Goal: Task Accomplishment & Management: Complete application form

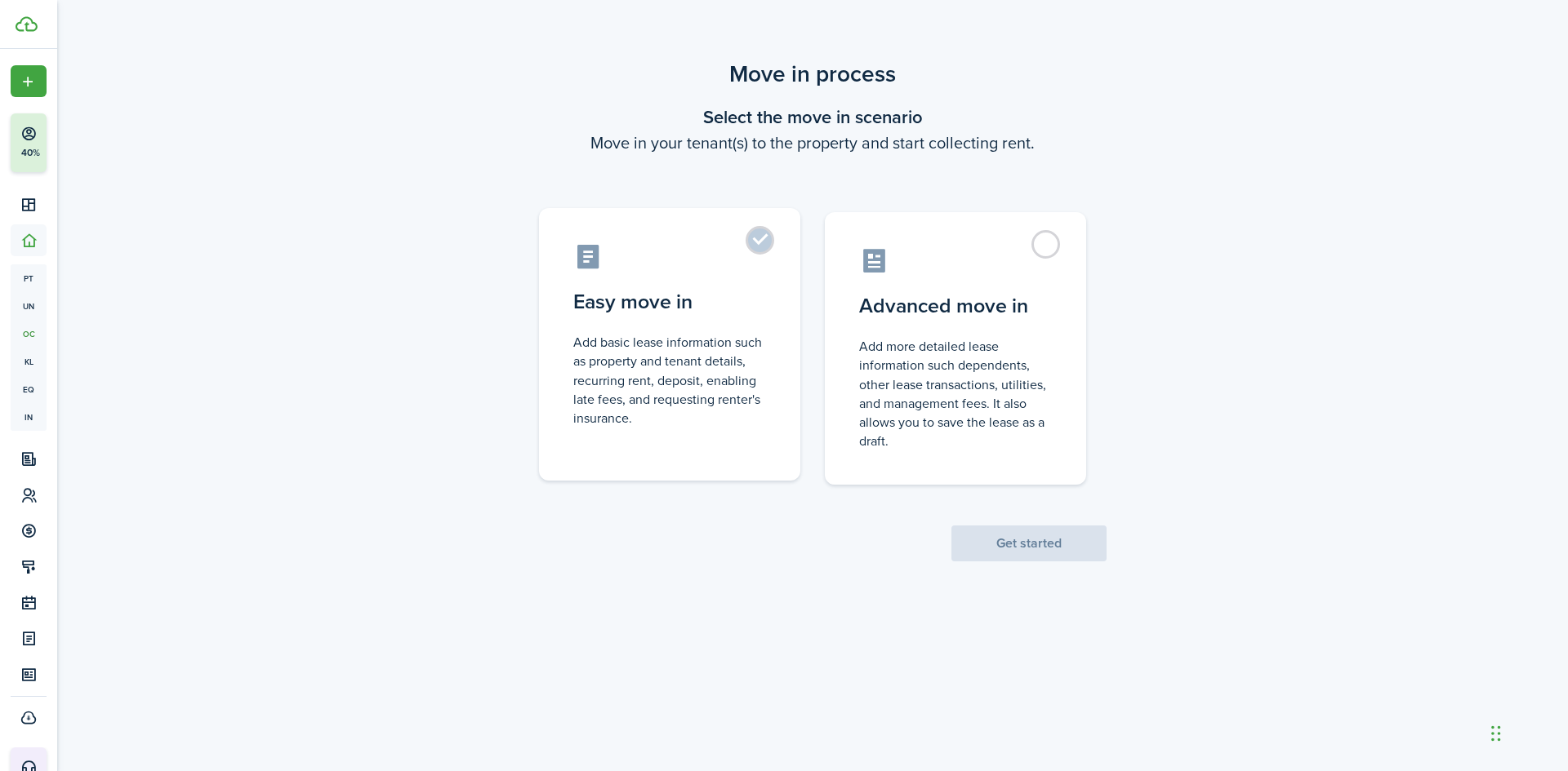
click at [615, 351] on control-radio-card-description "Add basic lease information such as property and tenant details, recurring rent…" at bounding box center [669, 379] width 192 height 94
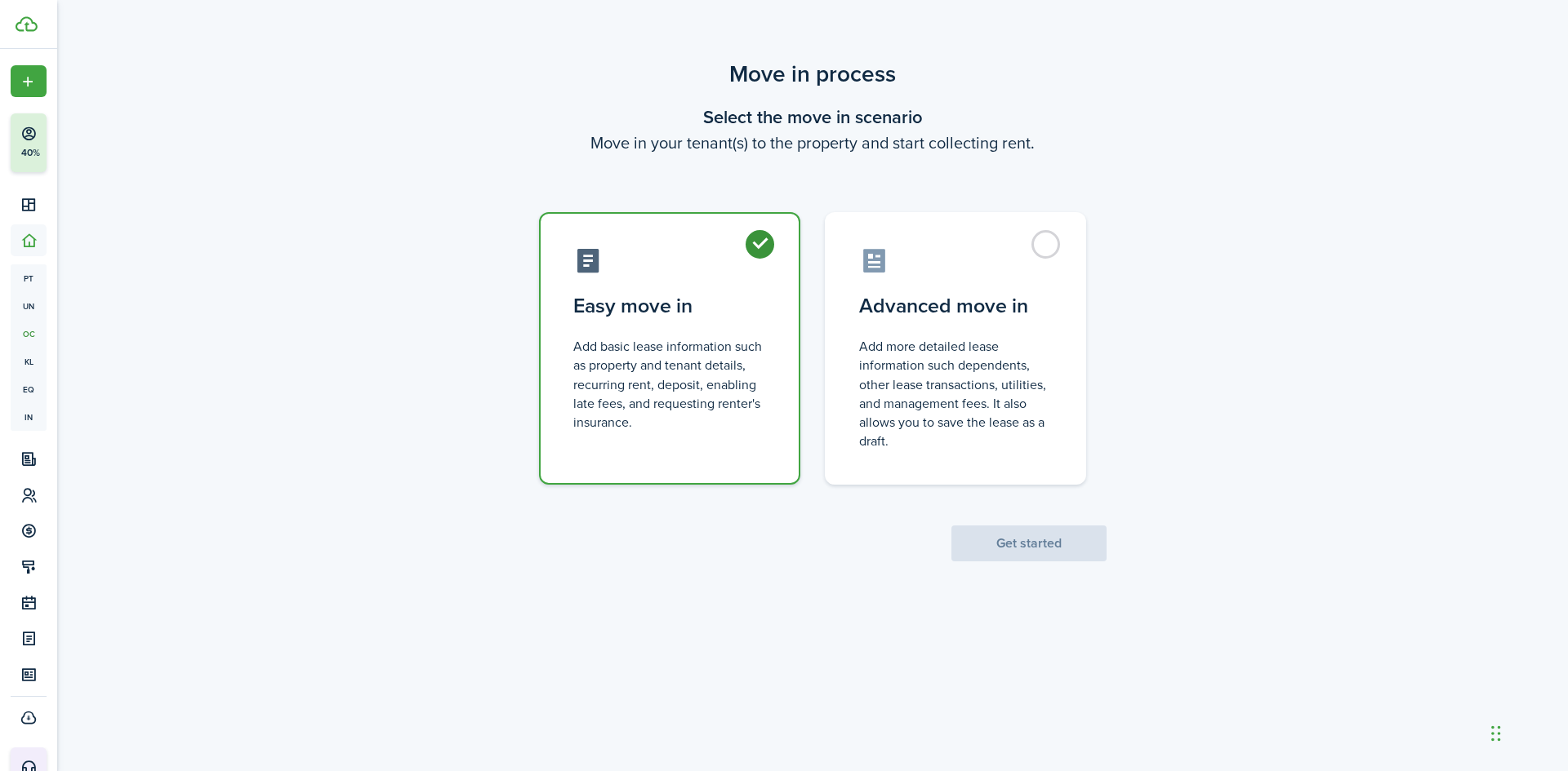
radio input "true"
click at [1022, 539] on button "Get started" at bounding box center [1029, 543] width 155 height 36
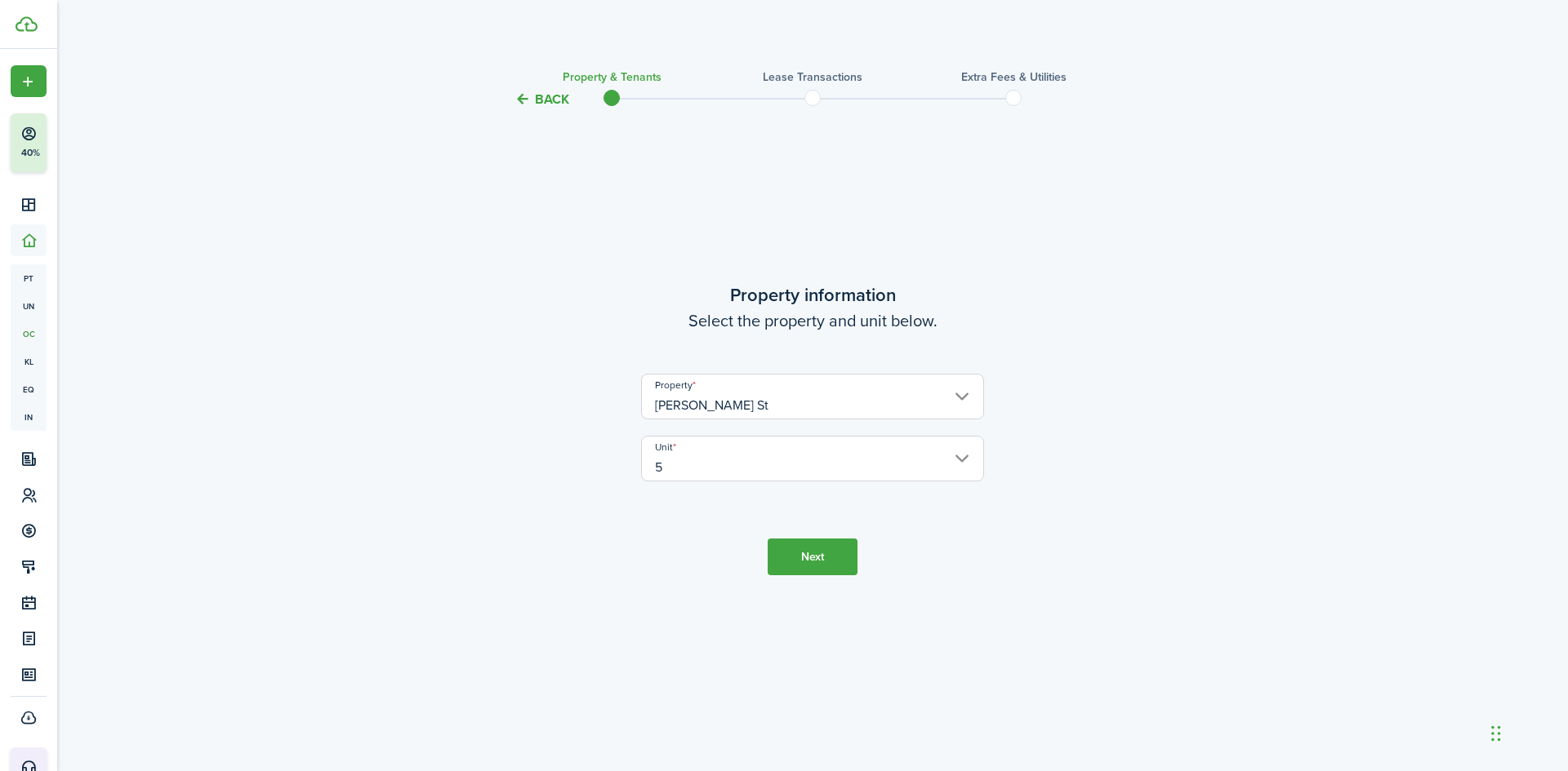
click at [789, 554] on button "Next" at bounding box center [813, 557] width 90 height 36
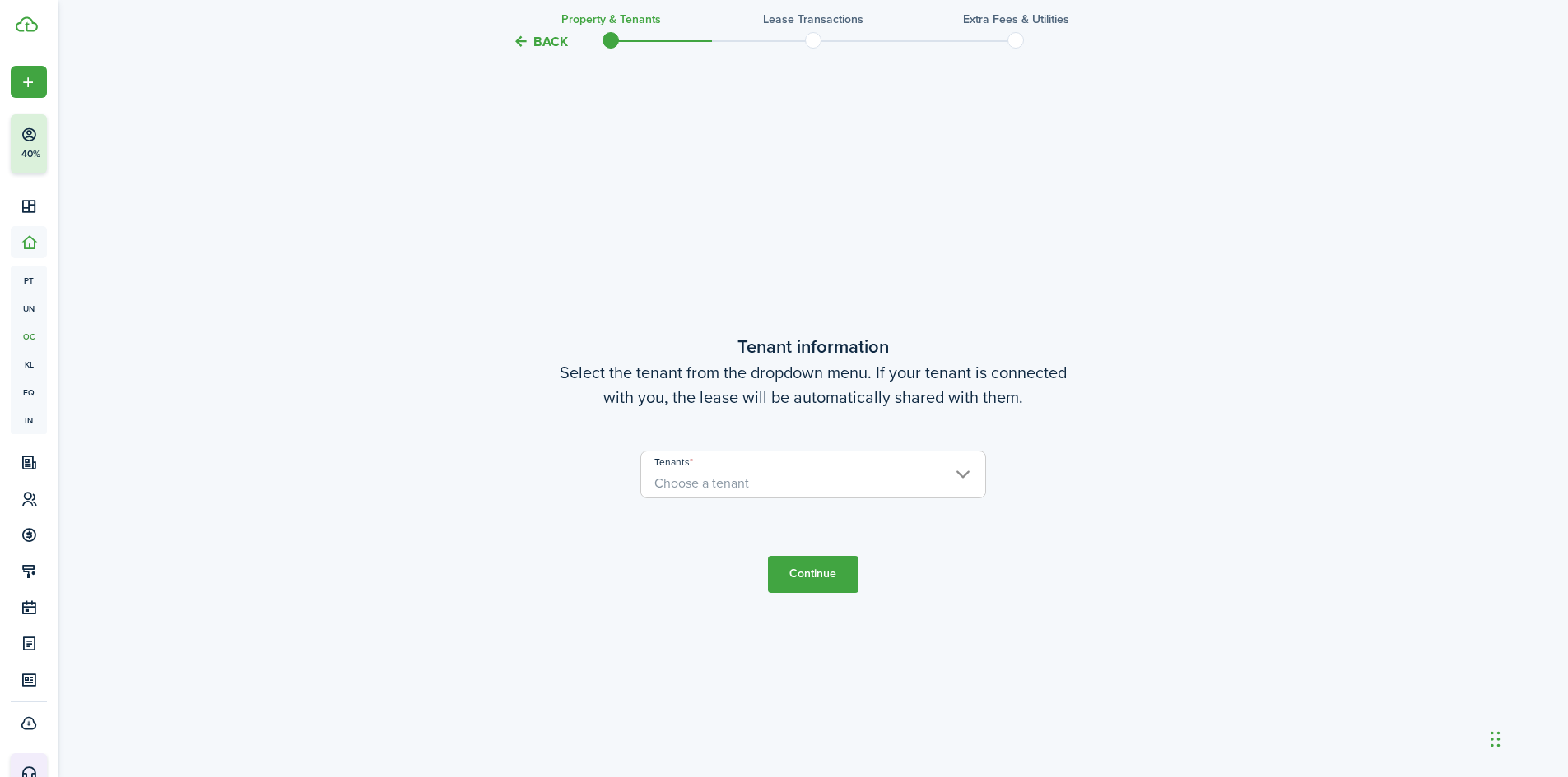
scroll to position [667, 0]
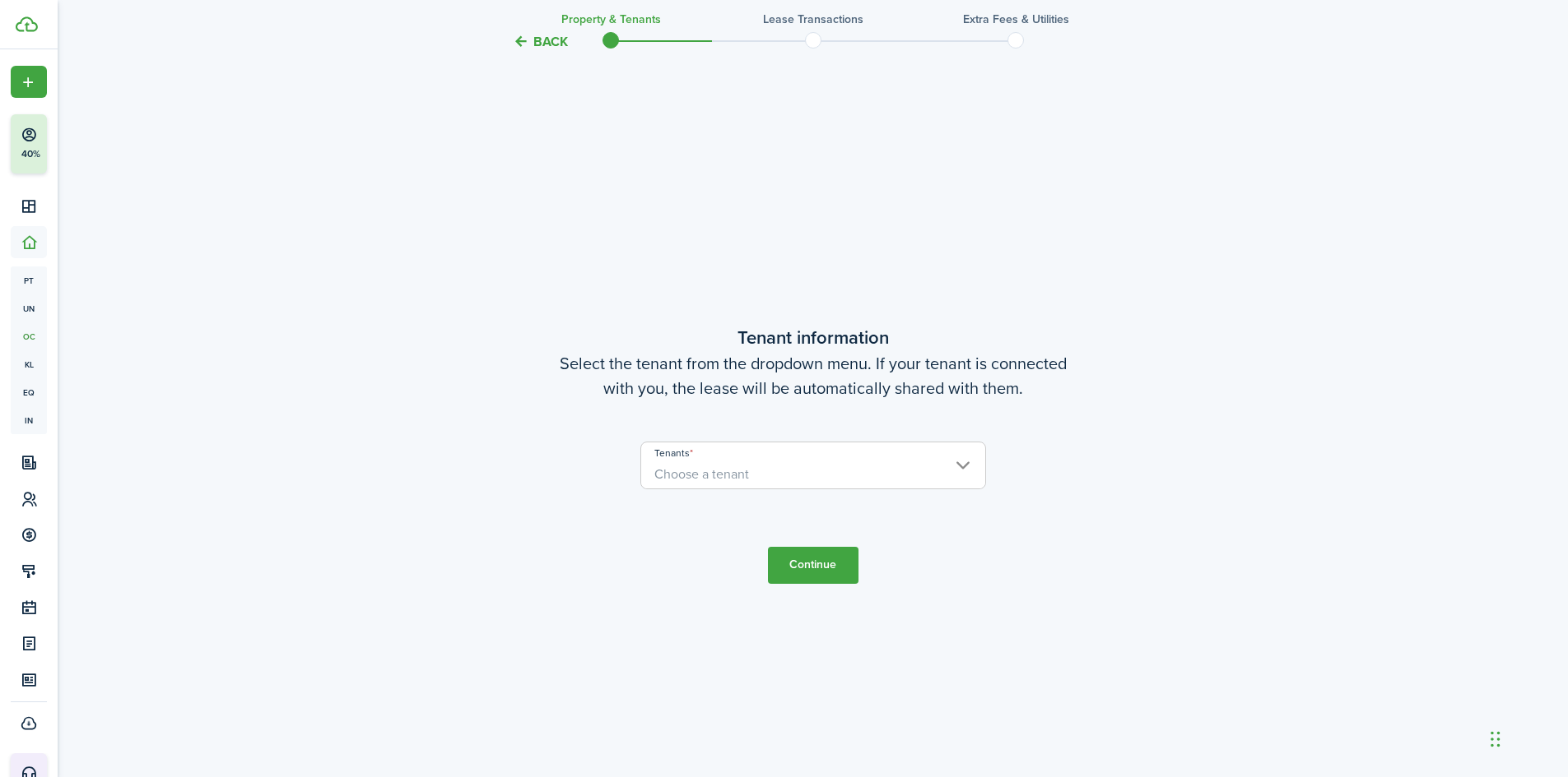
click at [826, 479] on span "Choose a tenant" at bounding box center [813, 475] width 344 height 28
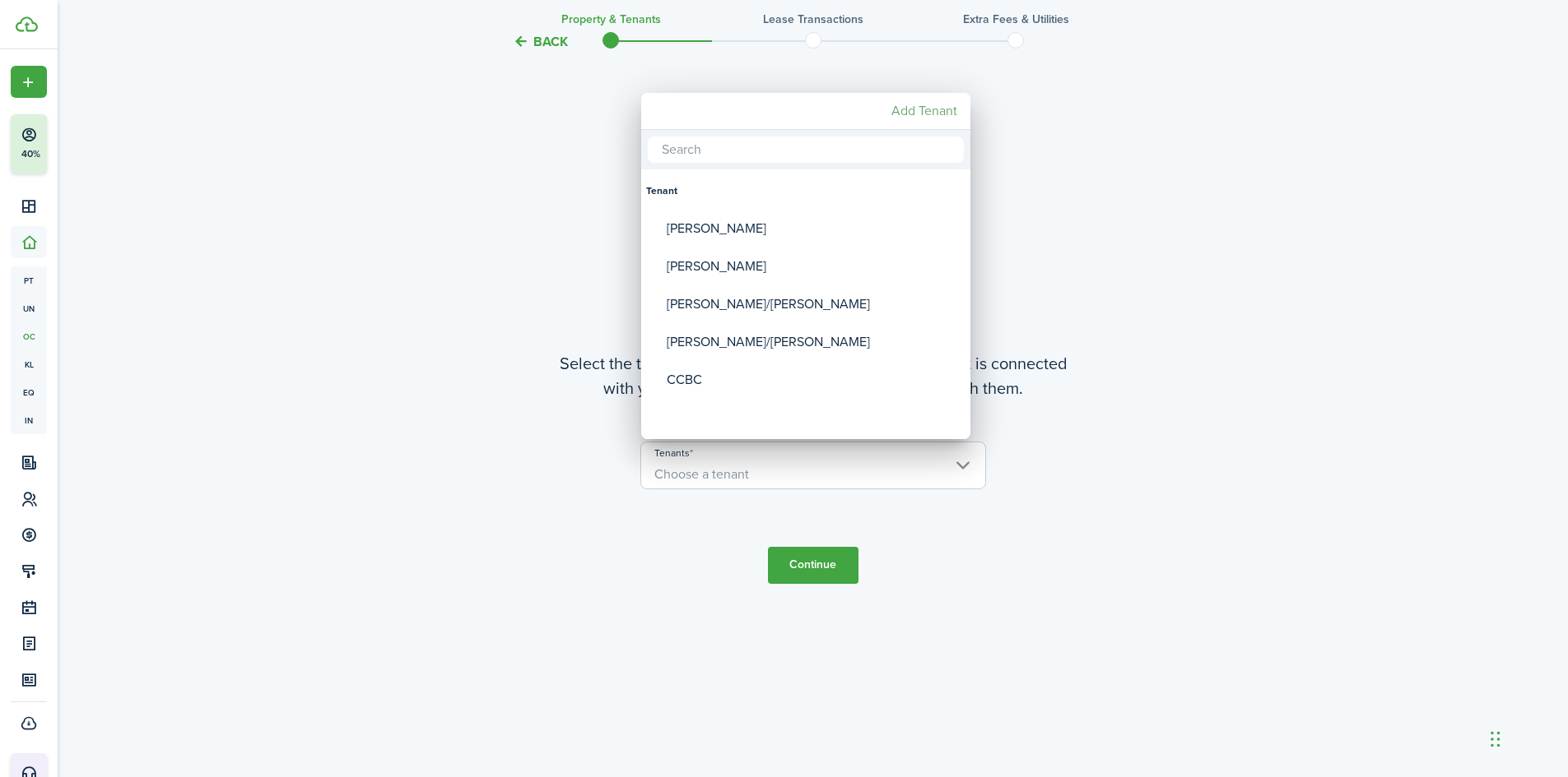
click at [942, 107] on mbsc-button "Add Tenant" at bounding box center [924, 111] width 79 height 30
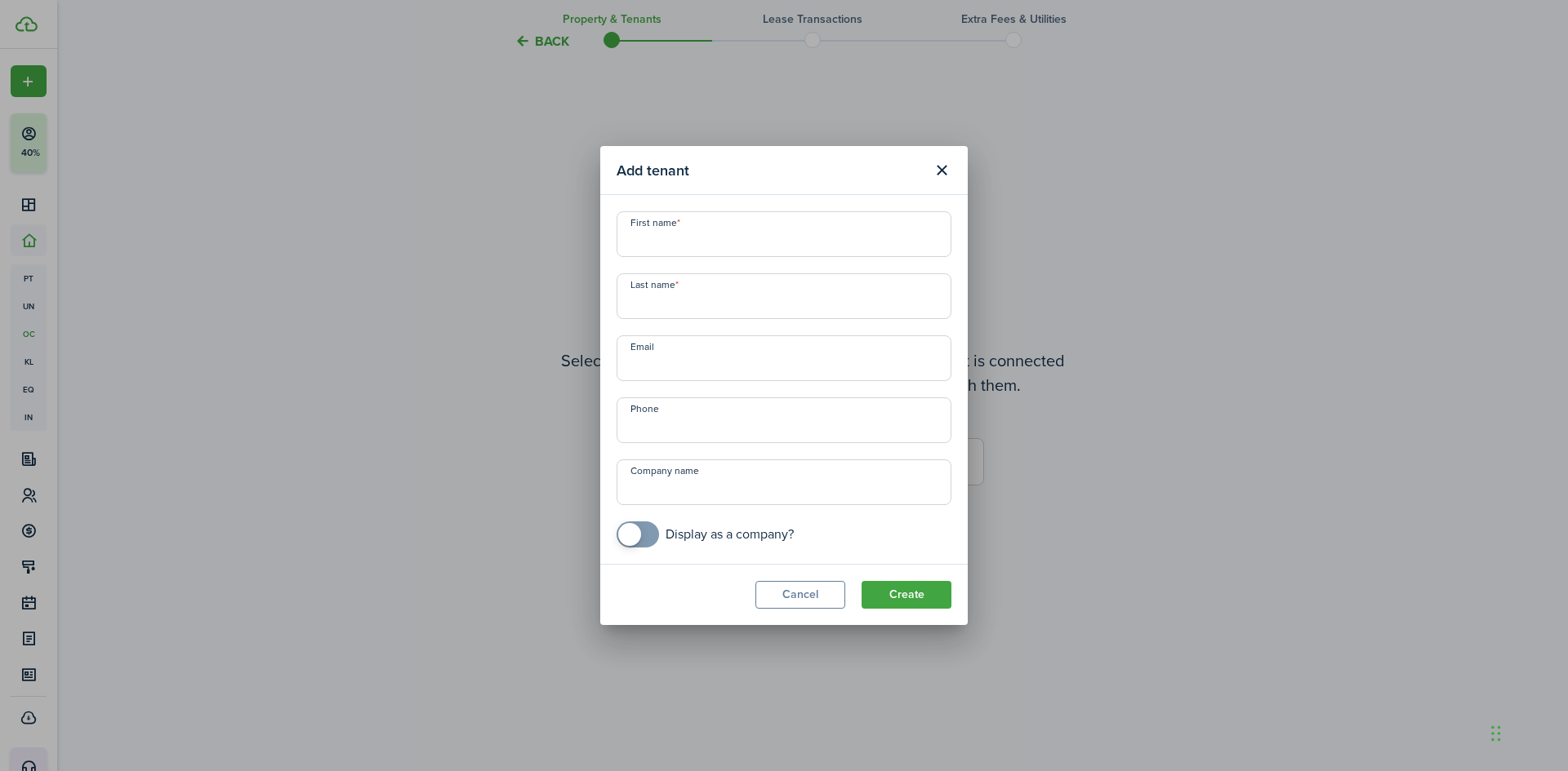
click at [642, 239] on input "First name" at bounding box center [784, 234] width 335 height 46
type input "[PERSON_NAME]"
type input "[PHONE_NUMBER]"
click at [901, 599] on button "Create" at bounding box center [907, 595] width 90 height 28
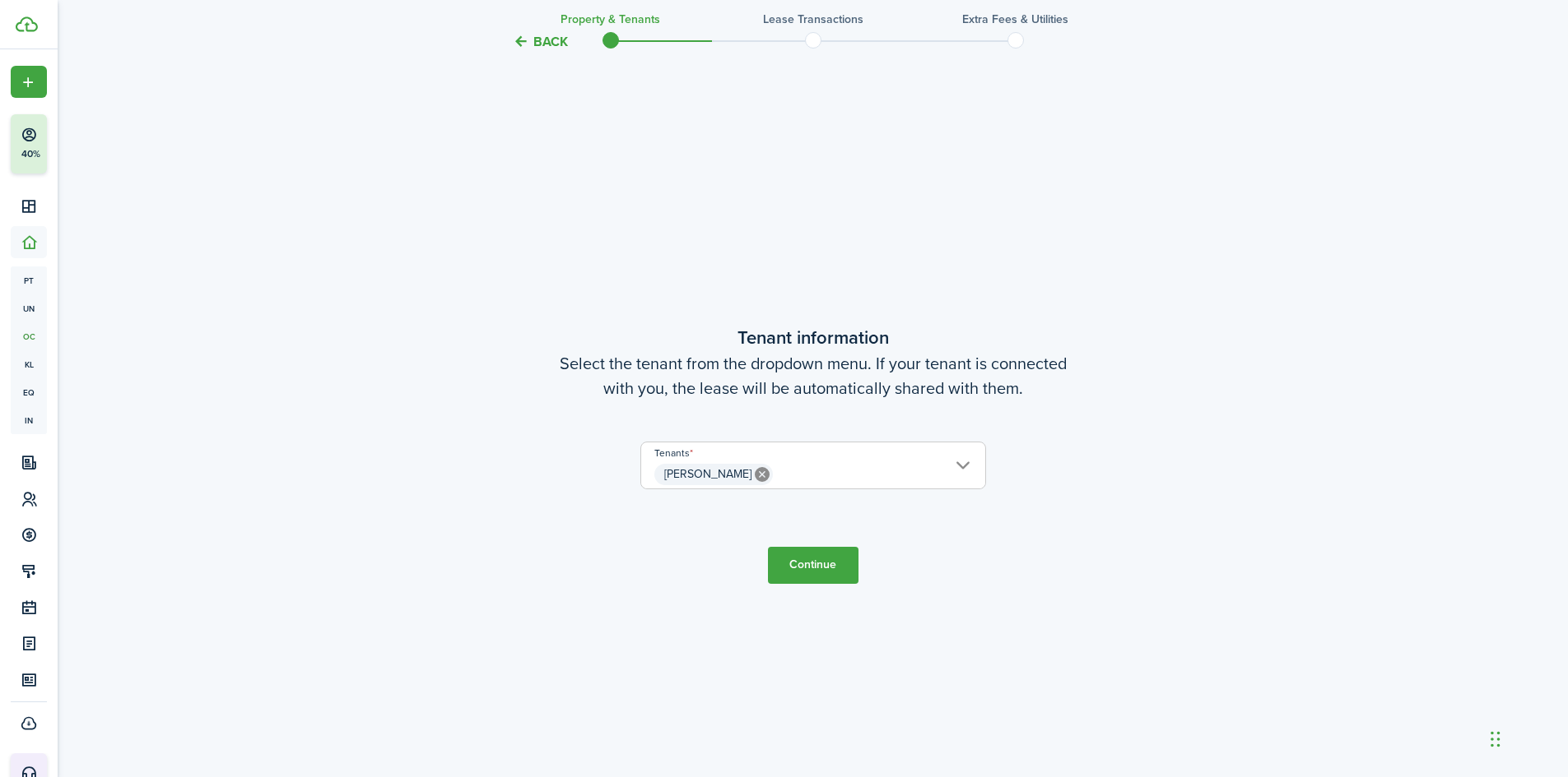
click at [828, 567] on button "Continue" at bounding box center [813, 565] width 91 height 37
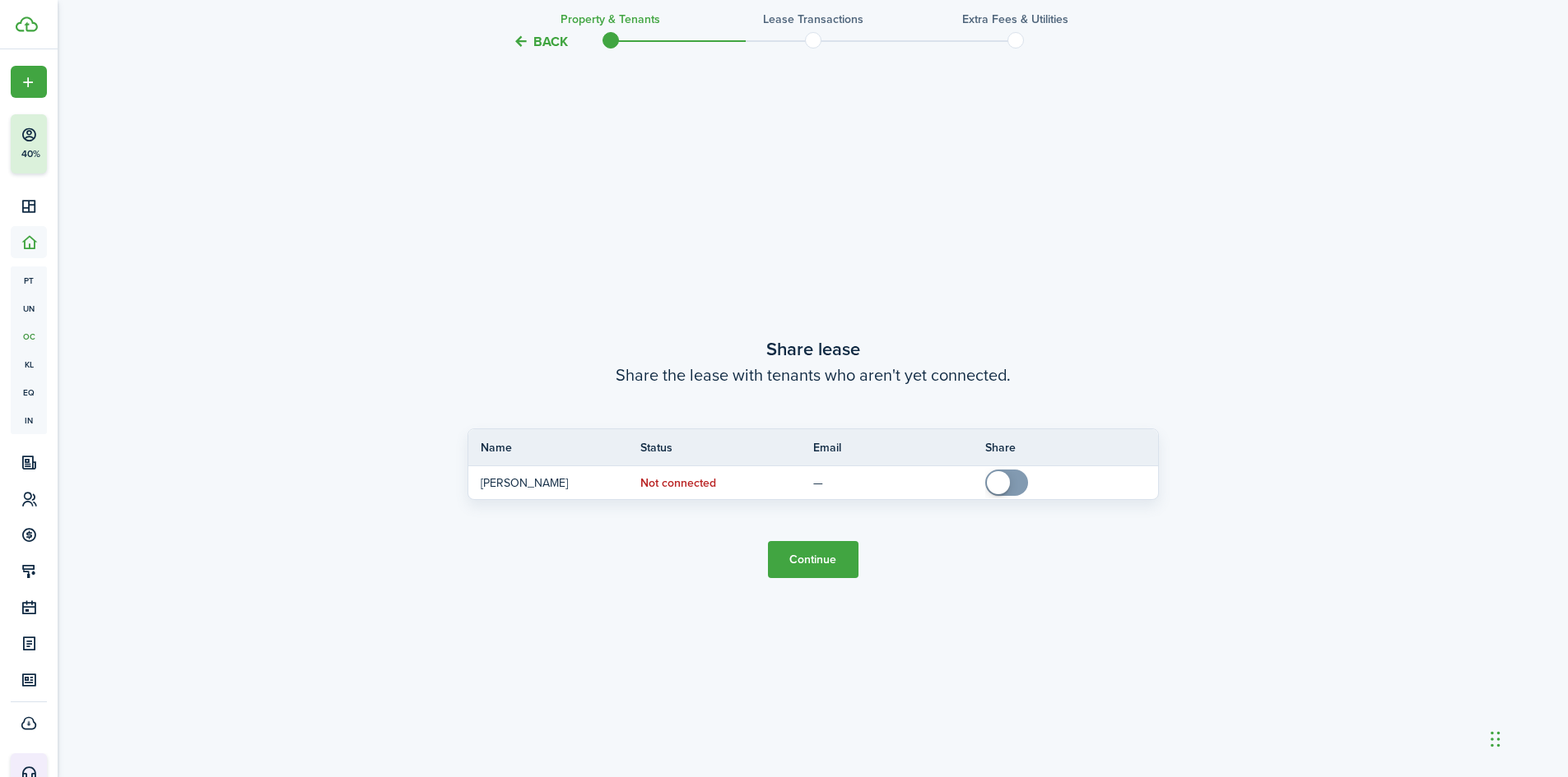
scroll to position [1444, 0]
click at [830, 560] on button "Continue" at bounding box center [813, 556] width 91 height 37
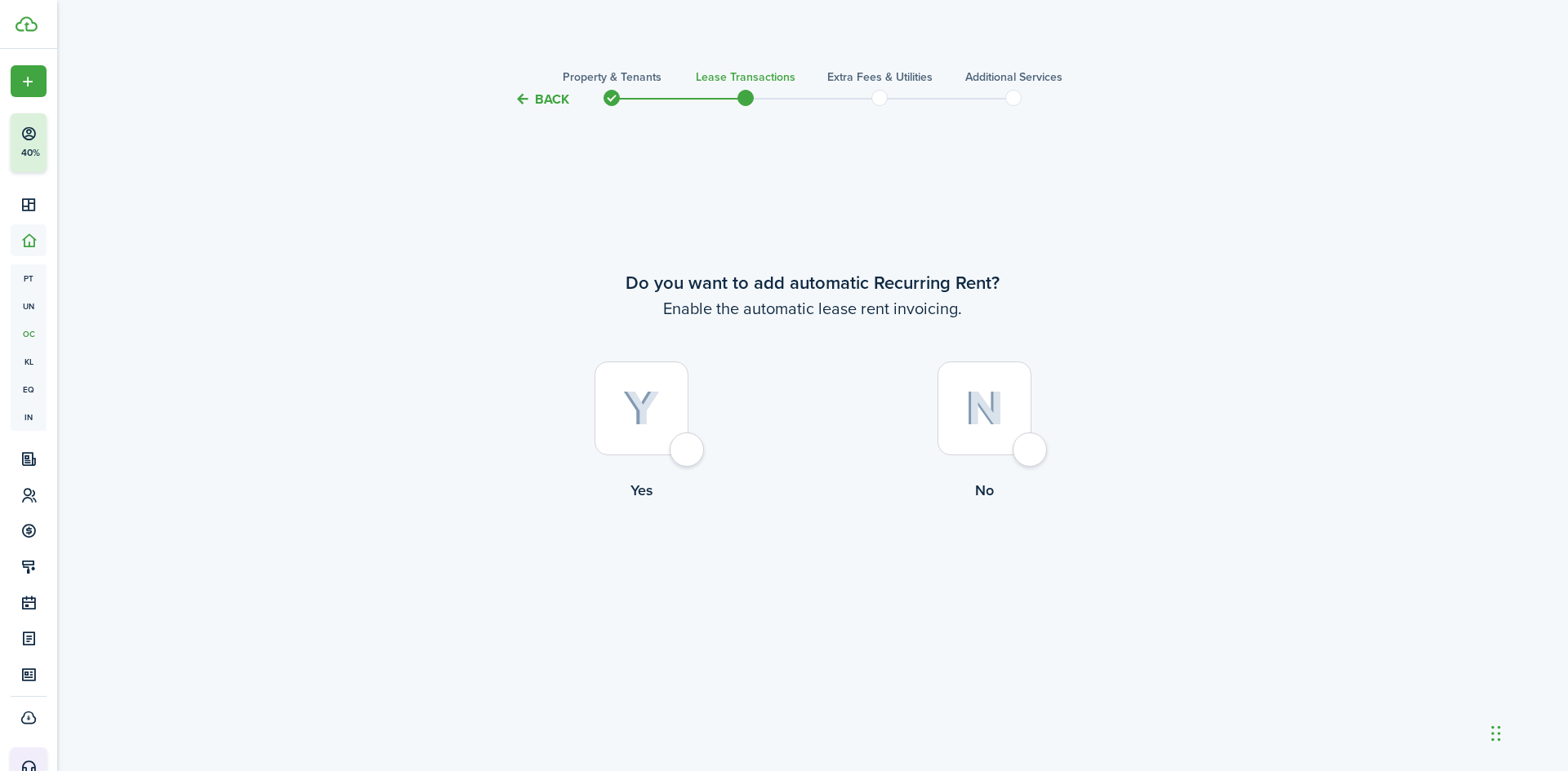
click at [605, 385] on div at bounding box center [641, 408] width 94 height 94
radio input "true"
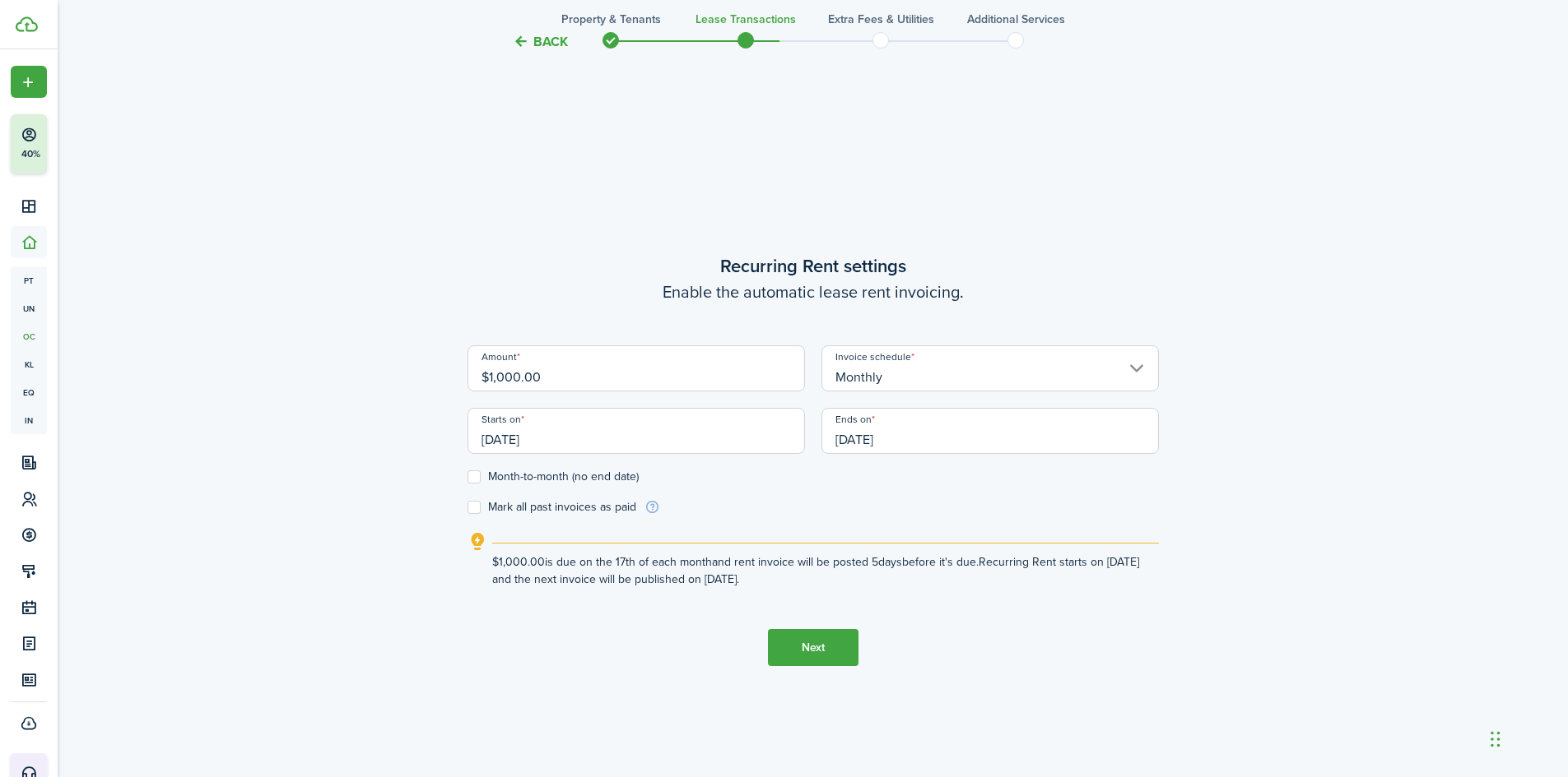
scroll to position [667, 0]
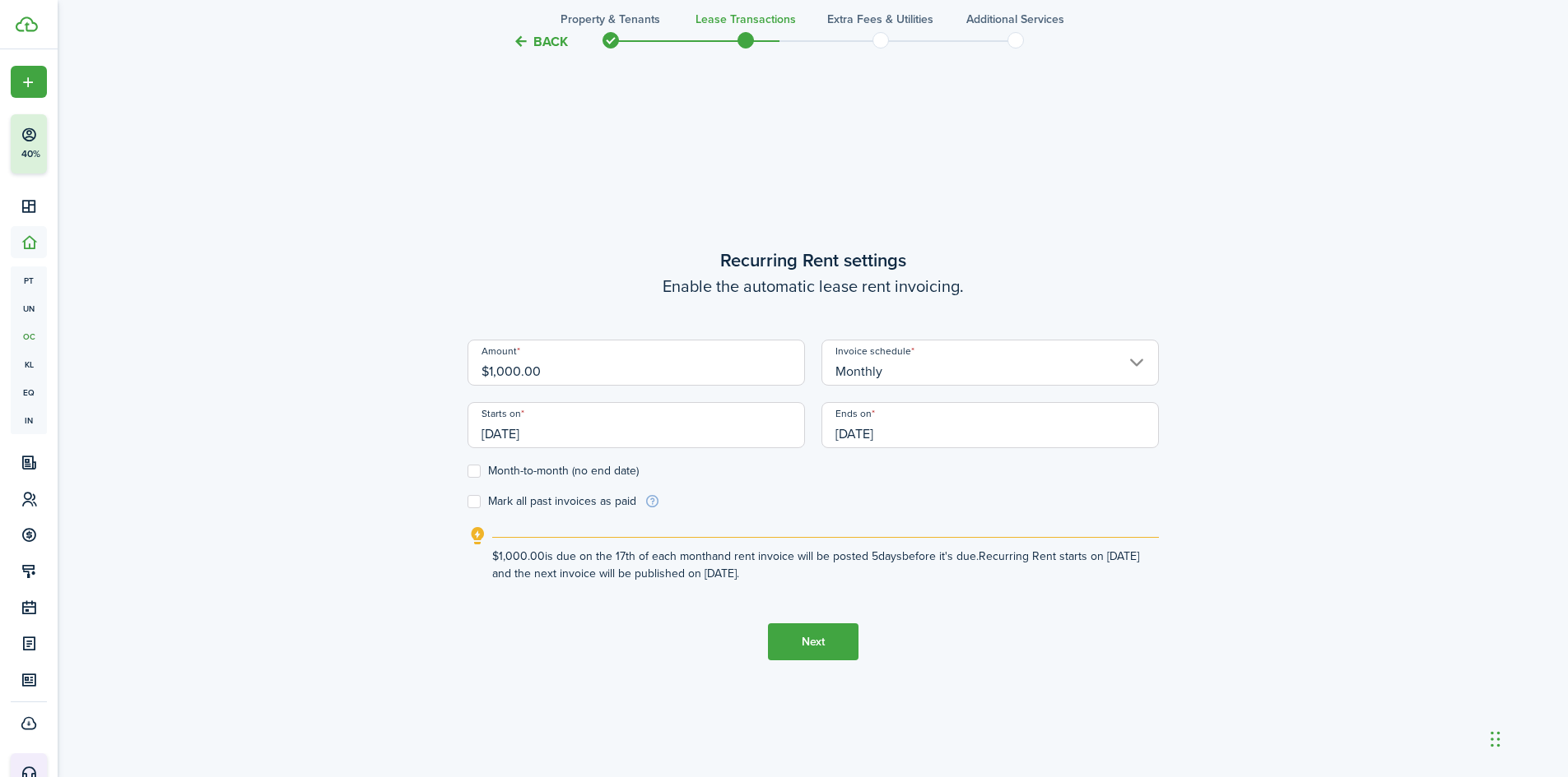
click at [539, 421] on input "[DATE]" at bounding box center [636, 425] width 337 height 46
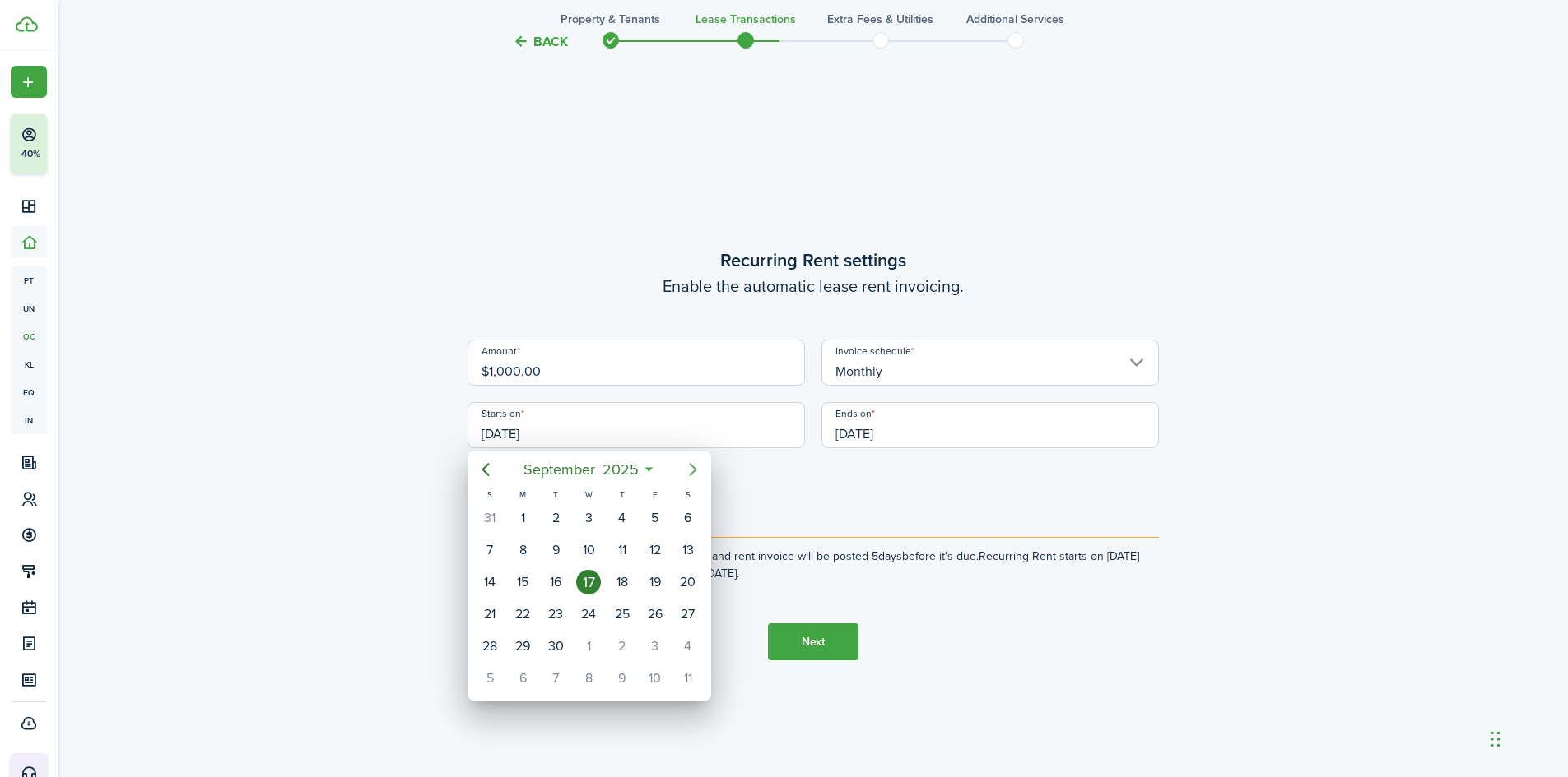
click at [696, 459] on mbsc-button "Next page" at bounding box center [693, 470] width 33 height 33
click at [584, 512] on div "1" at bounding box center [588, 518] width 24 height 24
type input "[DATE]"
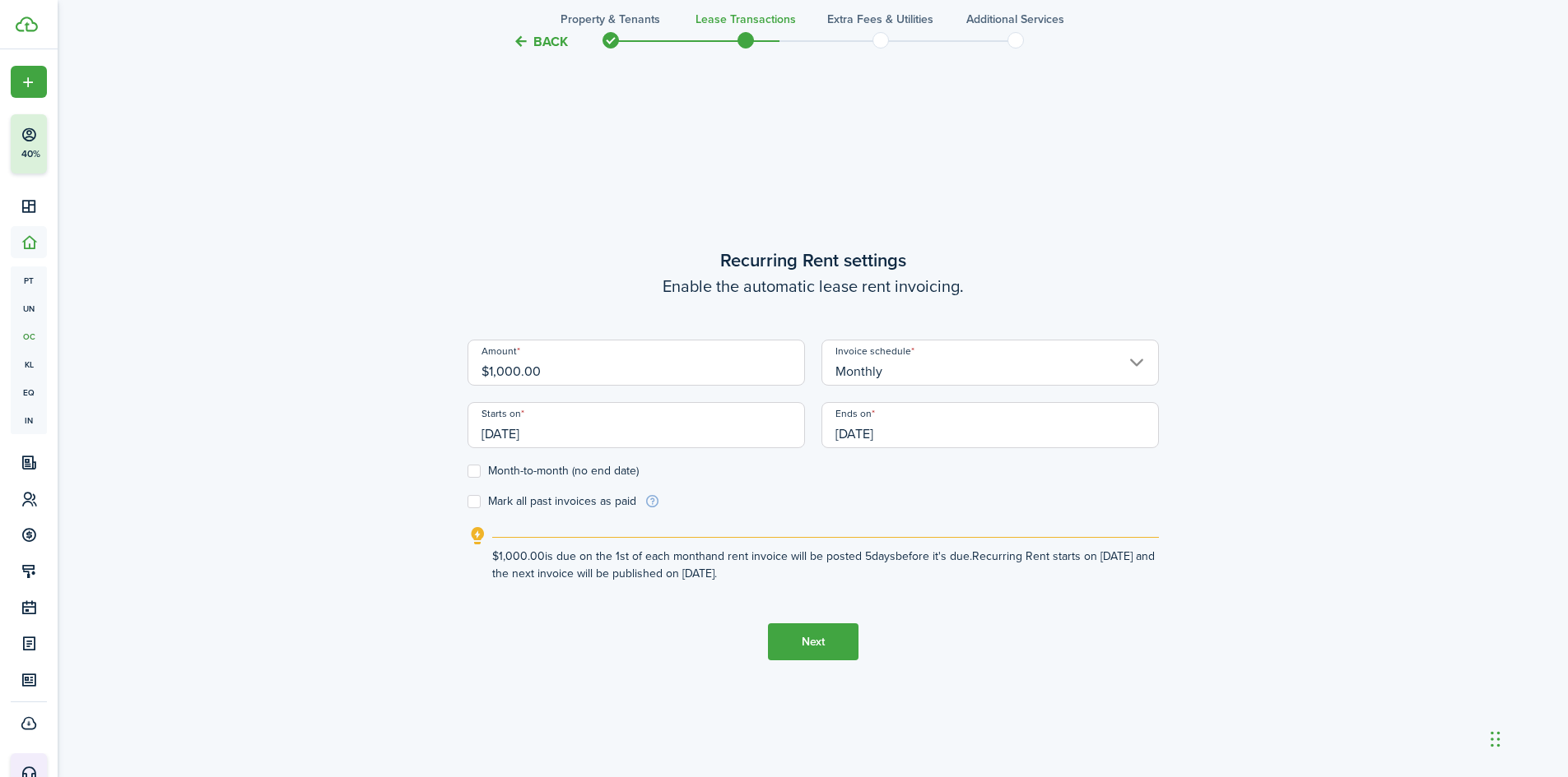
click at [473, 466] on label "Month-to-month (no end date)" at bounding box center [553, 471] width 171 height 13
click at [467, 471] on input "Month-to-month (no end date)" at bounding box center [466, 471] width 1 height 1
checkbox input "true"
click at [815, 626] on button "Next" at bounding box center [813, 642] width 91 height 37
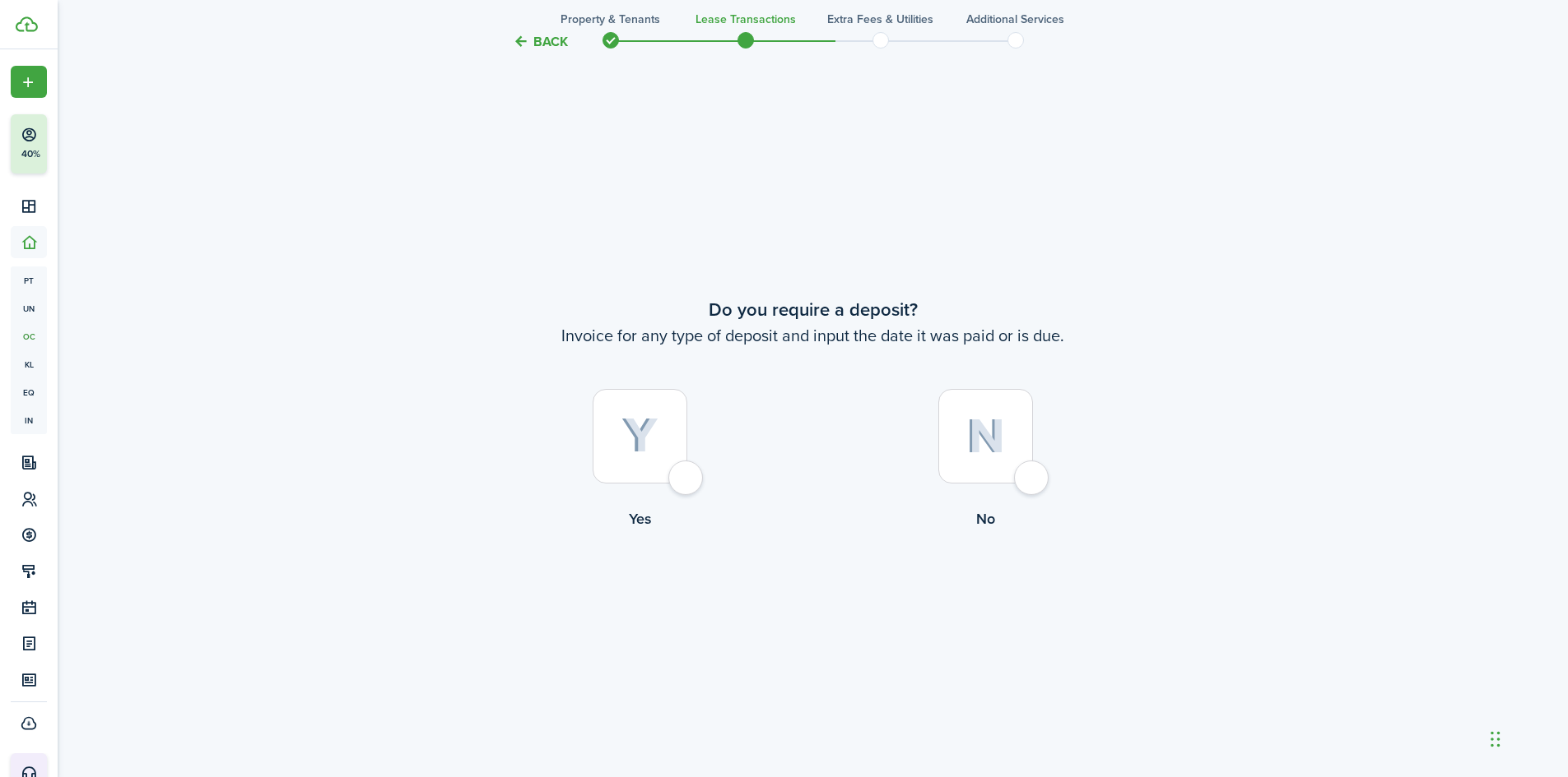
scroll to position [1444, 0]
click at [976, 450] on img at bounding box center [985, 434] width 38 height 36
radio input "true"
click at [837, 597] on button "Continue" at bounding box center [813, 595] width 91 height 37
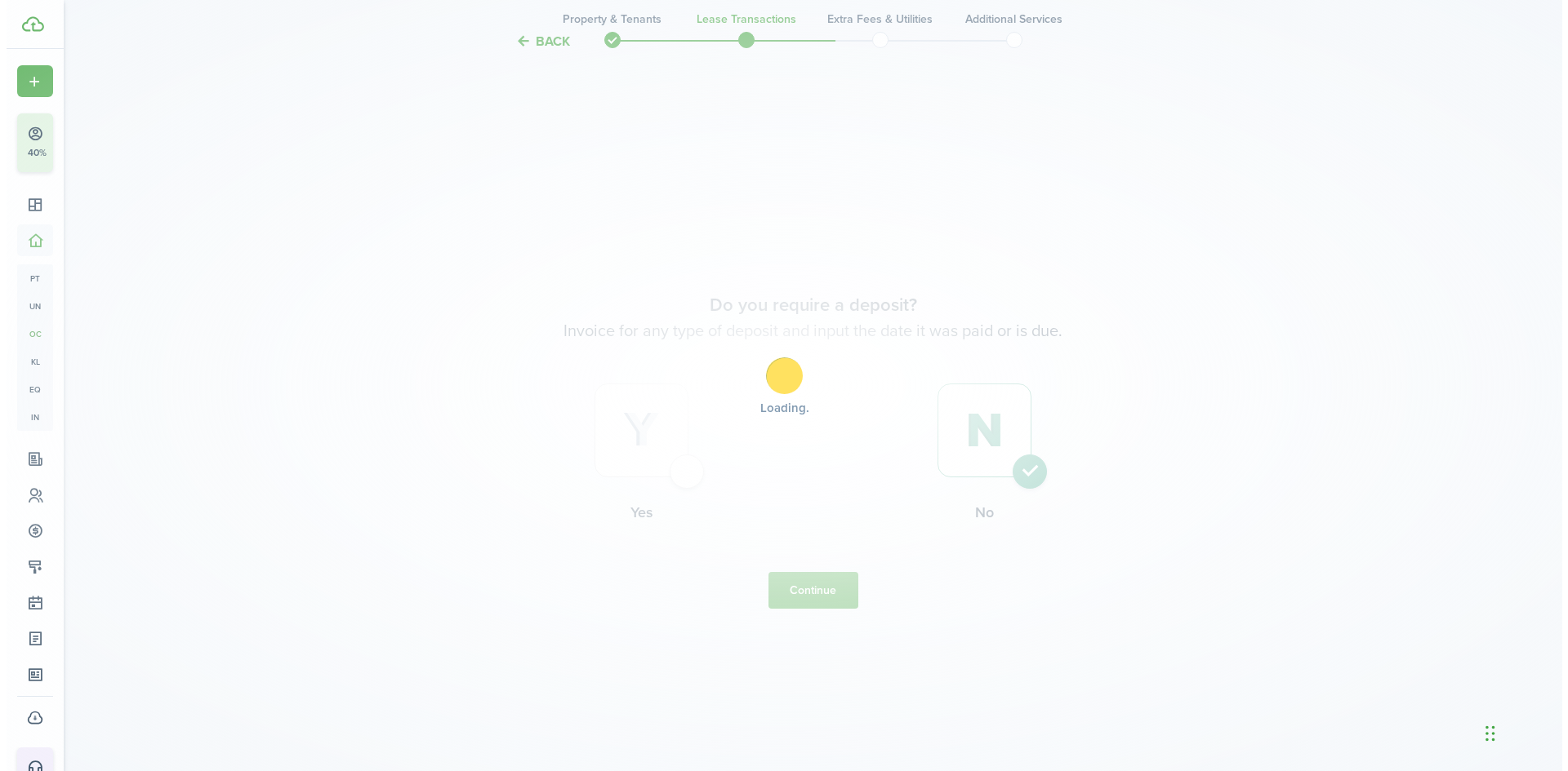
scroll to position [0, 0]
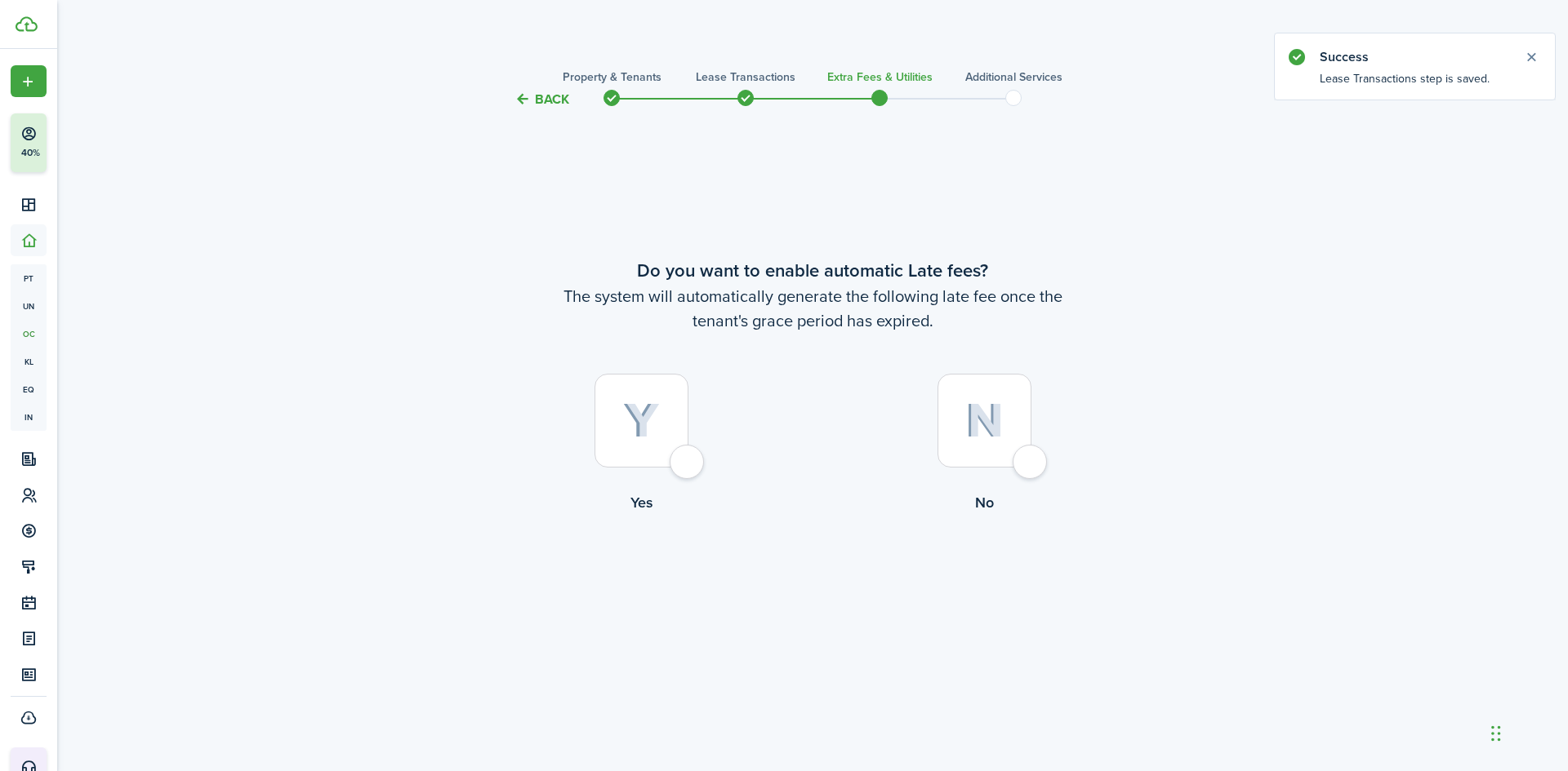
click at [966, 431] on img at bounding box center [985, 420] width 38 height 36
radio input "true"
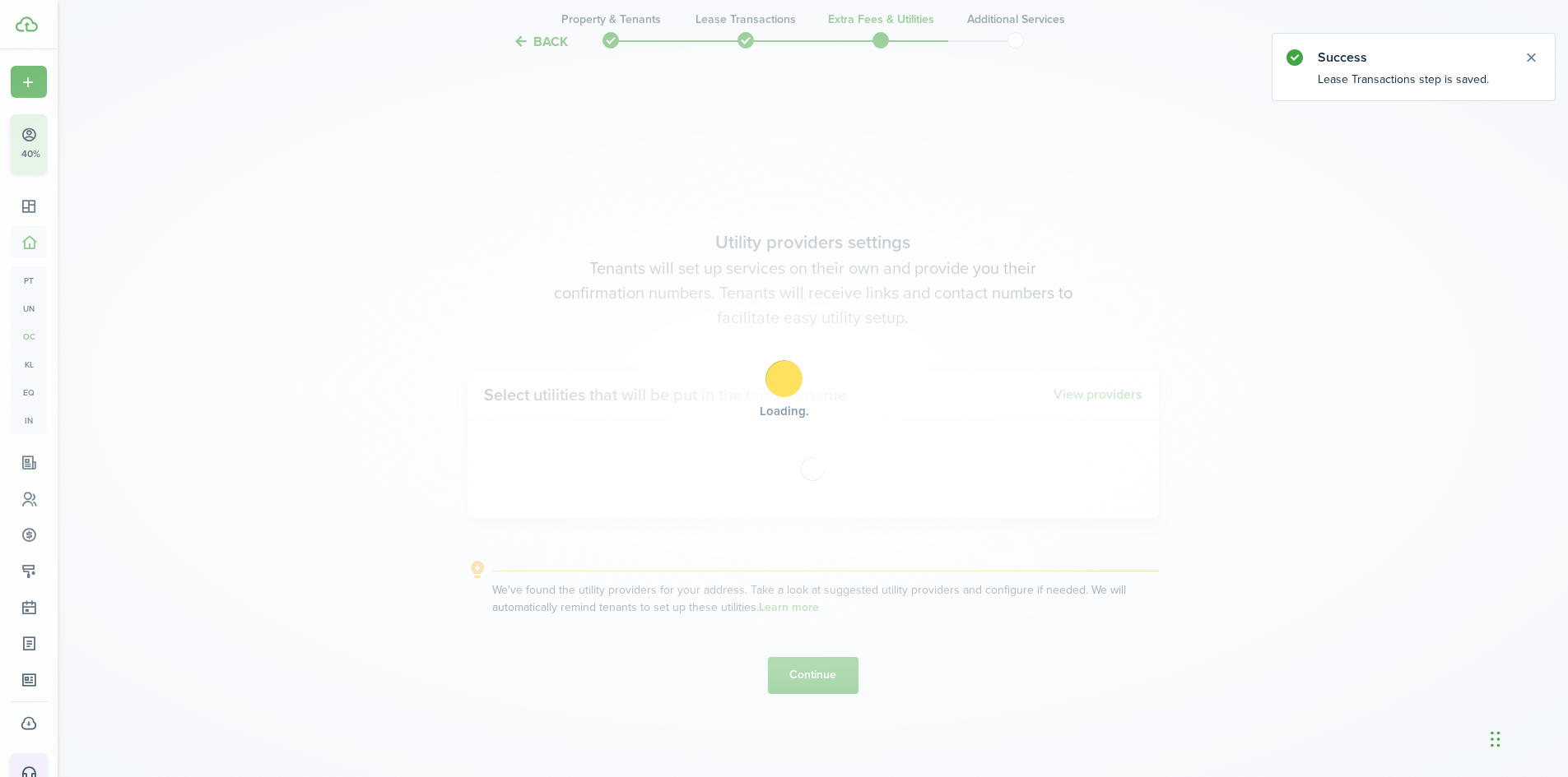
scroll to position [667, 0]
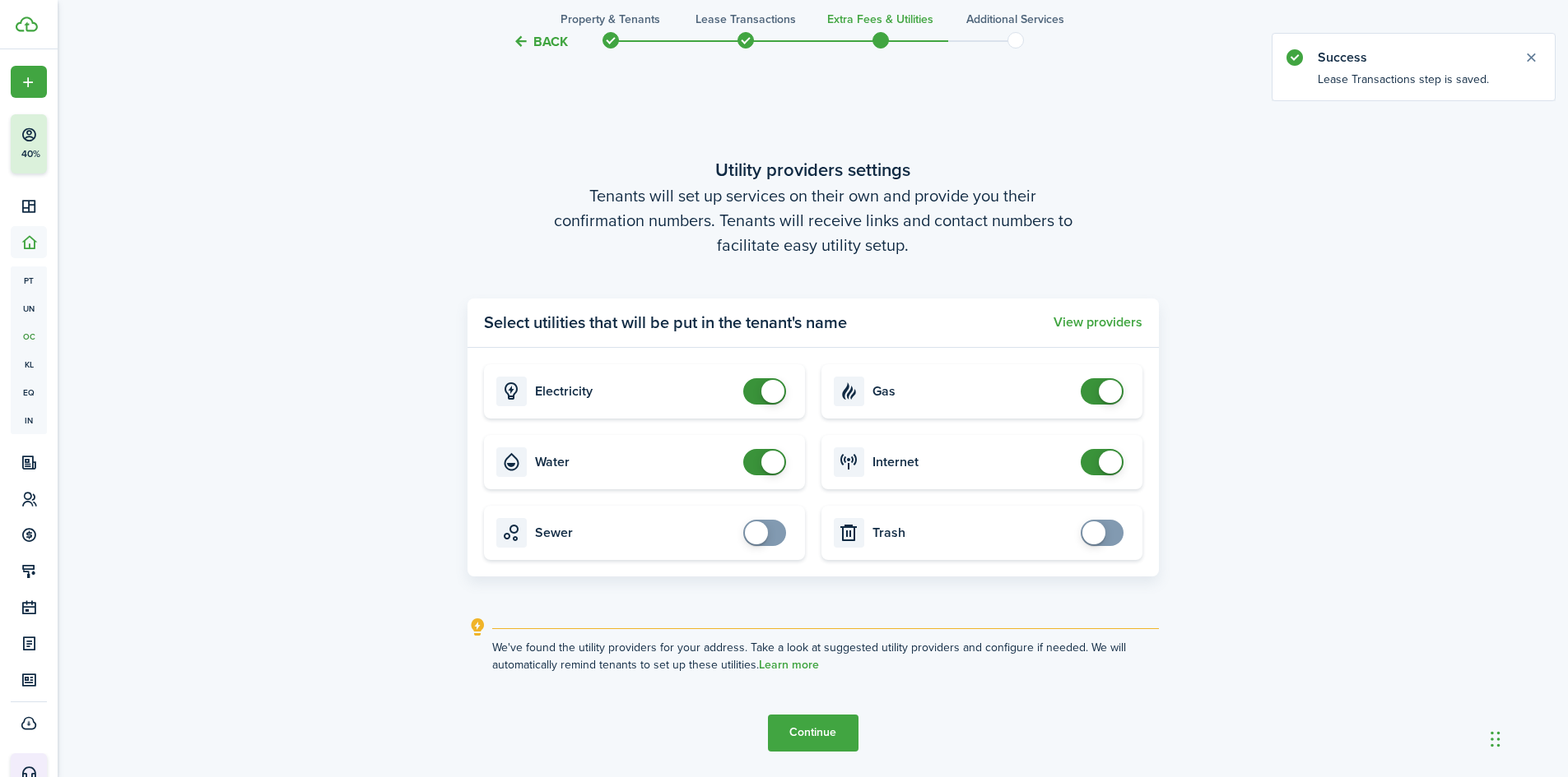
click at [623, 450] on card "Water" at bounding box center [644, 462] width 321 height 54
checkbox input "false"
click at [769, 460] on span at bounding box center [772, 462] width 23 height 23
click at [825, 732] on button "Continue" at bounding box center [813, 733] width 91 height 37
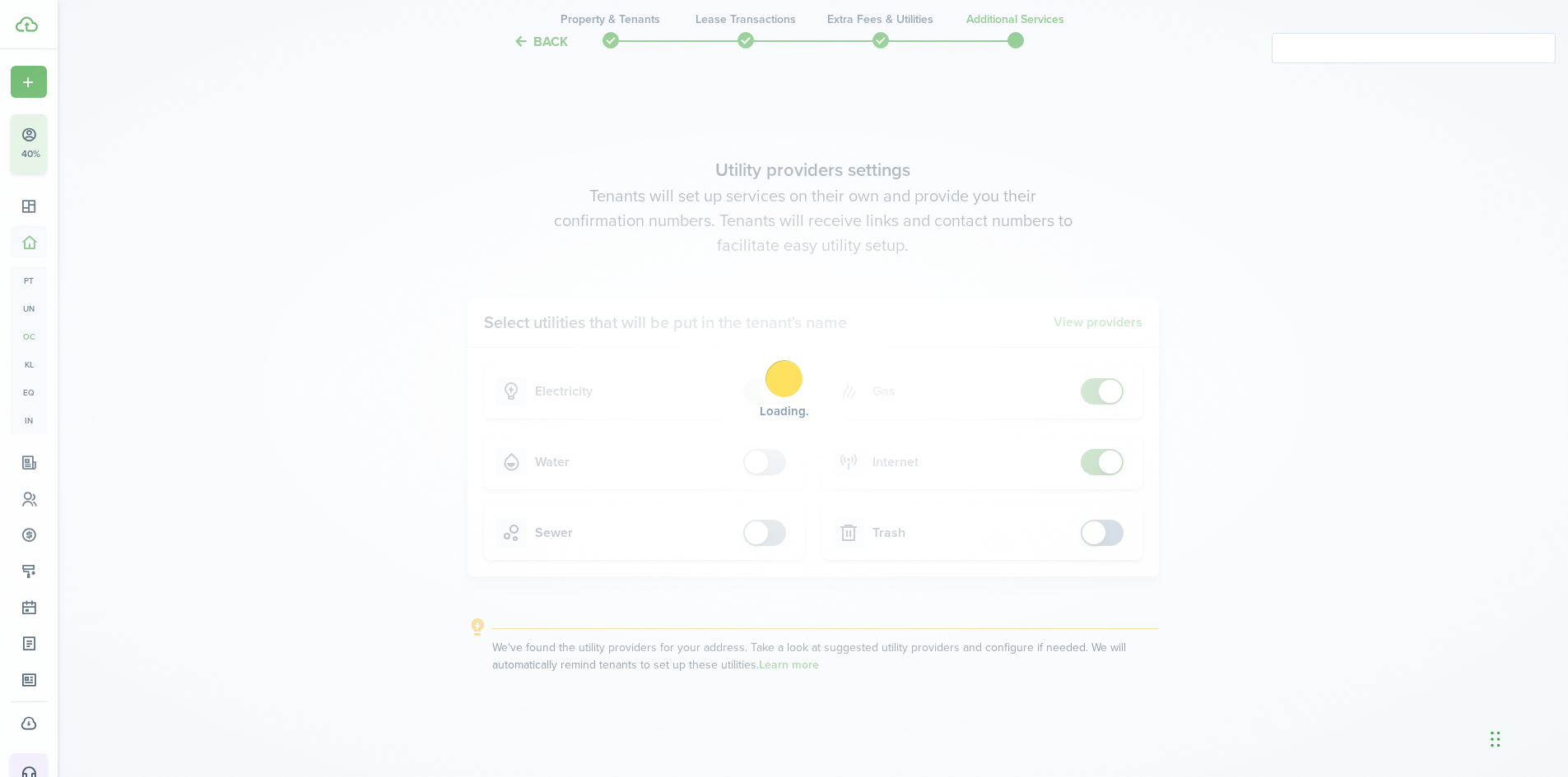
scroll to position [0, 0]
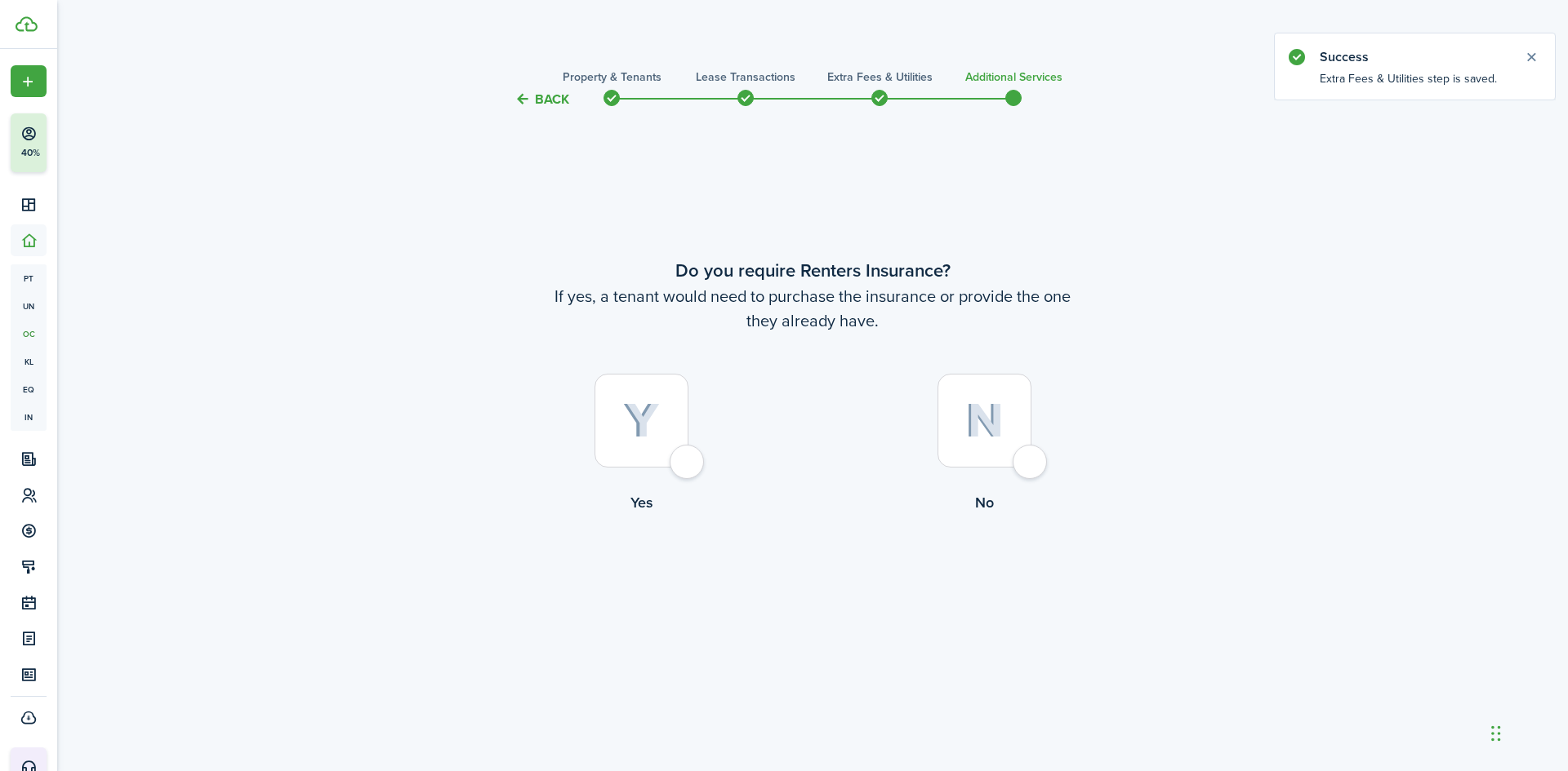
click at [973, 437] on img at bounding box center [985, 420] width 38 height 36
radio input "true"
click at [767, 585] on button "Complete move in" at bounding box center [813, 581] width 120 height 36
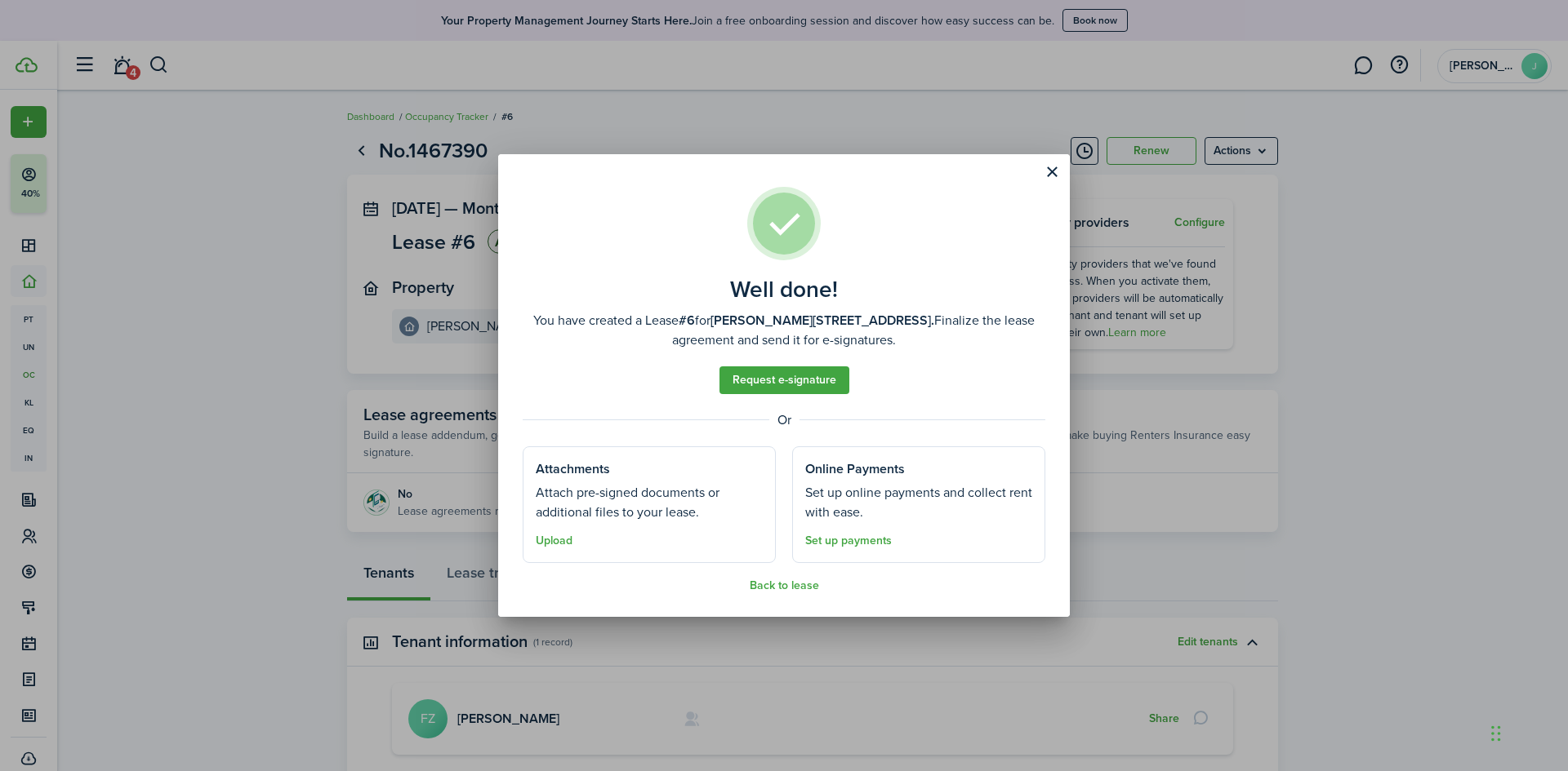
click at [1037, 172] on well-done "Well done! You have created a Lease #6 for [PERSON_NAME][STREET_ADDRESS]. Final…" at bounding box center [784, 385] width 571 height 462
click at [1054, 172] on button "Close modal" at bounding box center [1051, 172] width 28 height 28
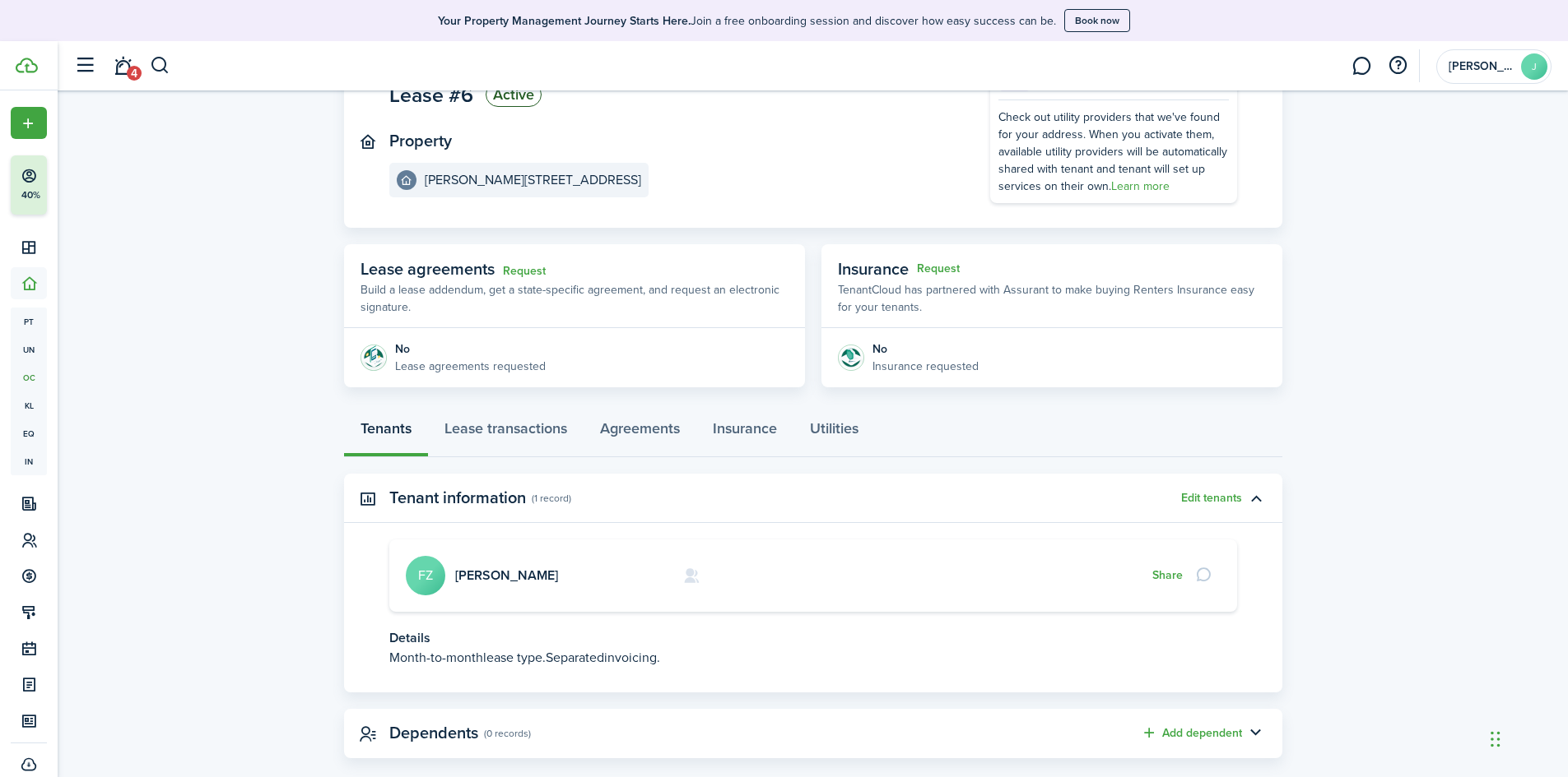
scroll to position [175, 0]
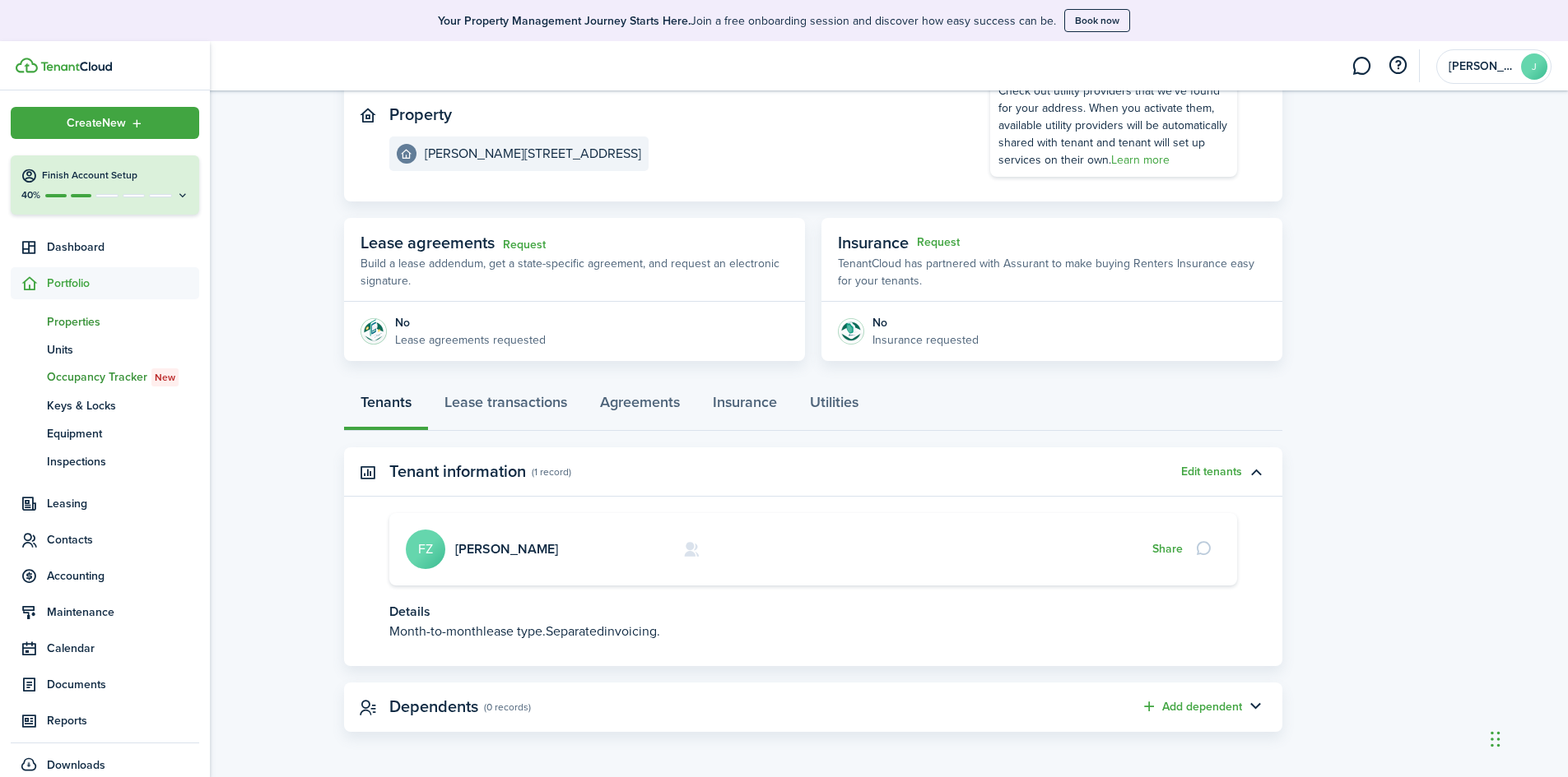
click at [90, 325] on span "Properties" at bounding box center [123, 322] width 152 height 17
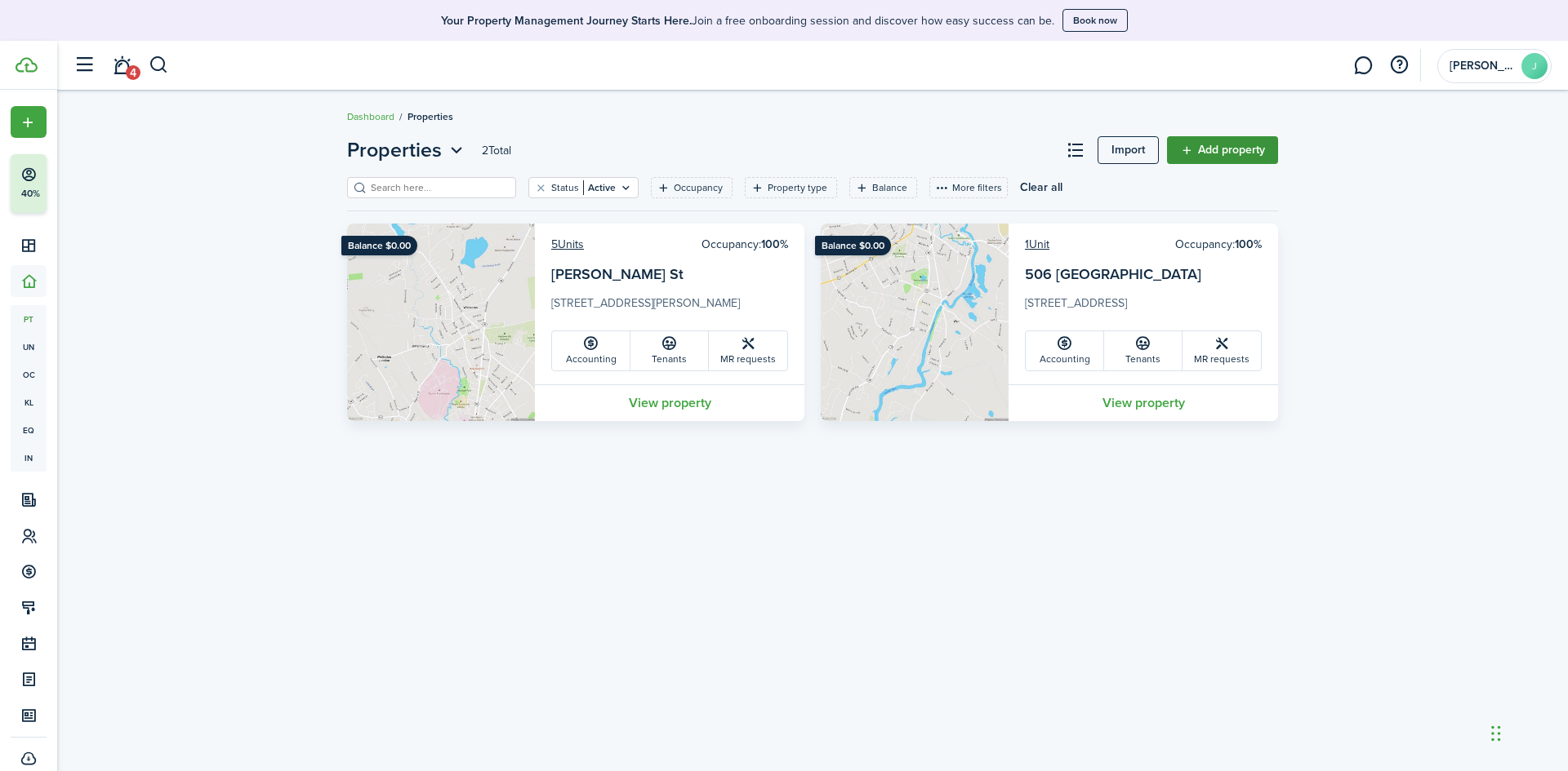
click at [1249, 147] on link "Add property" at bounding box center [1222, 150] width 111 height 28
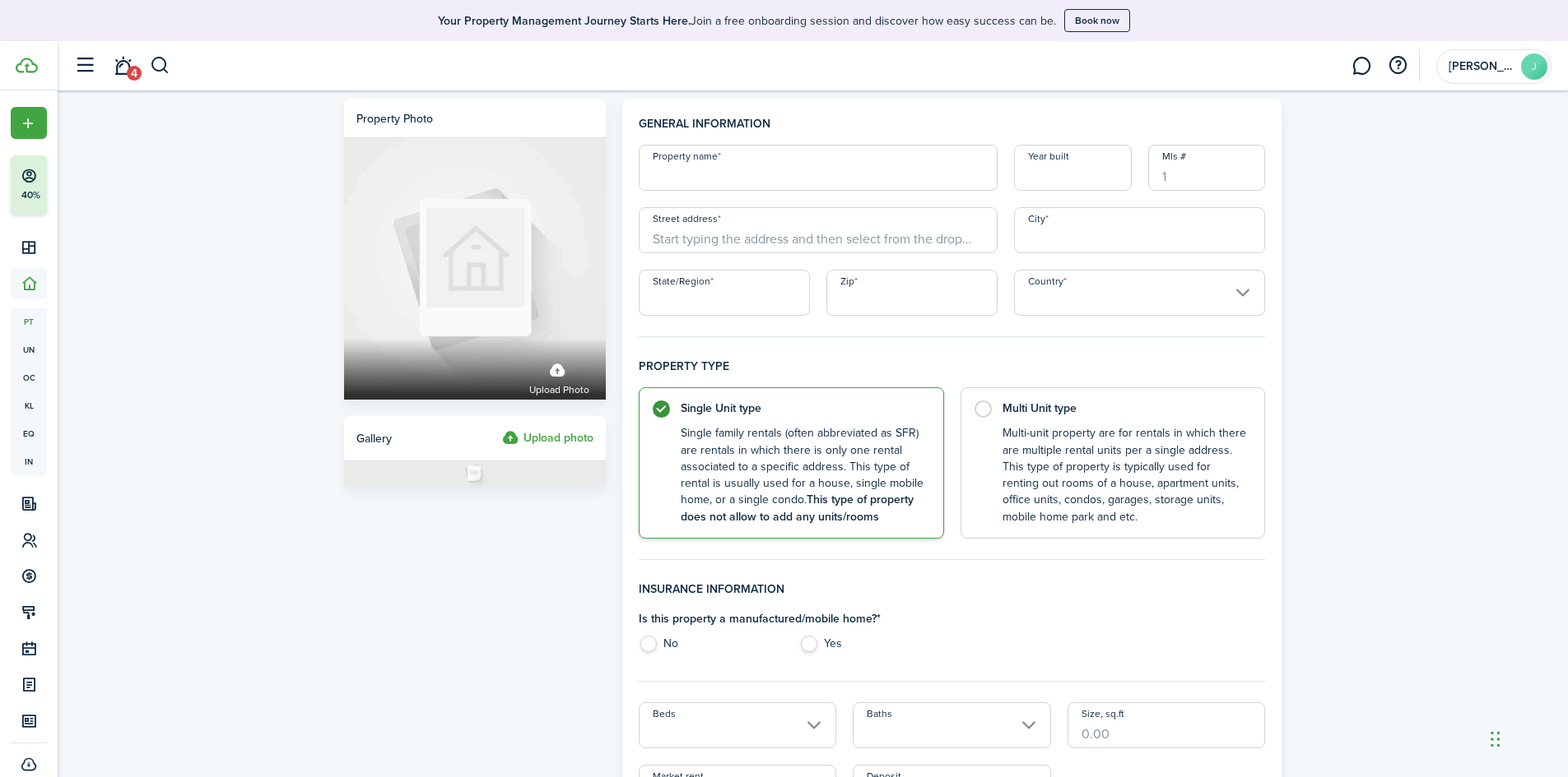
click at [715, 186] on input "Property name" at bounding box center [818, 168] width 359 height 46
type input "Granite St"
click at [718, 236] on input "Street address" at bounding box center [818, 230] width 359 height 46
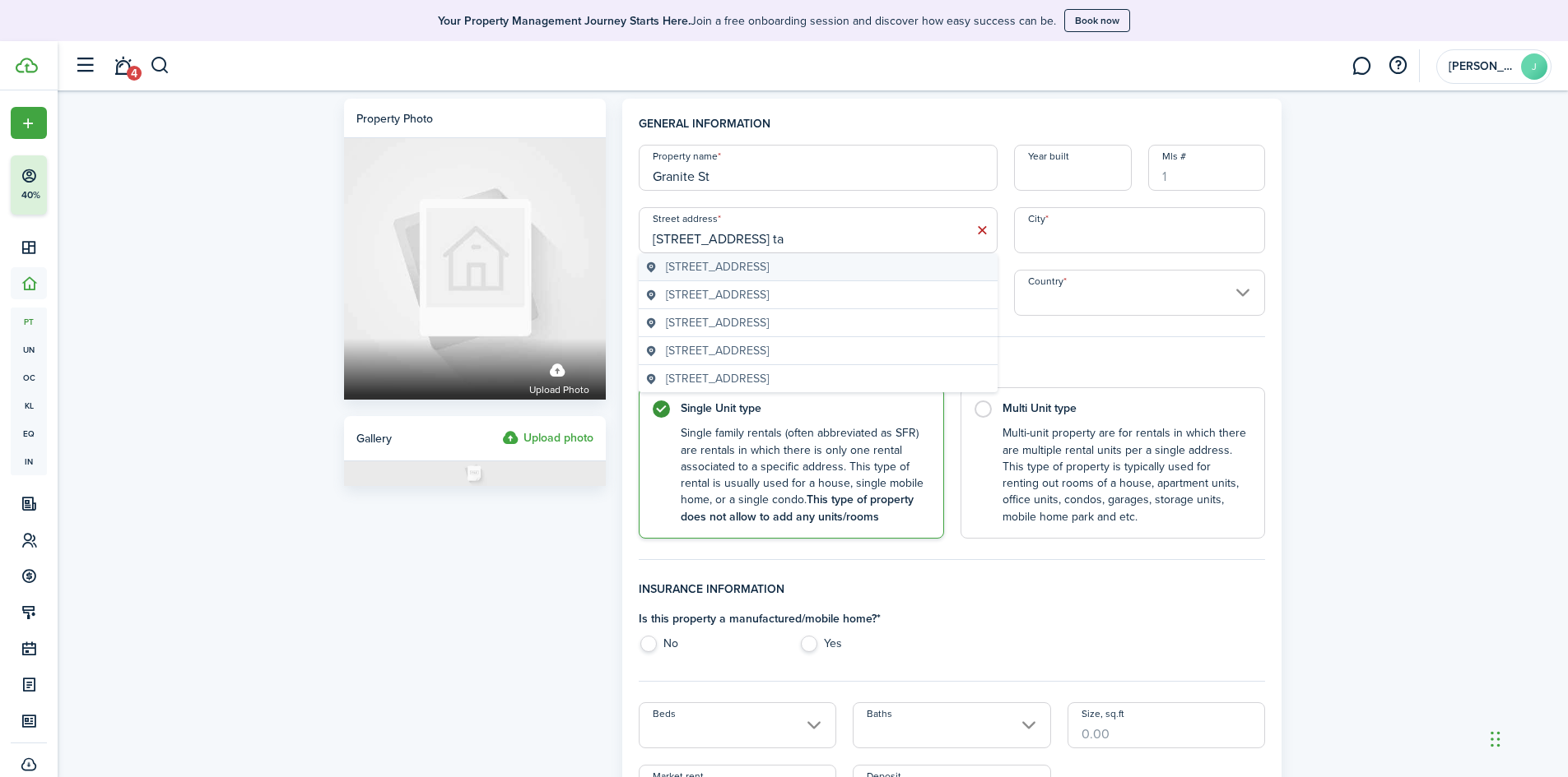
click at [791, 254] on div "[STREET_ADDRESS]" at bounding box center [818, 267] width 359 height 28
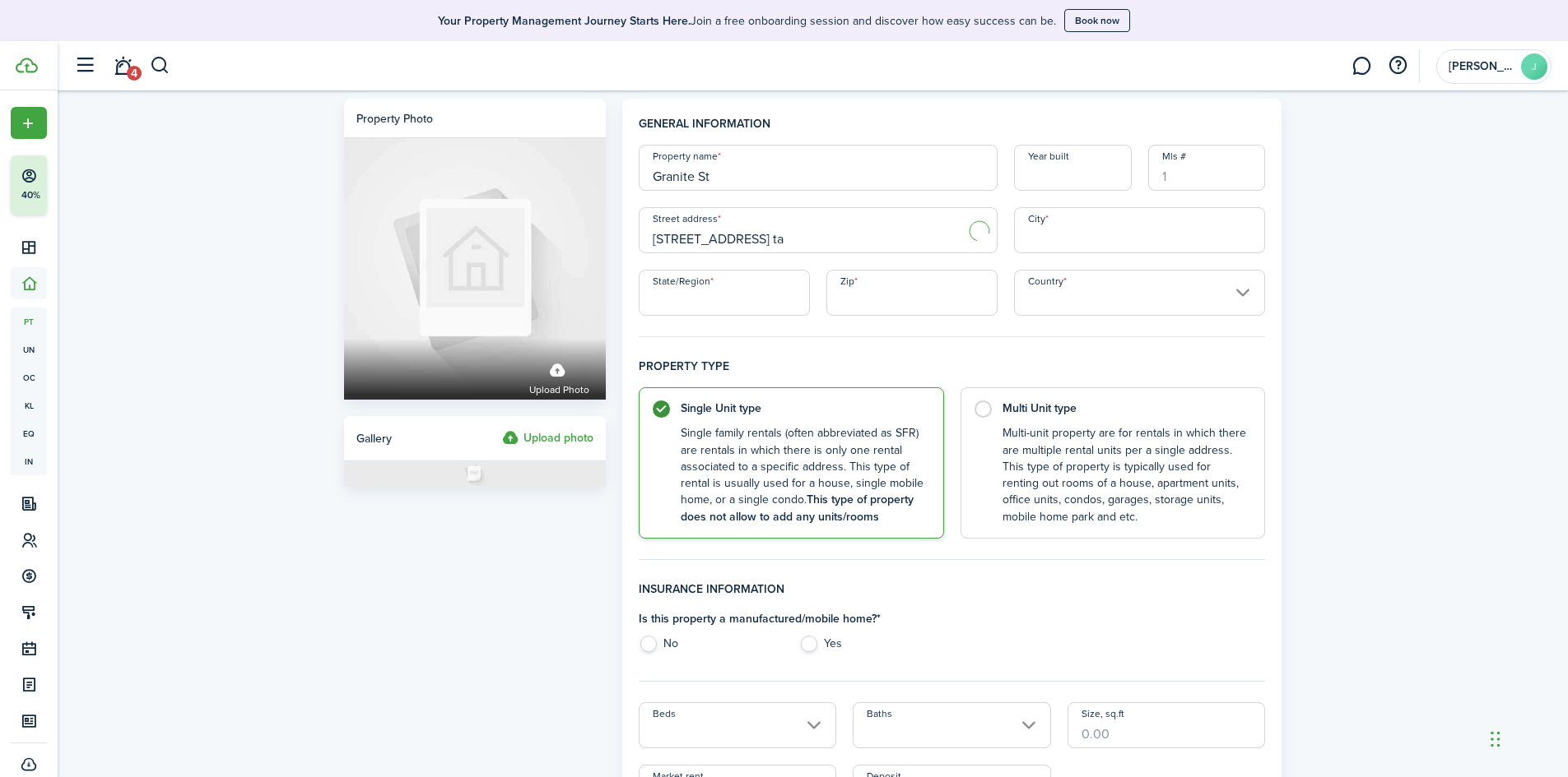
type input "[STREET_ADDRESS]"
type input "Taunton"
type input "MA"
type input "02780"
type input "[GEOGRAPHIC_DATA]"
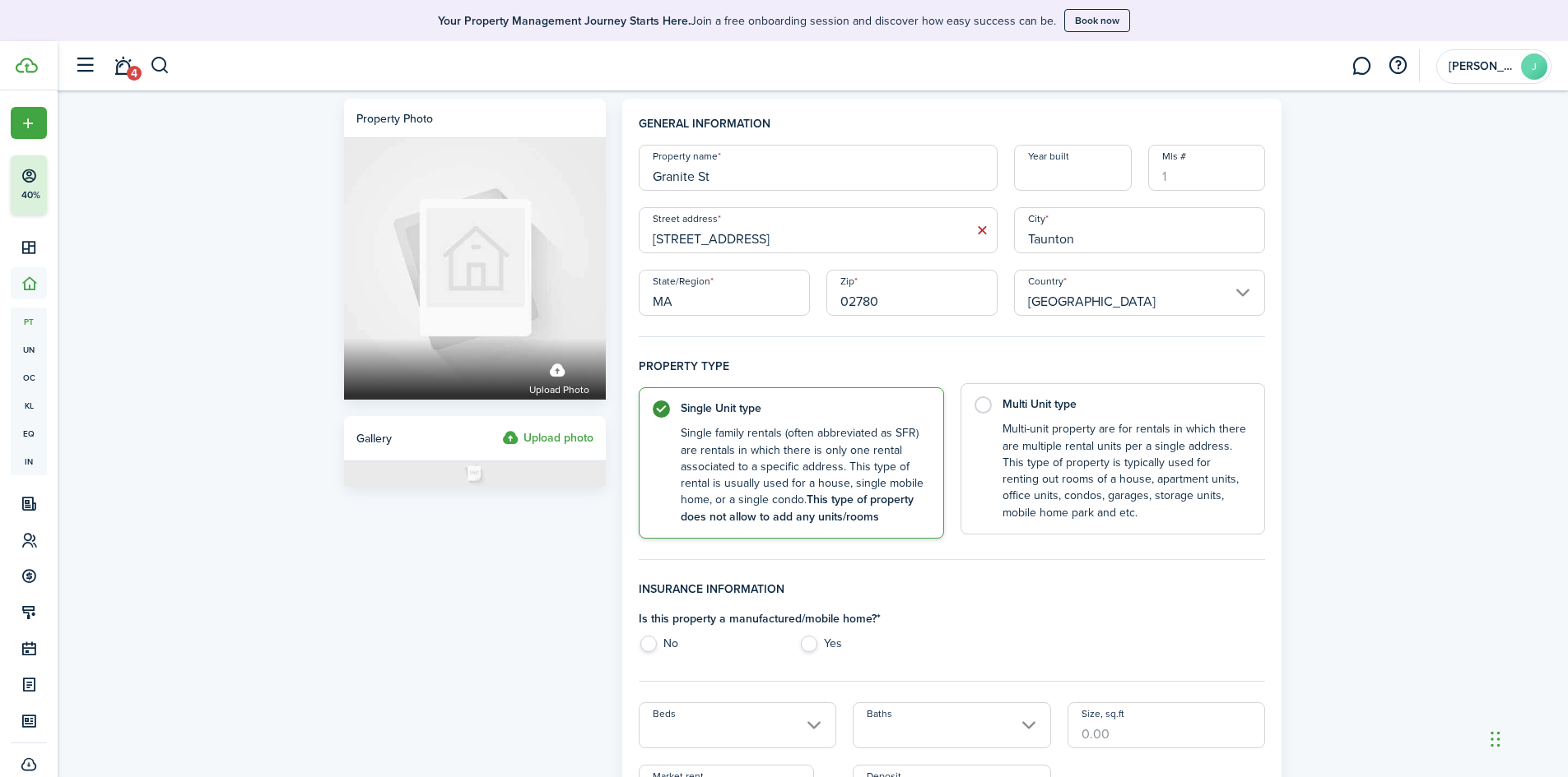
click at [1016, 451] on control-radio-card-description "Multi-unit property are for rentals in which there are multiple rental units pe…" at bounding box center [1125, 471] width 246 height 100
radio input "false"
radio input "true"
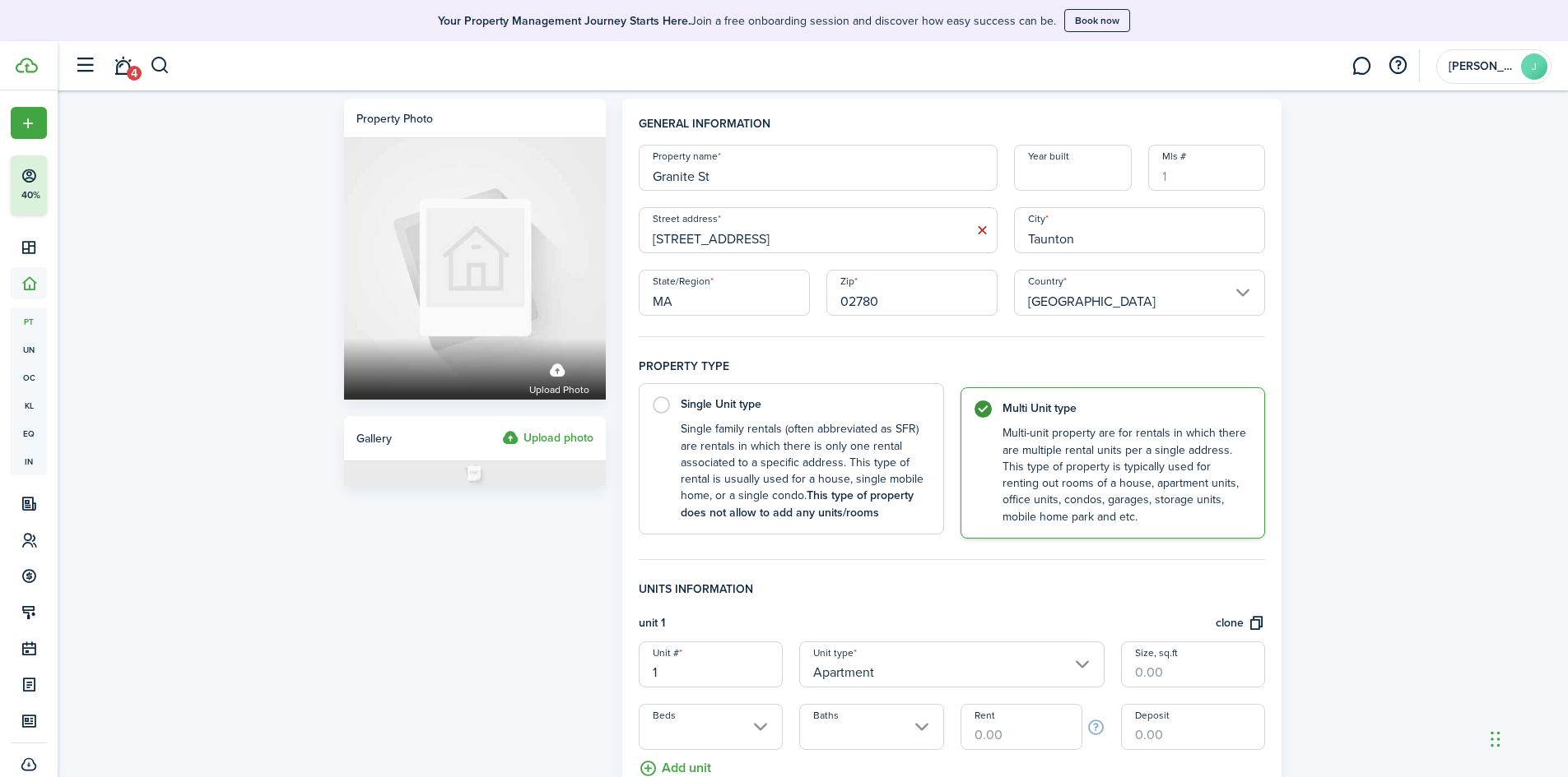
click at [825, 439] on control-radio-card-description "Single family rentals (often abbreviated as SFR) are rentals in which there is …" at bounding box center [804, 471] width 246 height 100
radio input "true"
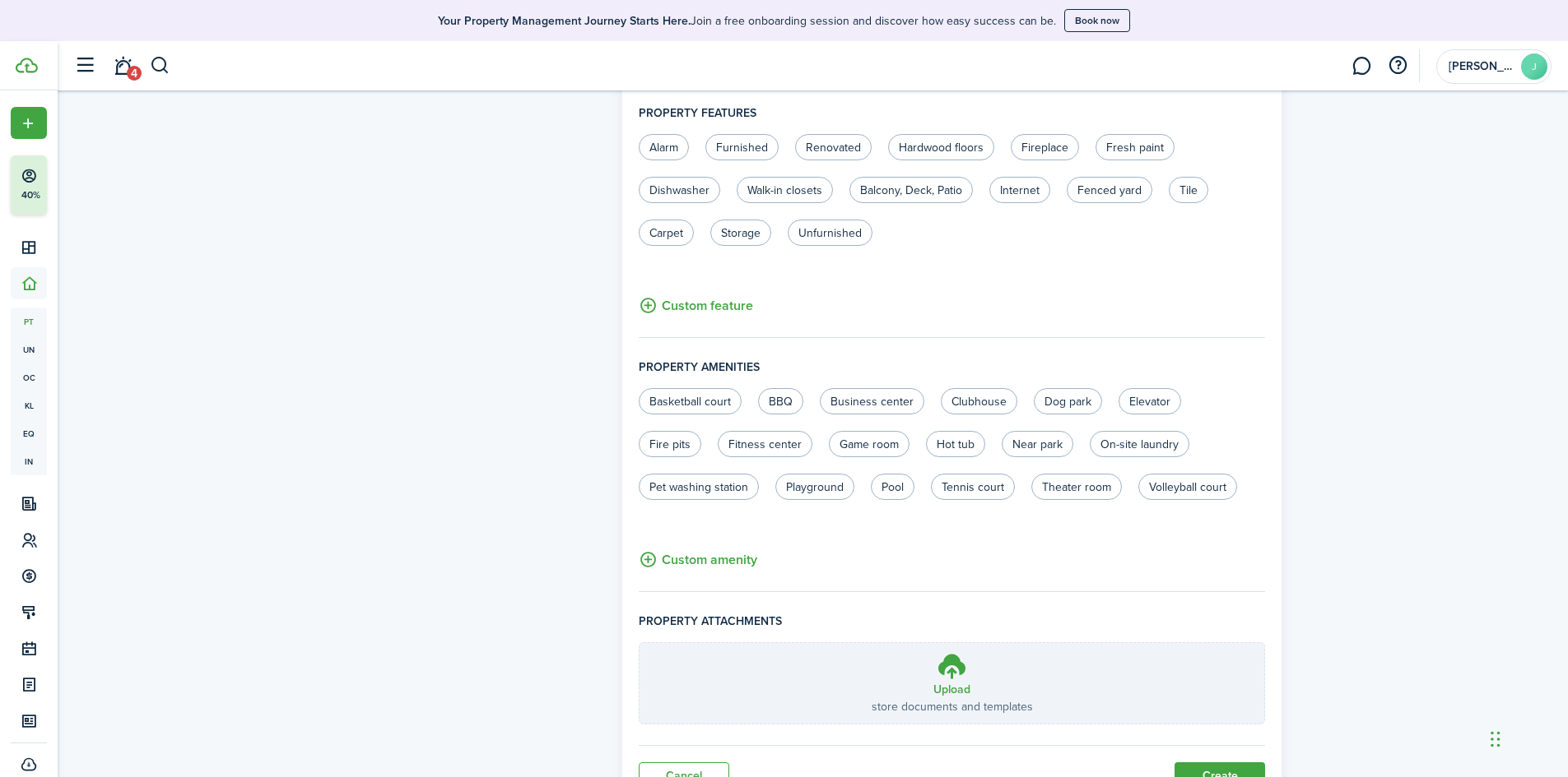
scroll to position [896, 0]
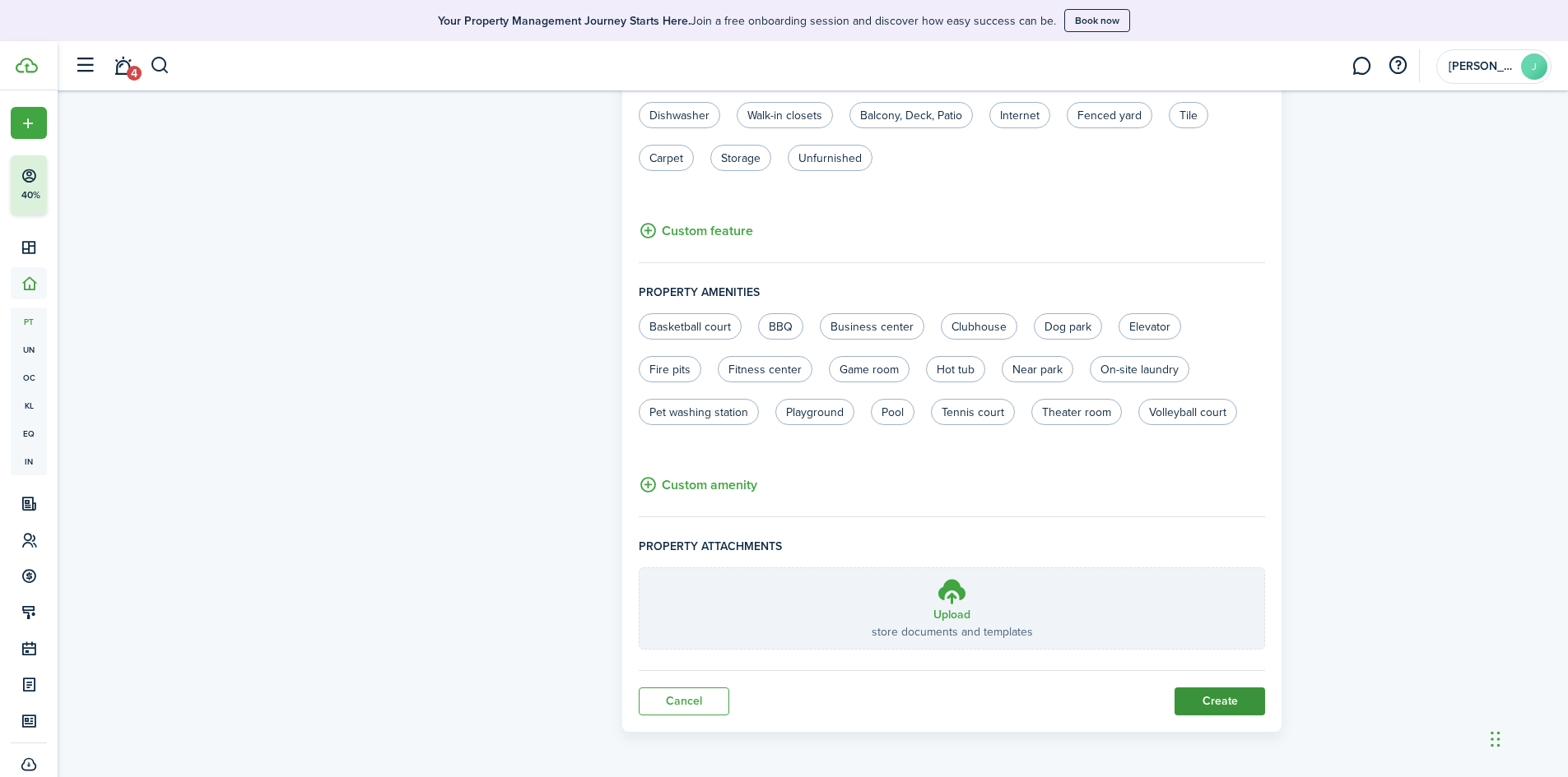
click at [1196, 699] on button "Create" at bounding box center [1219, 702] width 91 height 28
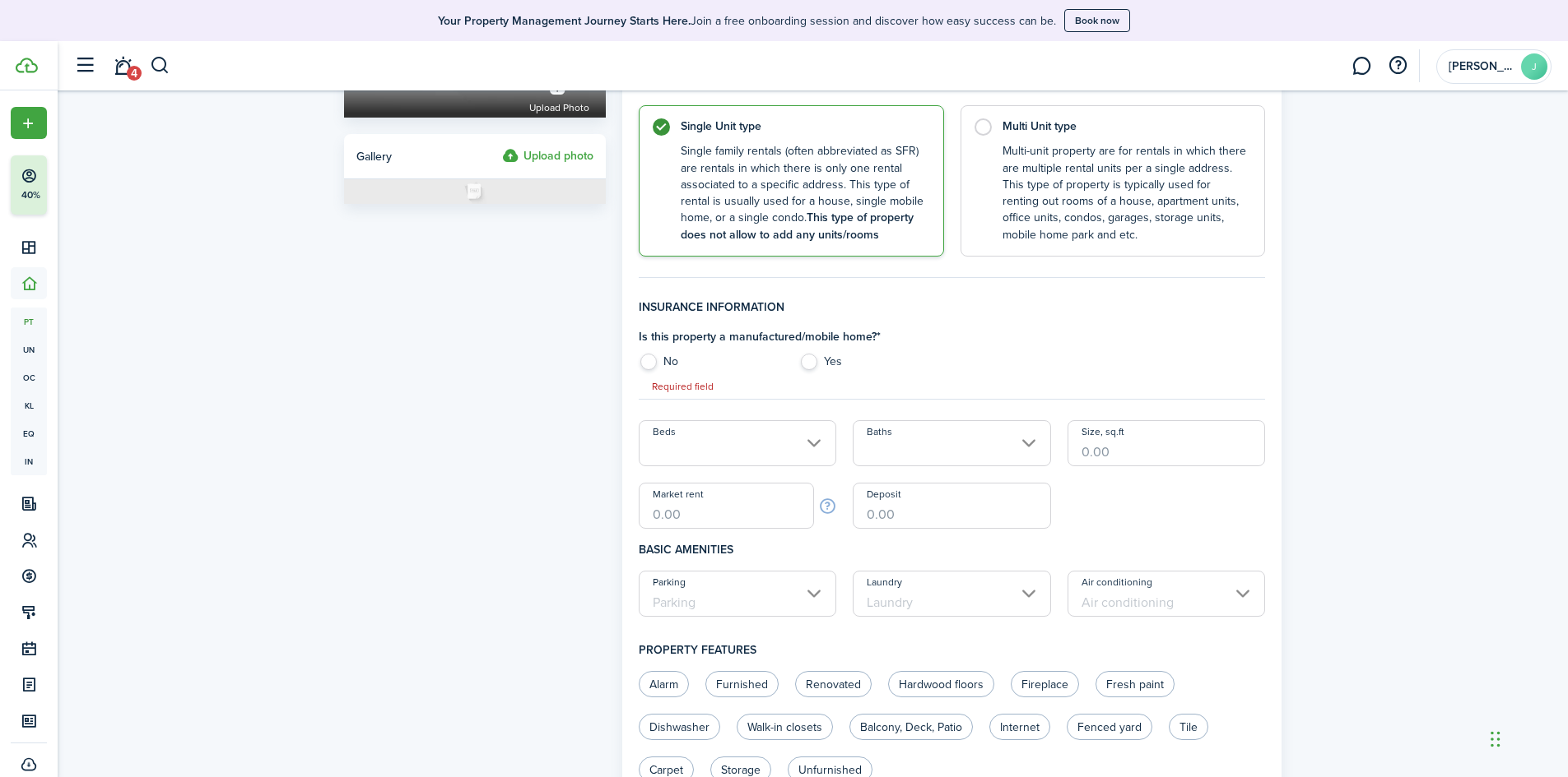
scroll to position [262, 0]
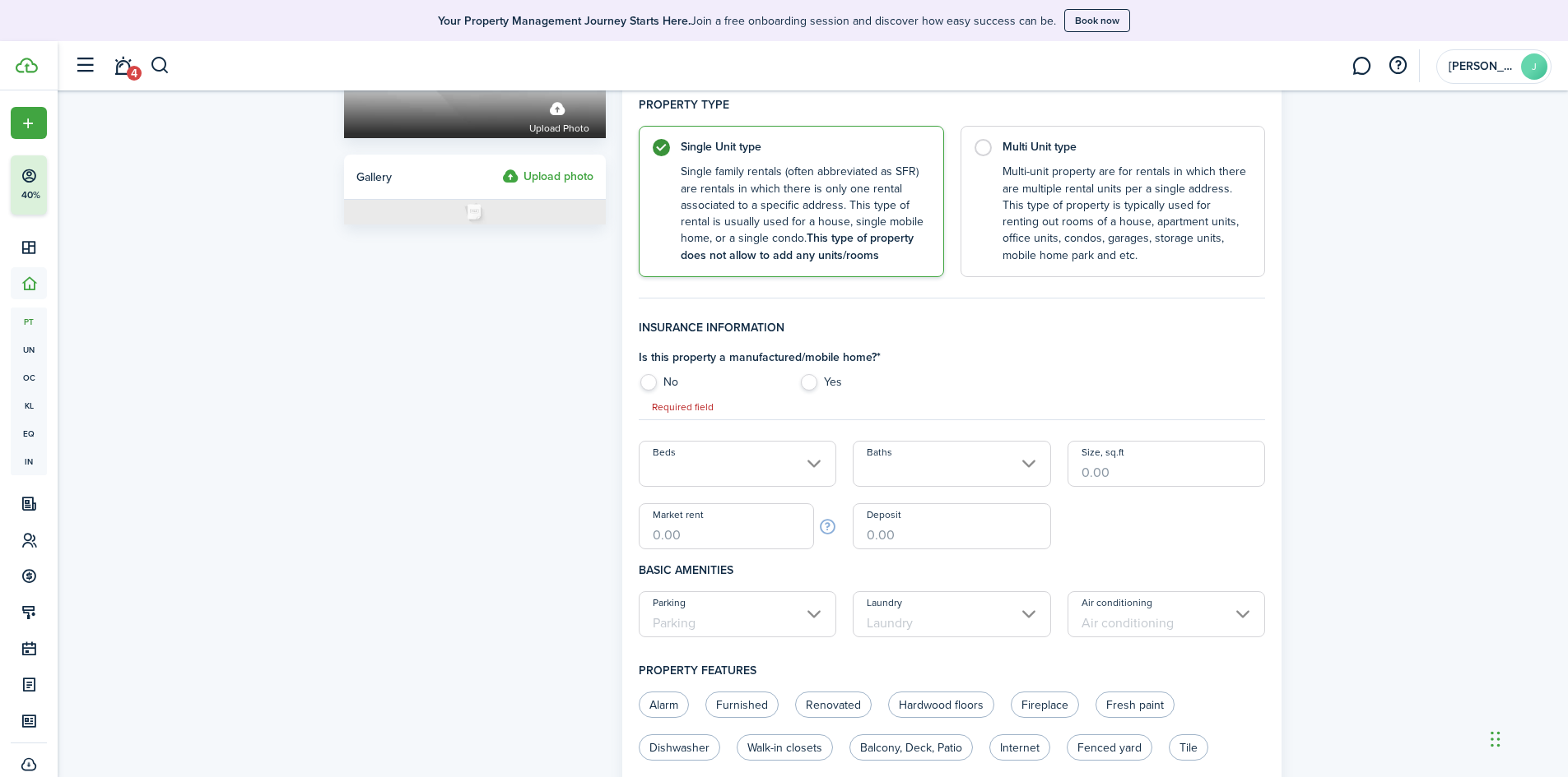
click at [639, 378] on label "No" at bounding box center [710, 387] width 144 height 24
radio input "true"
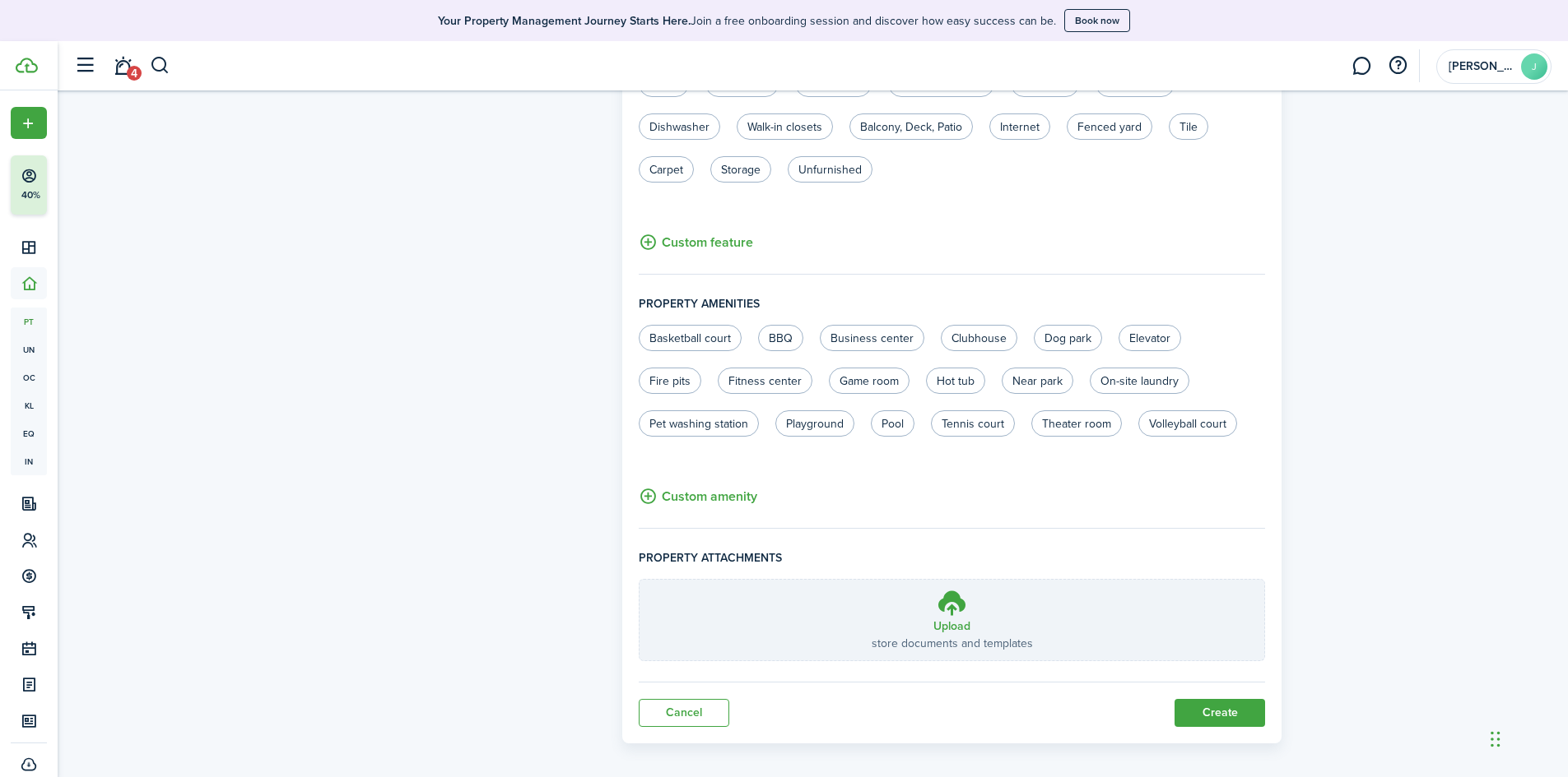
scroll to position [896, 0]
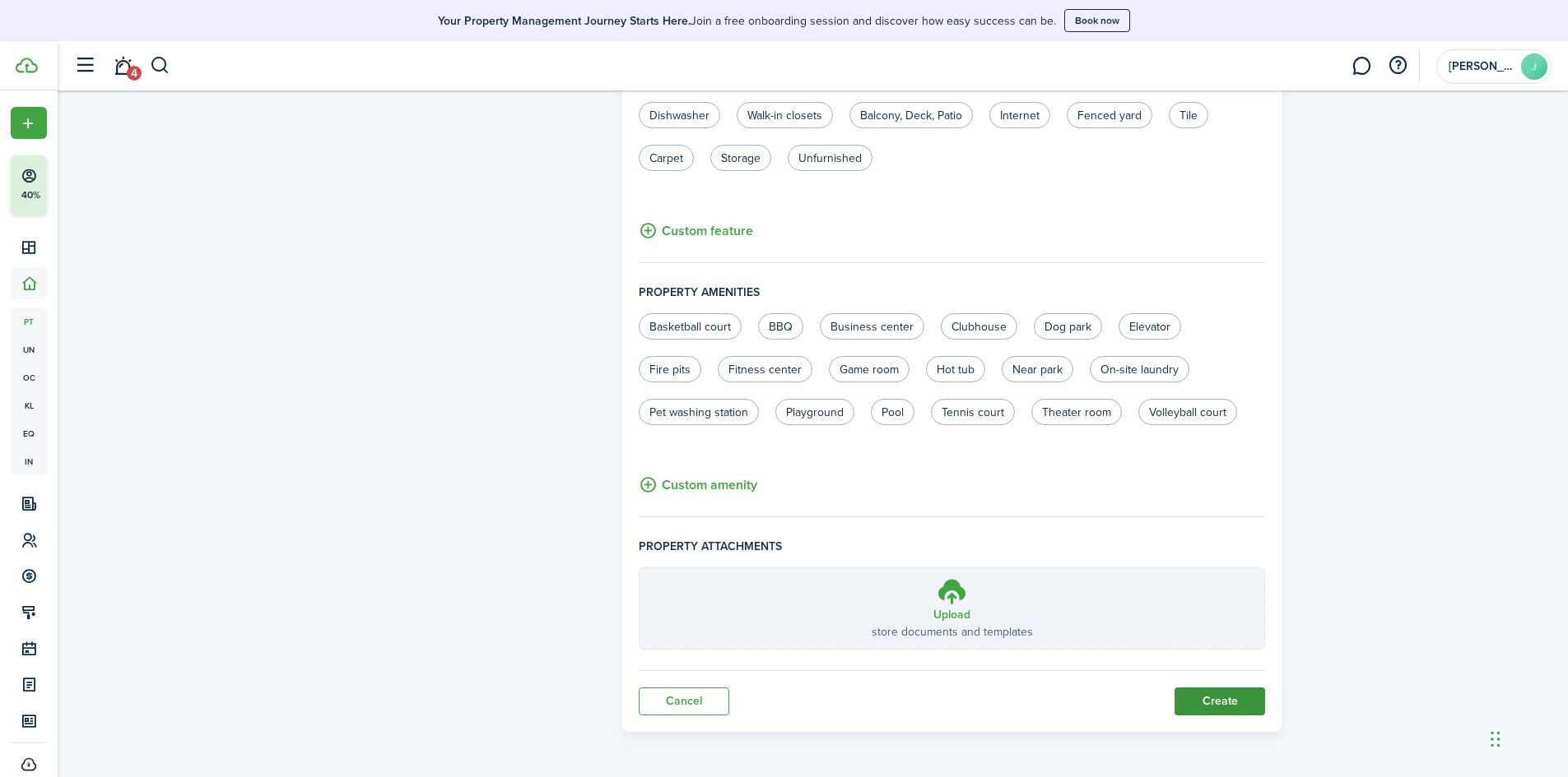
click at [1236, 699] on button "Create" at bounding box center [1219, 702] width 91 height 28
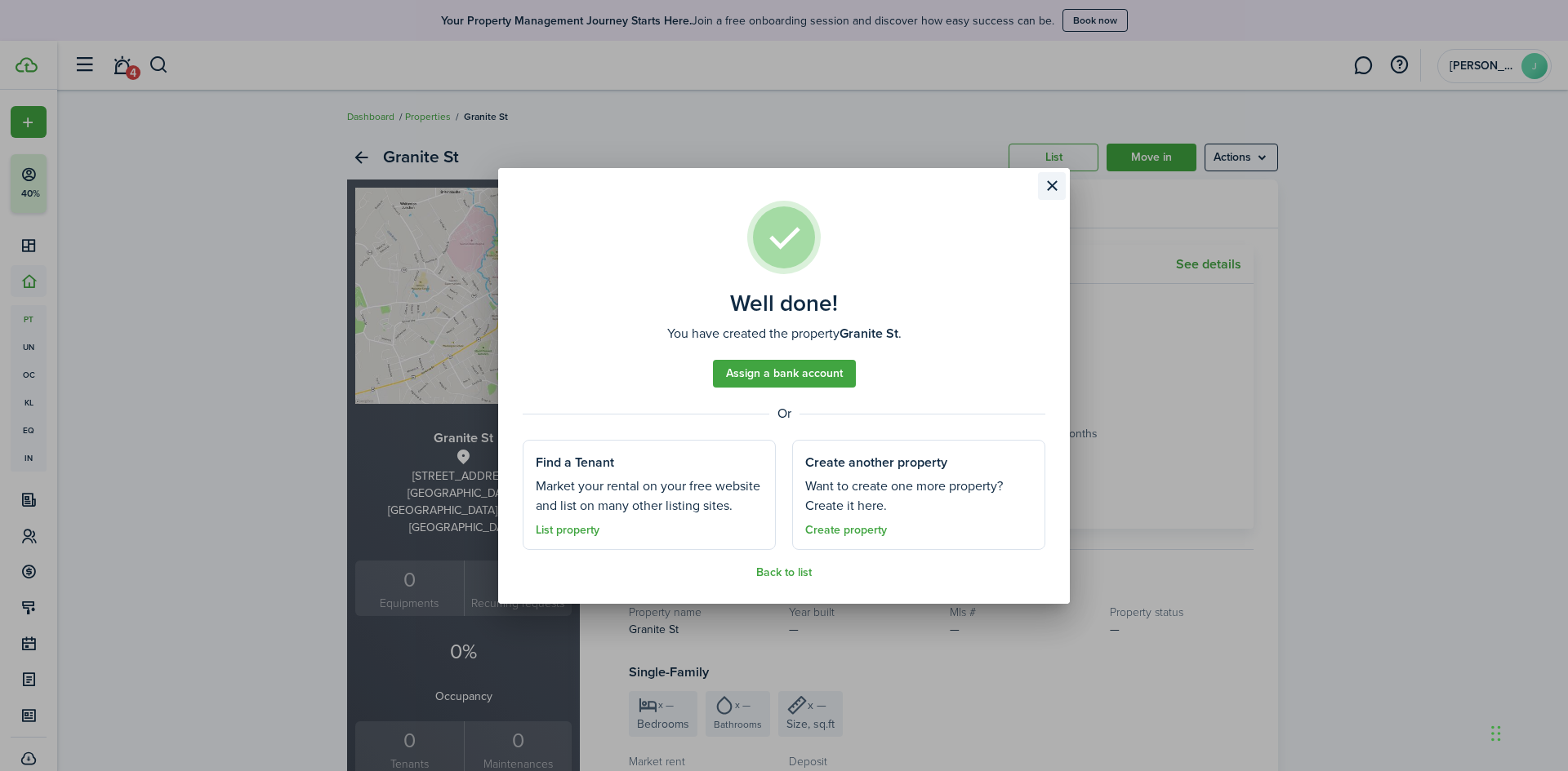
click at [1044, 190] on button "Close modal" at bounding box center [1051, 186] width 28 height 28
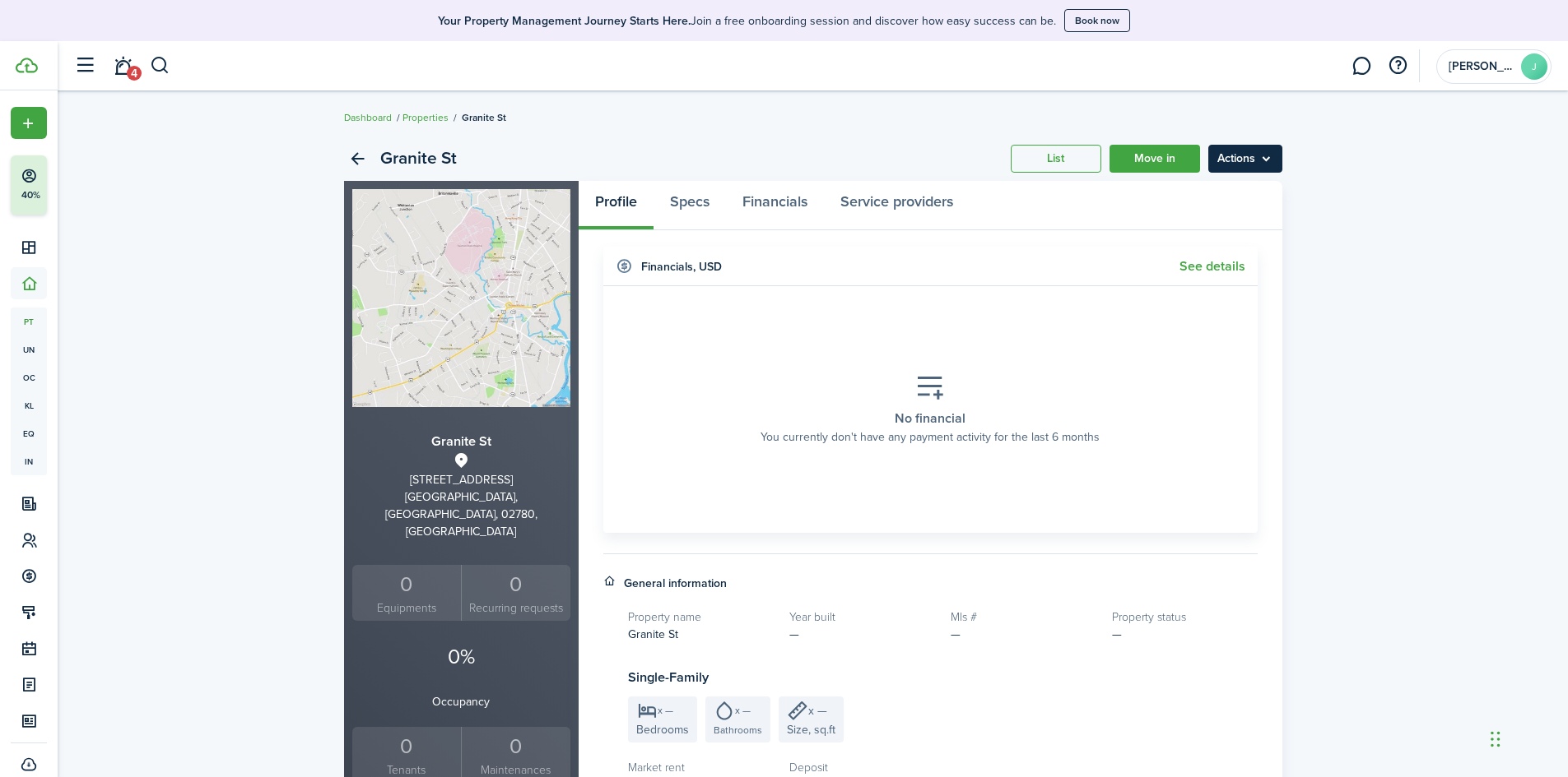
click at [1229, 167] on menu-btn "Actions" at bounding box center [1245, 159] width 74 height 28
click at [1206, 198] on link "Edit property" at bounding box center [1210, 195] width 144 height 28
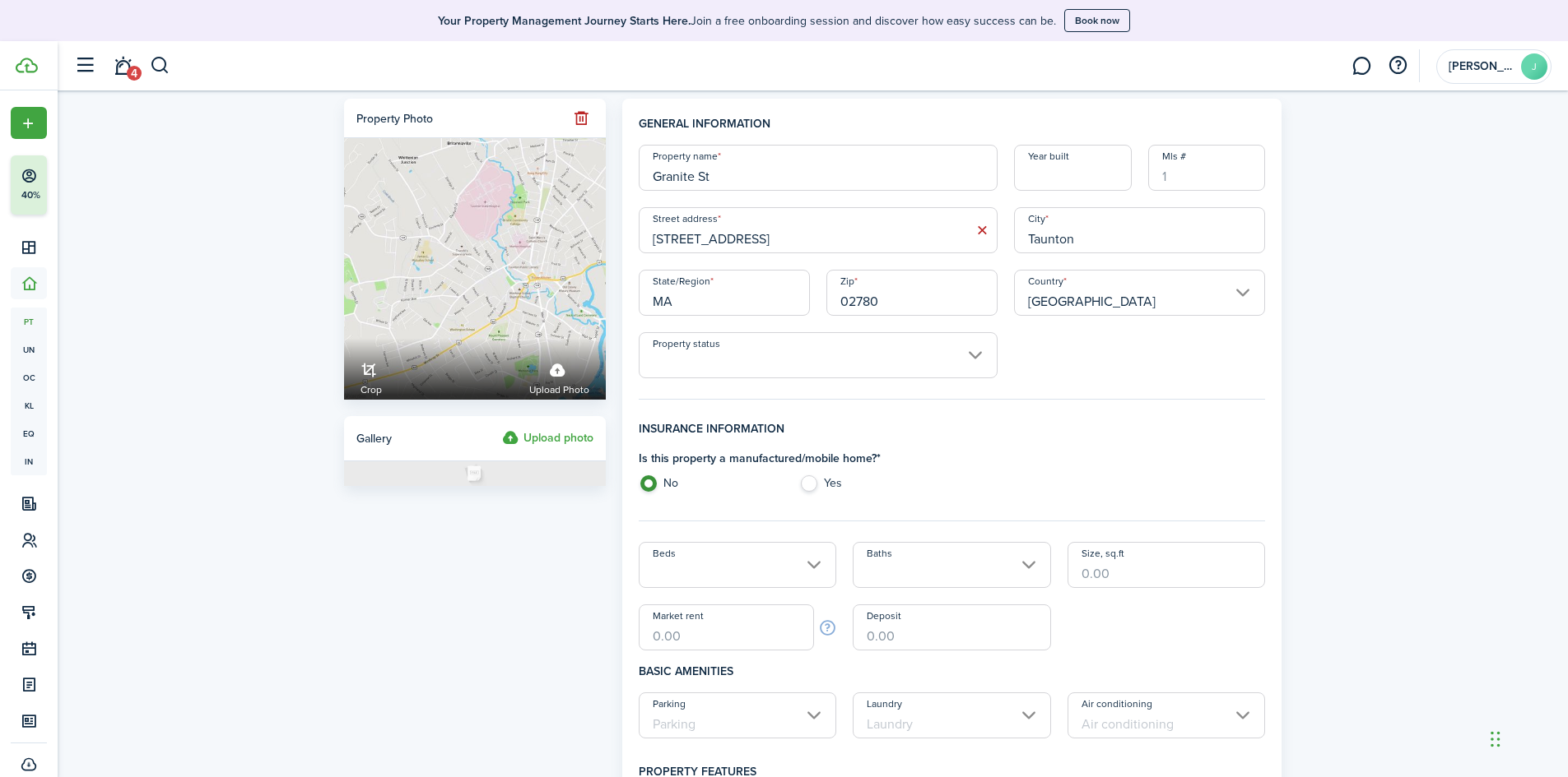
click at [653, 180] on input "Granite St" at bounding box center [818, 168] width 359 height 46
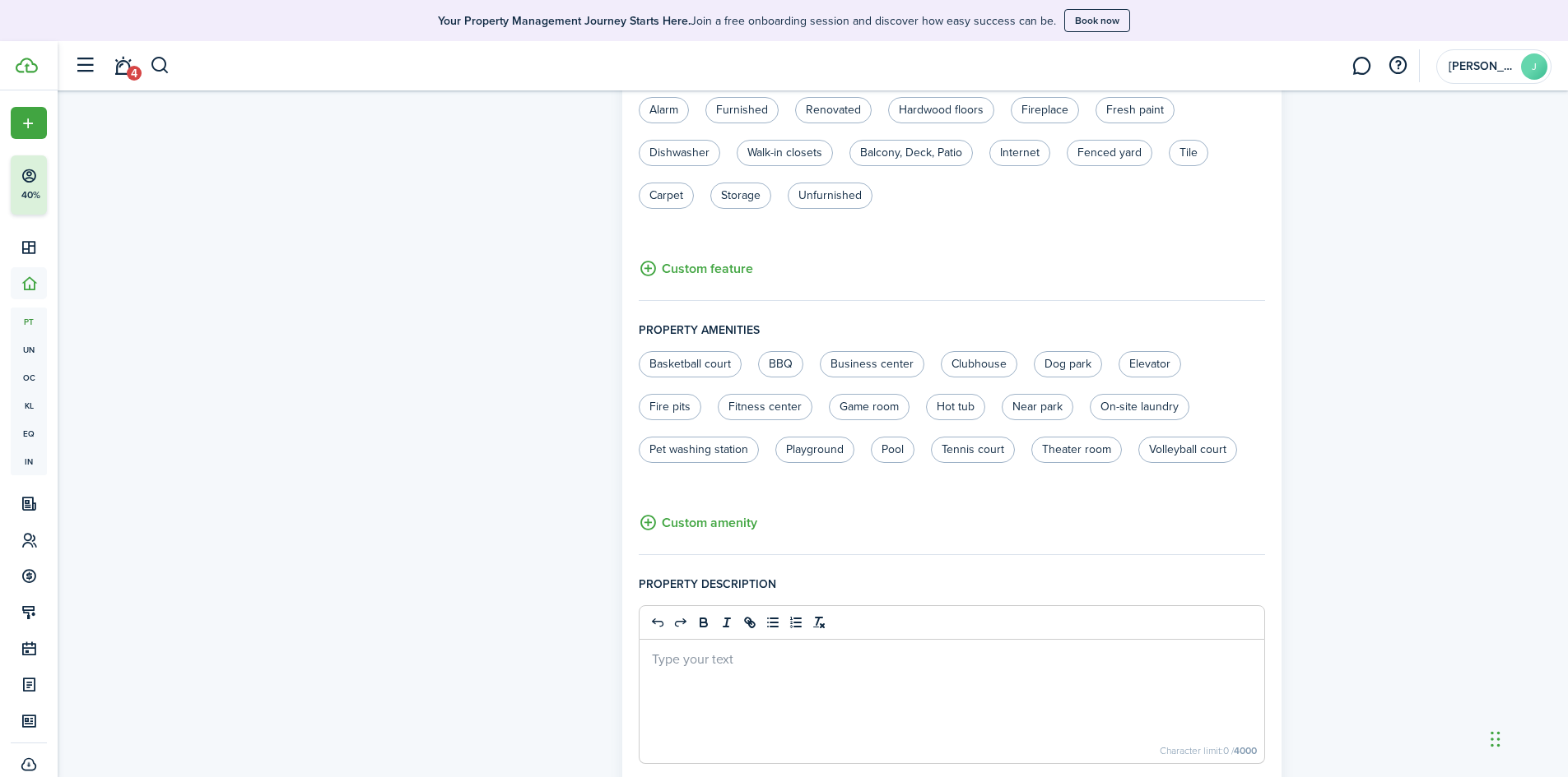
scroll to position [980, 0]
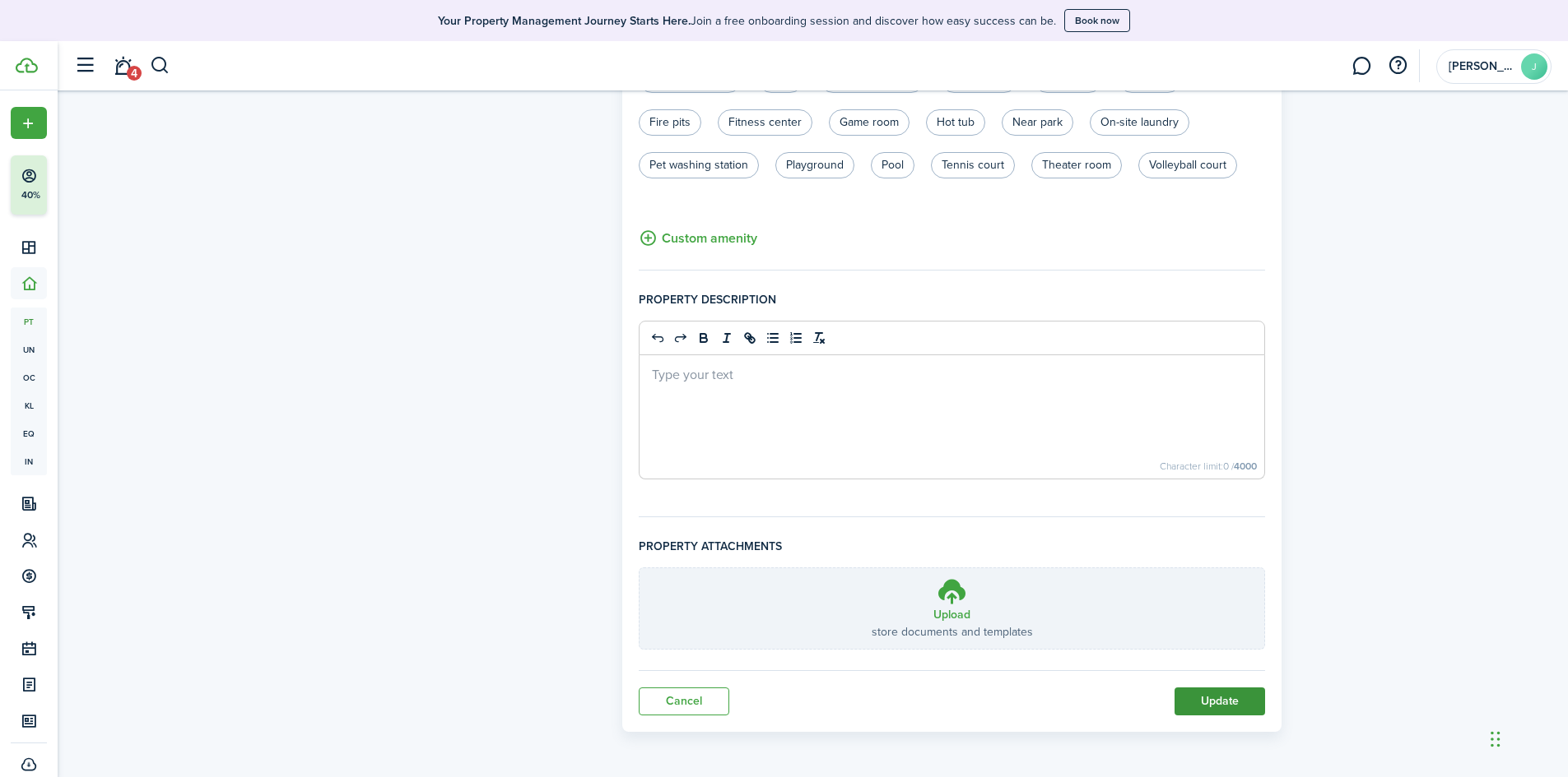
type input "[STREET_ADDRESS]"
click at [1214, 699] on button "Update" at bounding box center [1219, 702] width 91 height 28
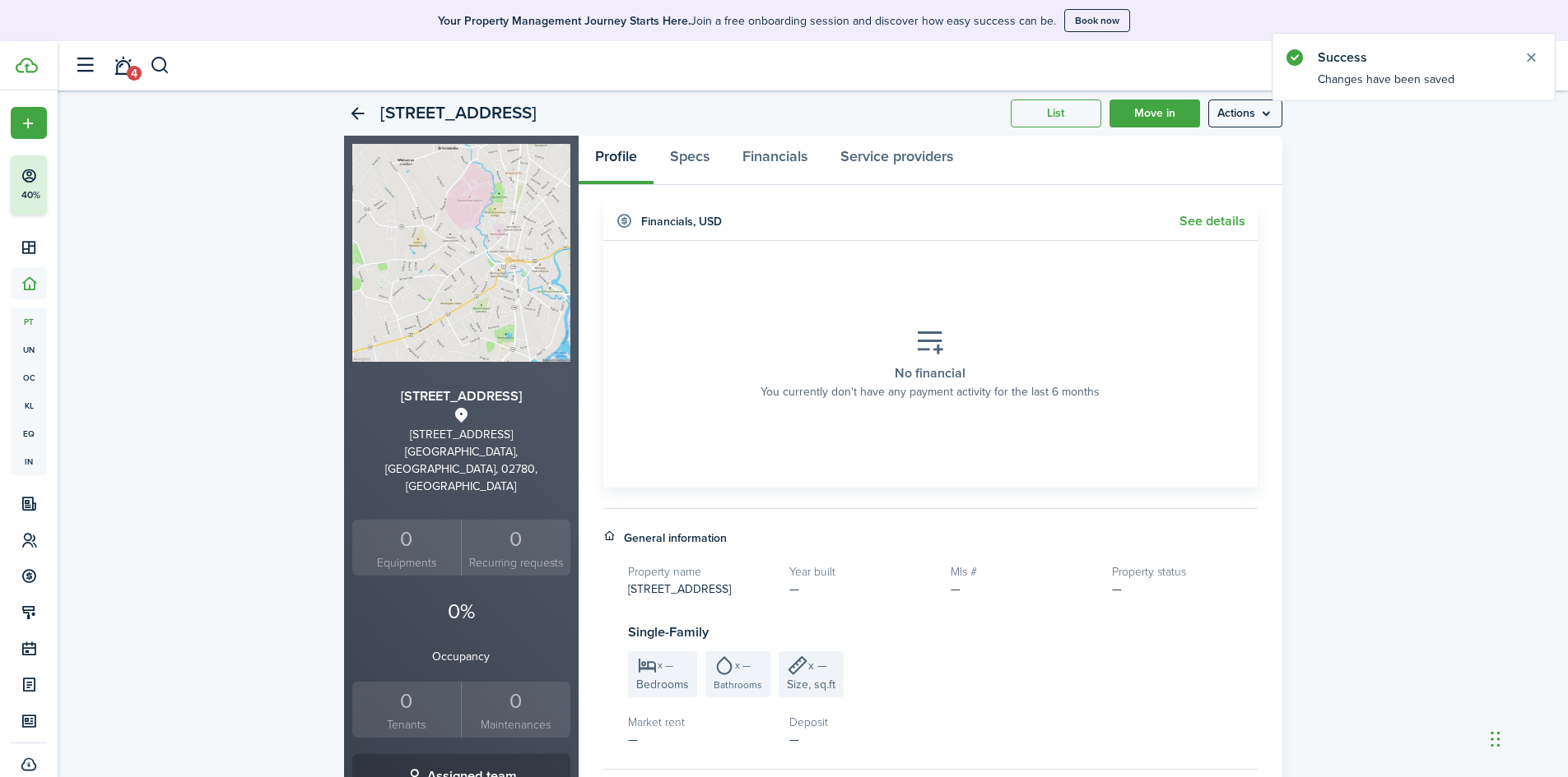
scroll to position [82, 0]
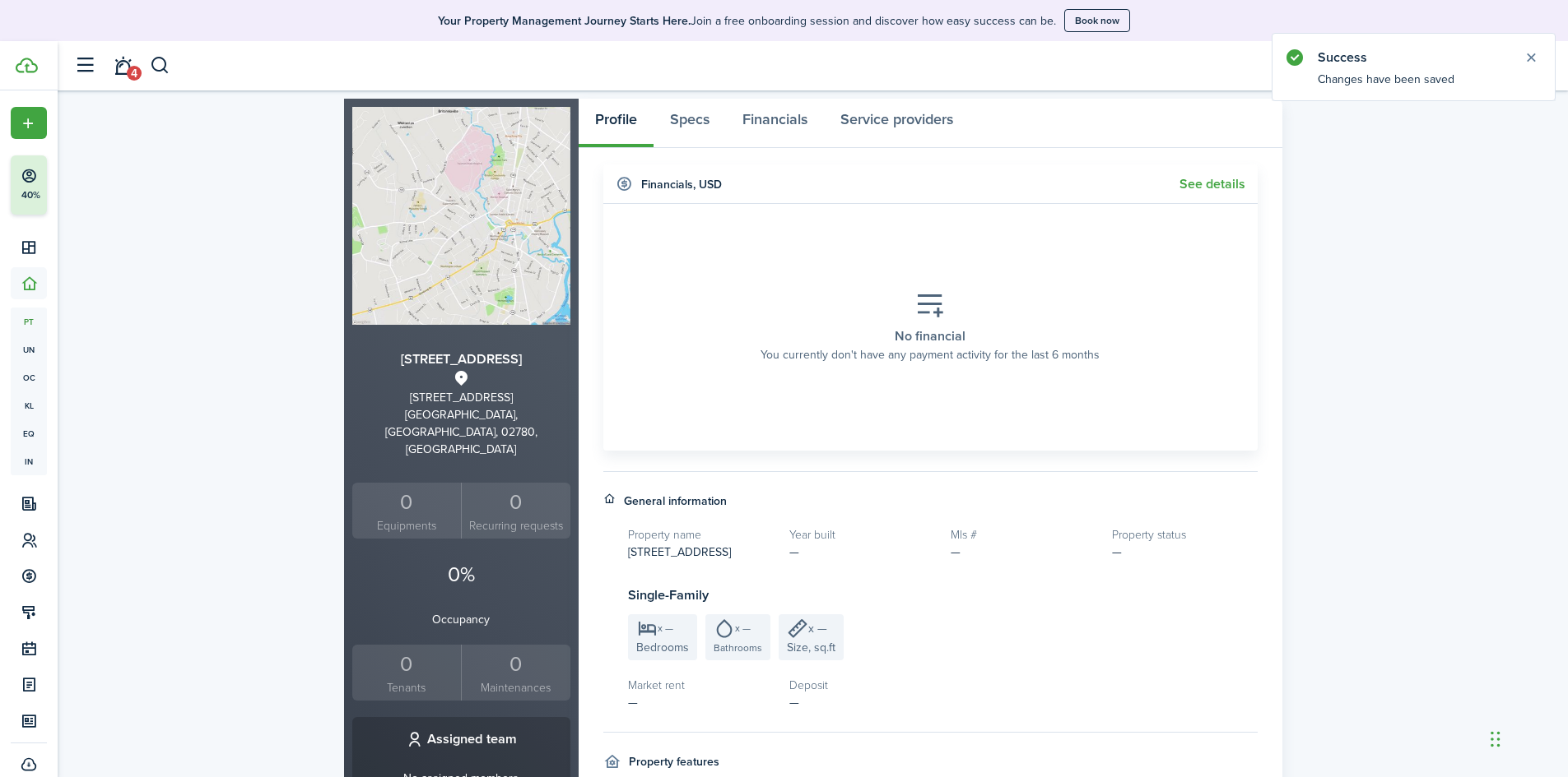
click at [408, 679] on small "Tenants" at bounding box center [407, 688] width 101 height 17
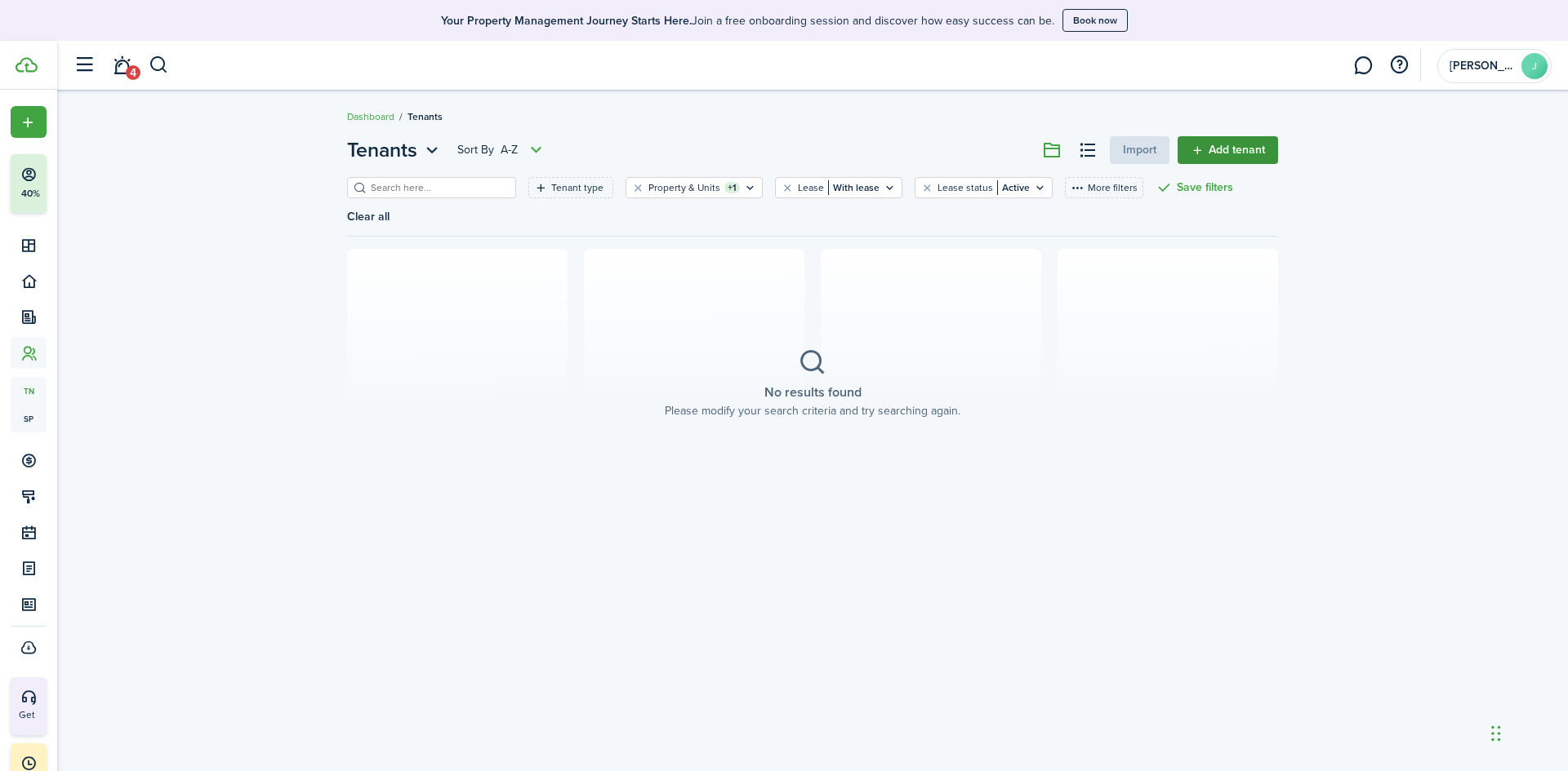
click at [1233, 146] on link "Add tenant" at bounding box center [1228, 150] width 101 height 28
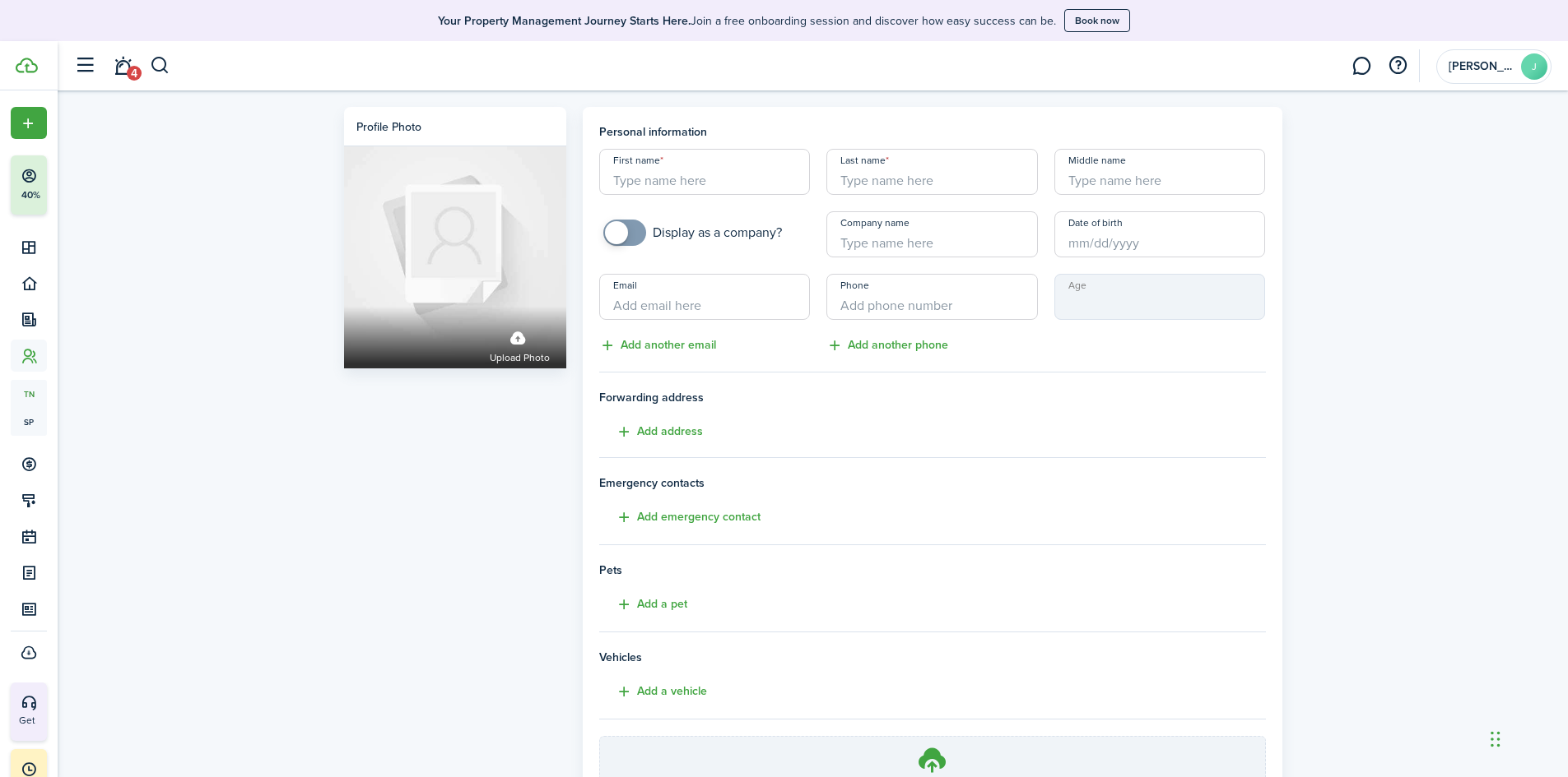
click at [690, 175] on input "First name" at bounding box center [705, 172] width 211 height 46
type input "p"
type input "[PERSON_NAME]"
click at [872, 173] on input "Rodriiguez" at bounding box center [932, 172] width 211 height 46
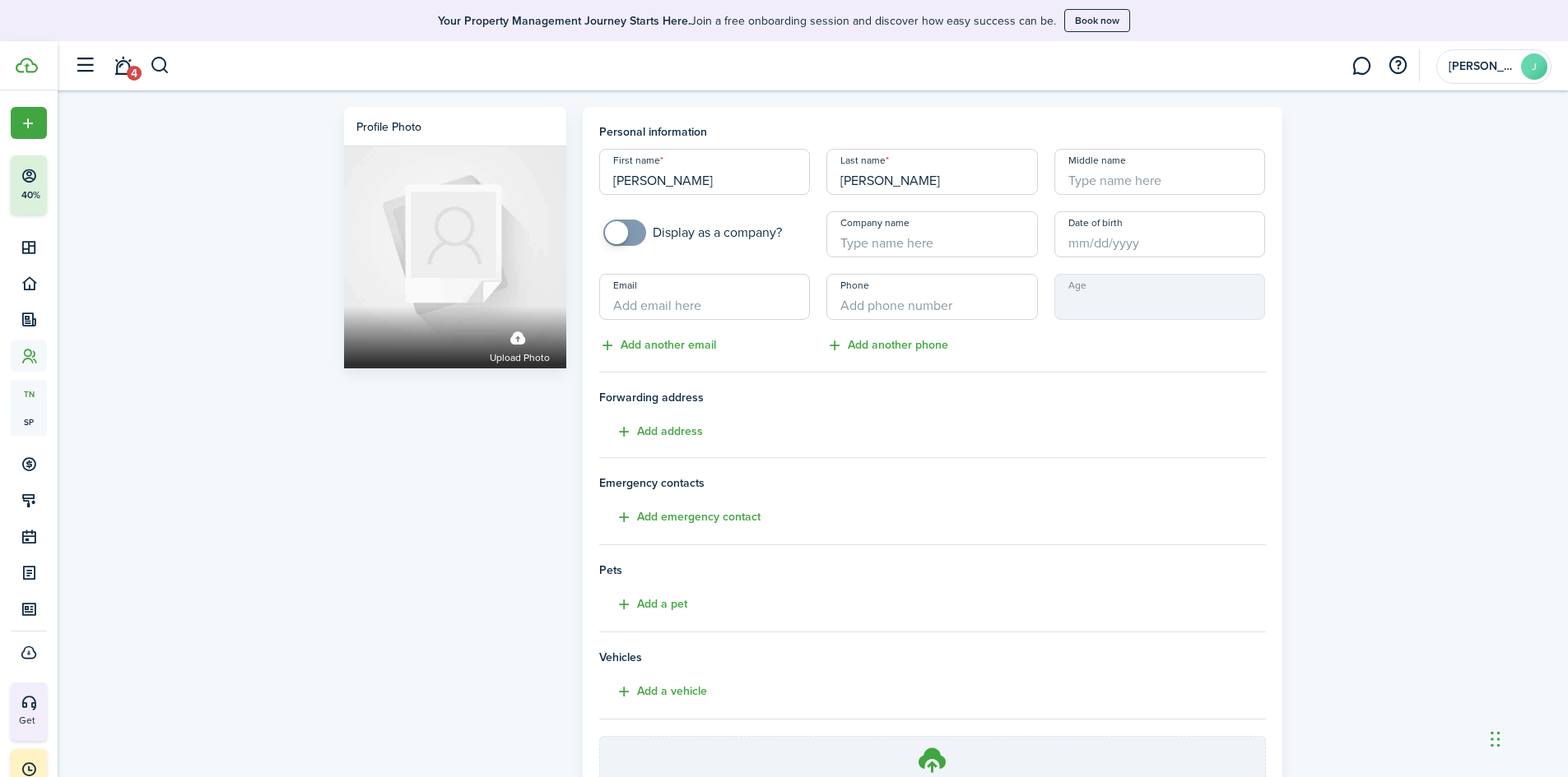
type input "[PERSON_NAME]"
click at [908, 297] on input "+1" at bounding box center [932, 297] width 211 height 46
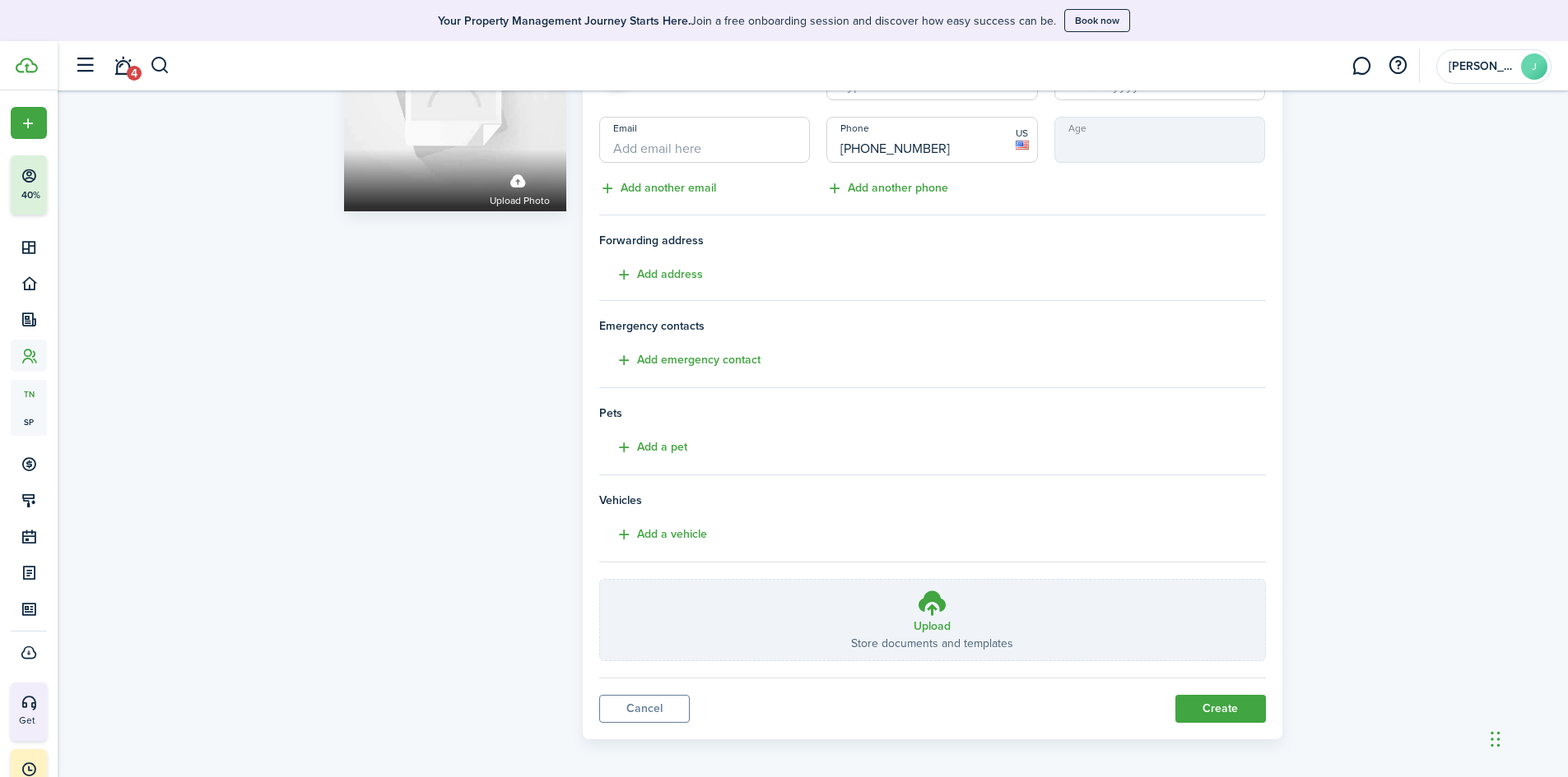
scroll to position [164, 0]
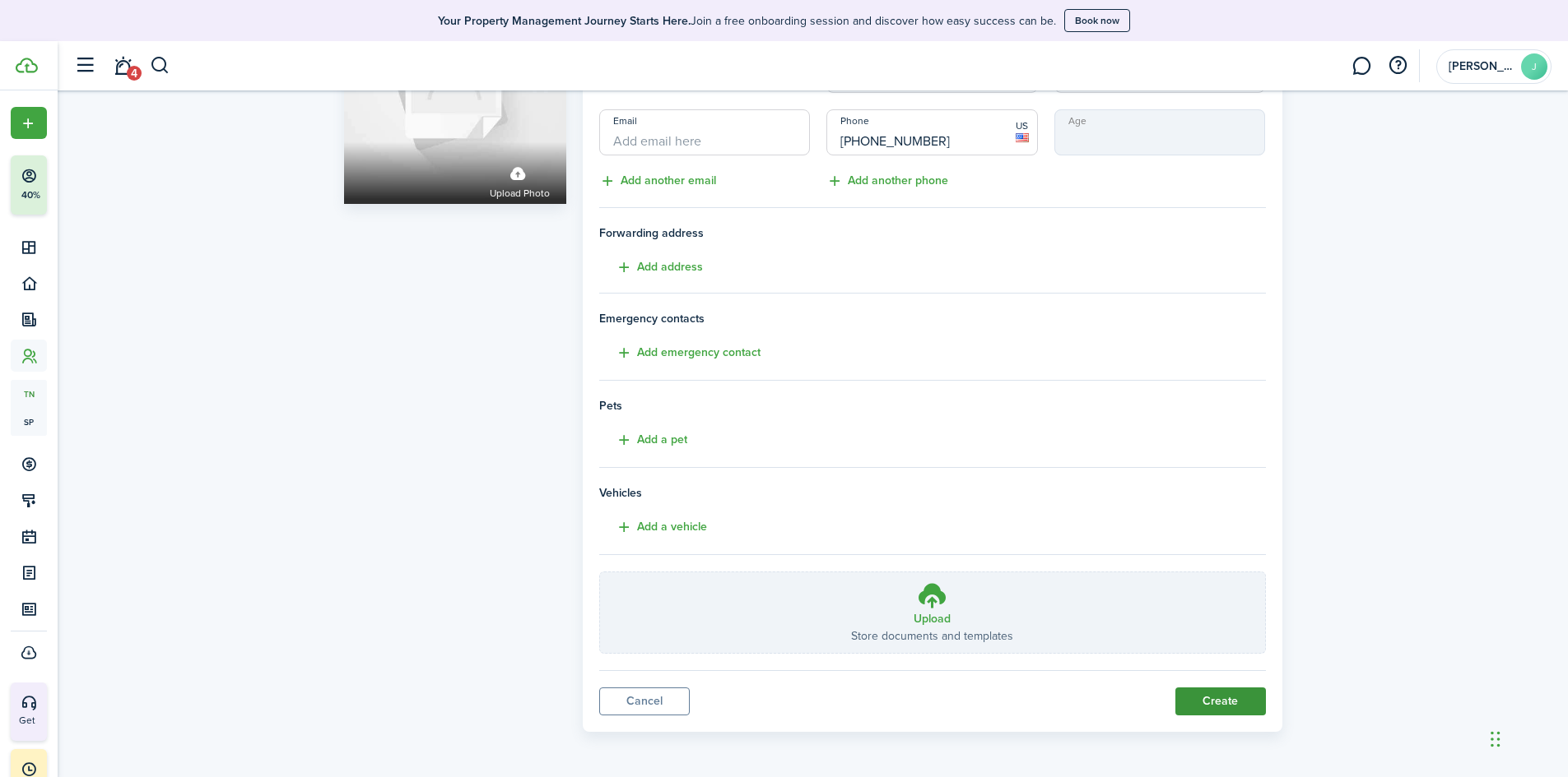
type input "[PHONE_NUMBER]"
click at [1247, 701] on button "Create" at bounding box center [1220, 702] width 91 height 28
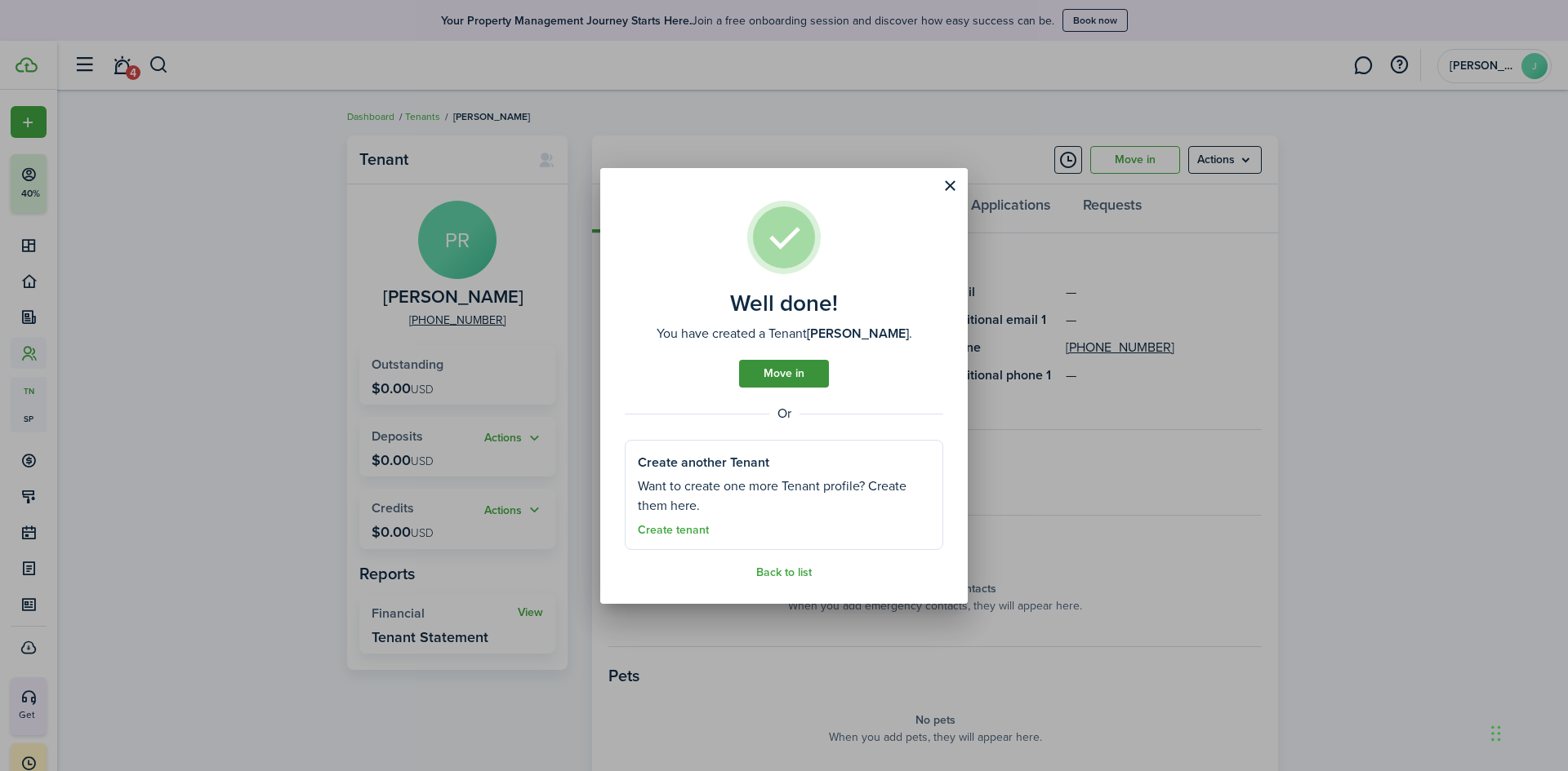
click at [791, 361] on link "Move in" at bounding box center [784, 373] width 90 height 28
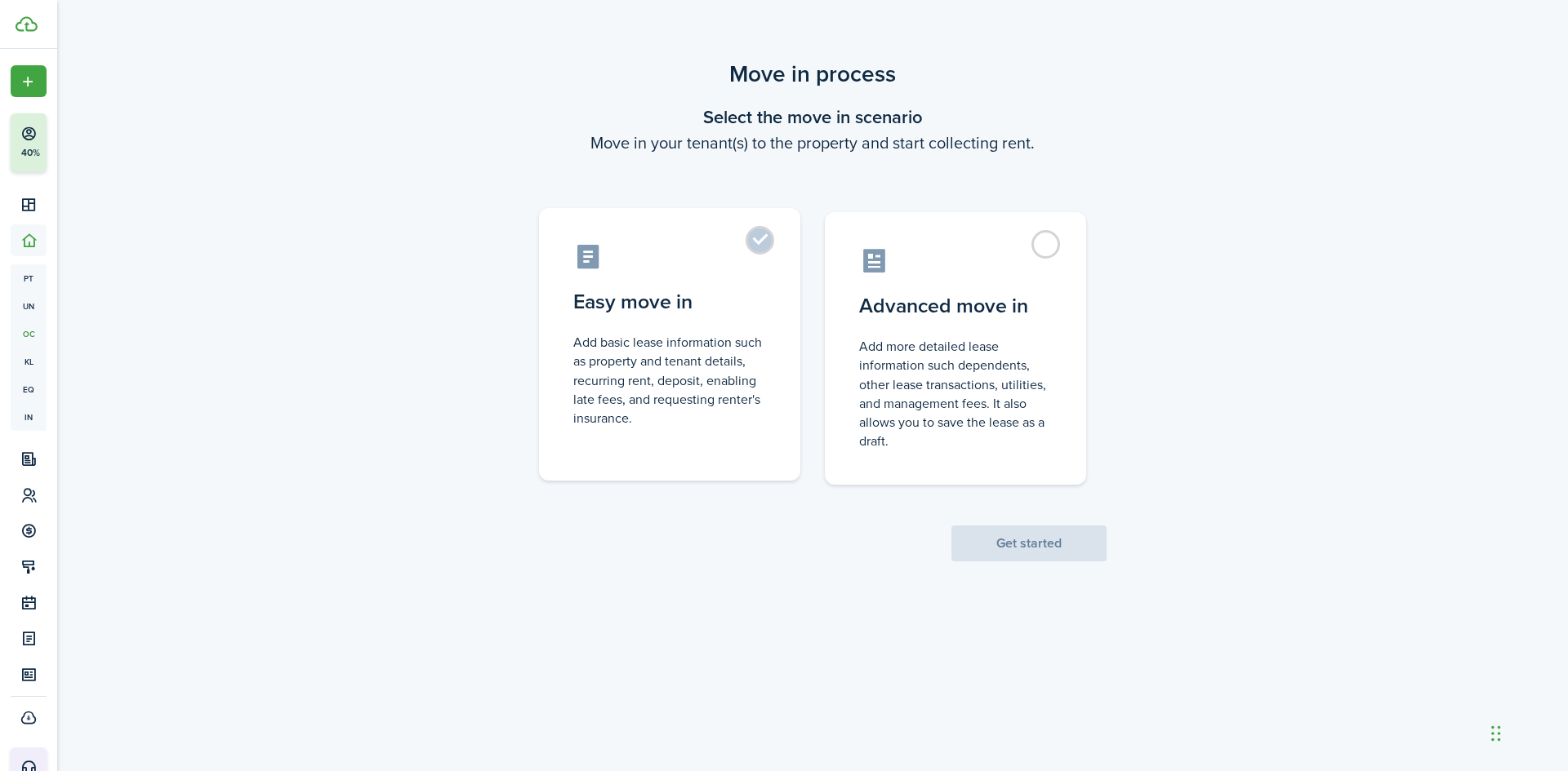
click at [733, 351] on control-radio-card-description "Add basic lease information such as property and tenant details, recurring rent…" at bounding box center [669, 379] width 192 height 94
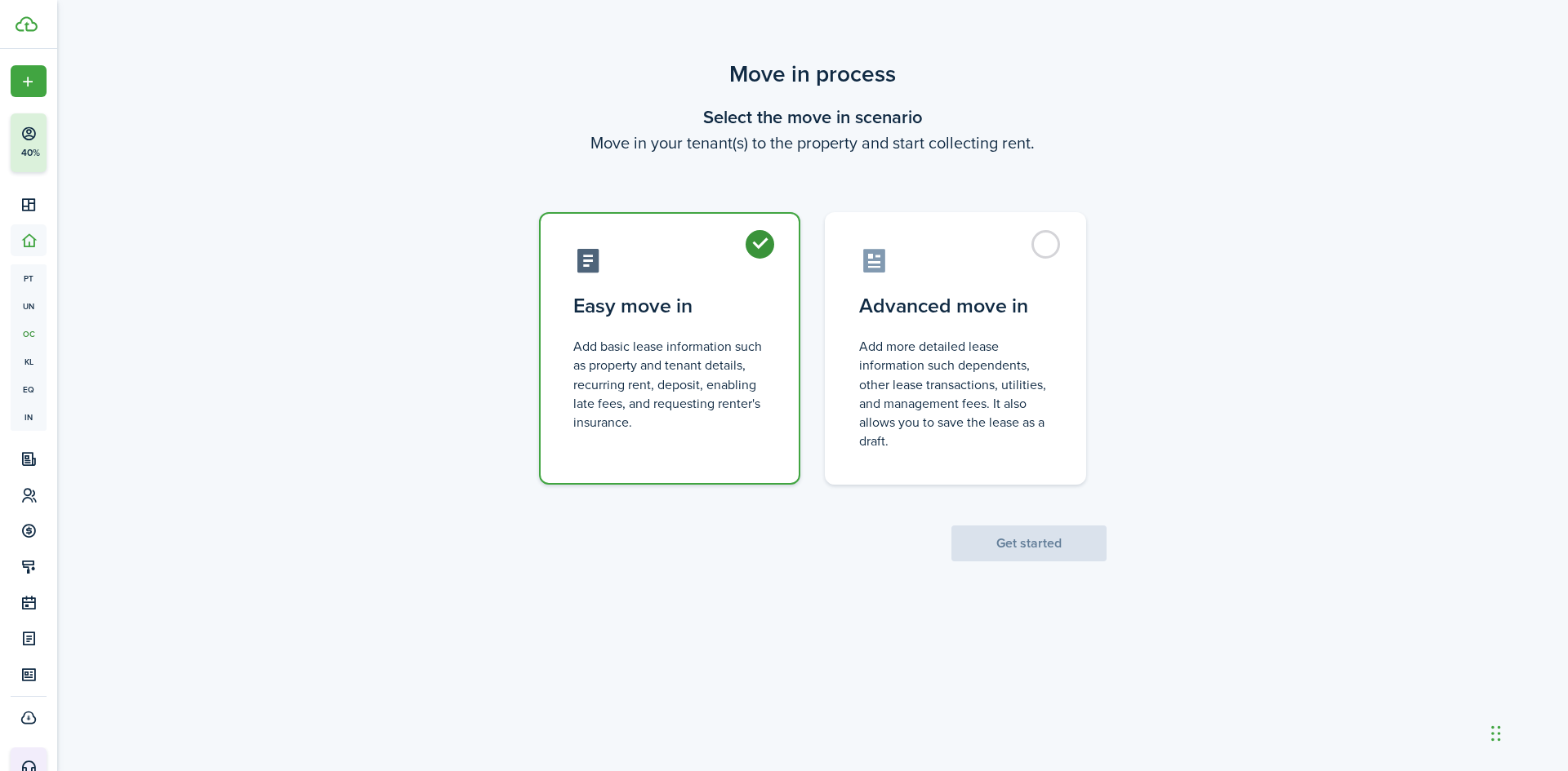
radio input "true"
click at [984, 542] on button "Get started" at bounding box center [1029, 543] width 155 height 36
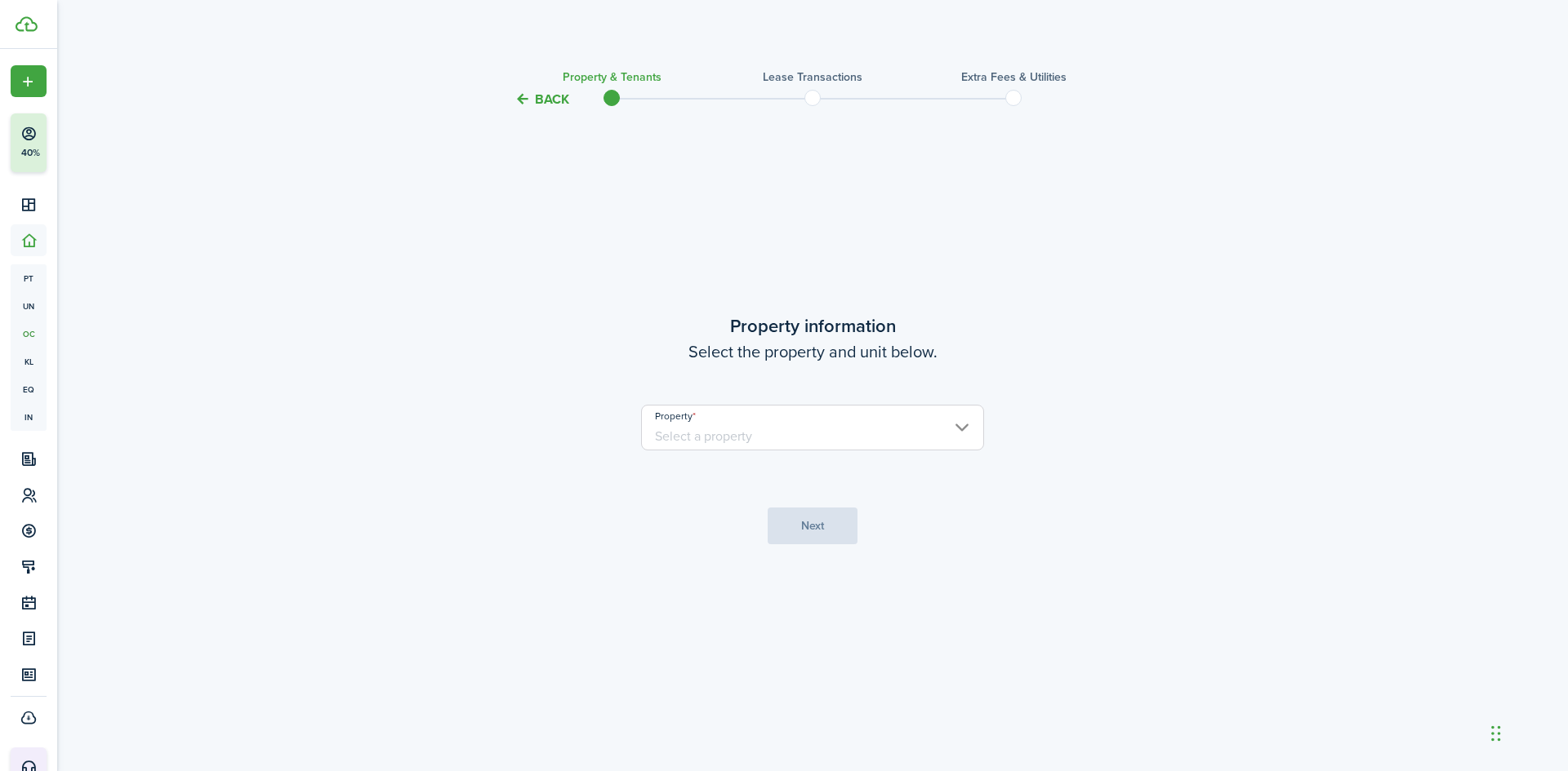
click at [817, 437] on input "Property" at bounding box center [813, 427] width 343 height 46
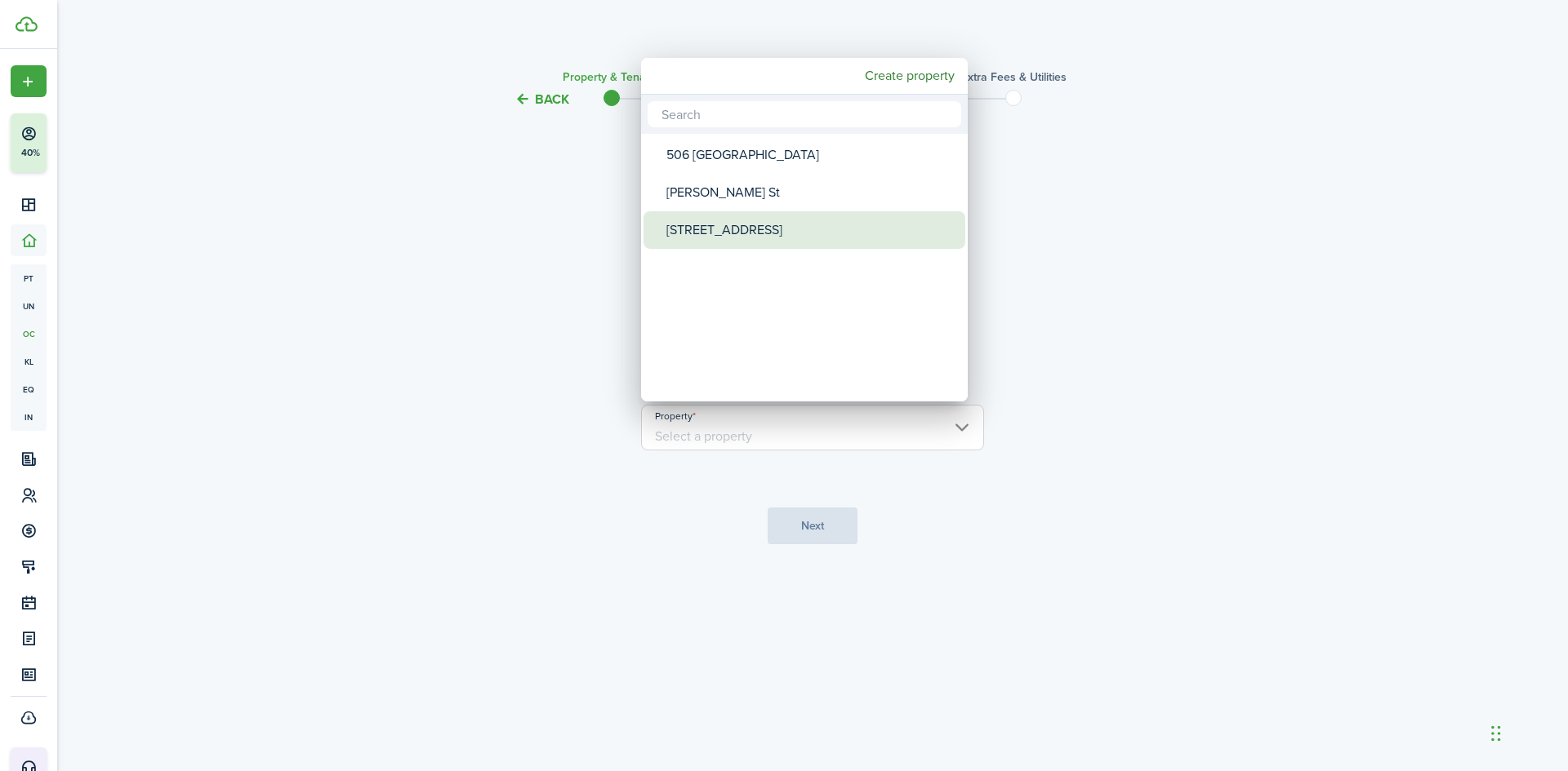
click at [711, 230] on div "[STREET_ADDRESS]" at bounding box center [811, 230] width 290 height 37
type input "[STREET_ADDRESS]"
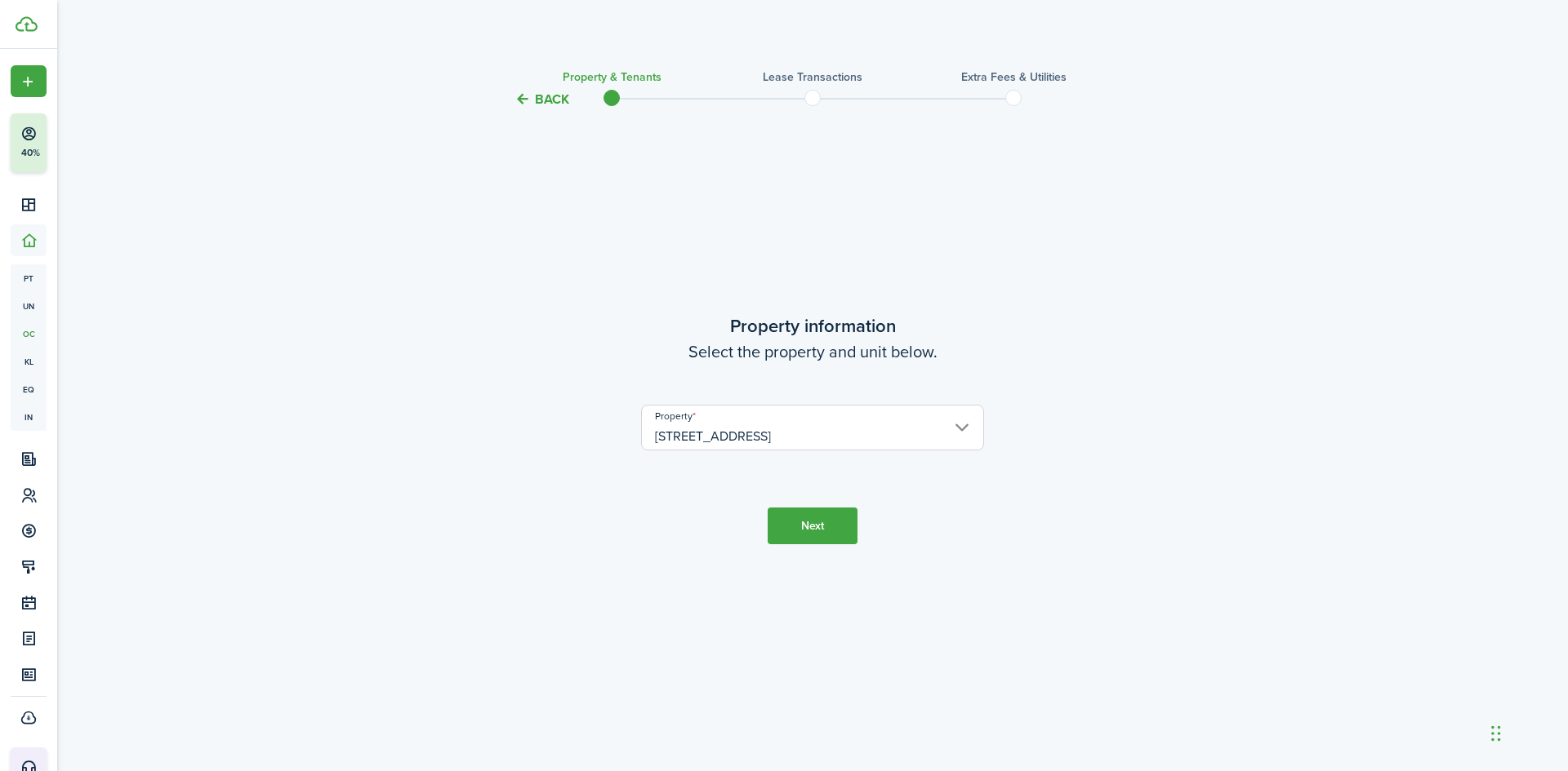
click at [824, 519] on button "Next" at bounding box center [813, 526] width 90 height 36
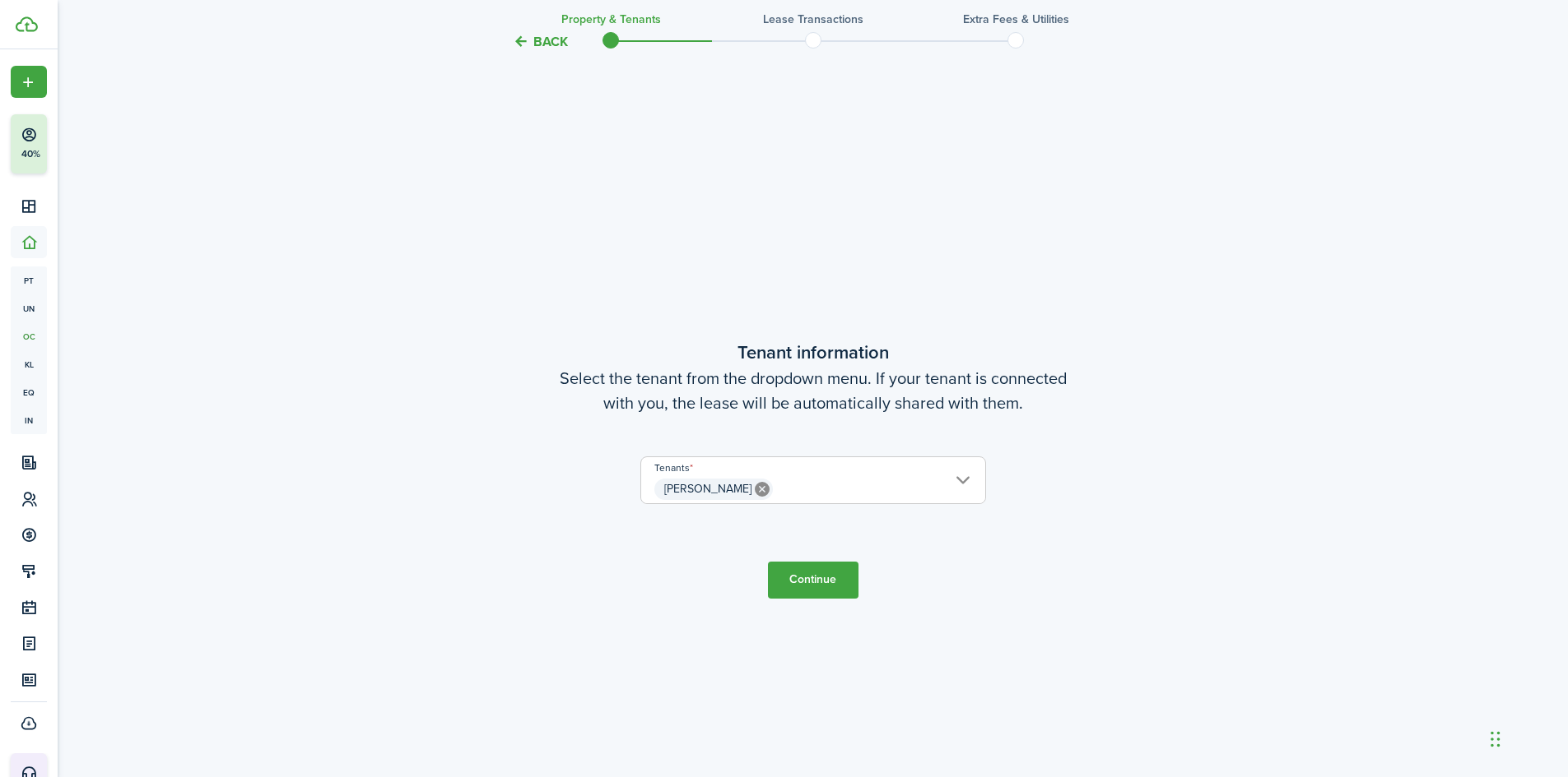
scroll to position [667, 0]
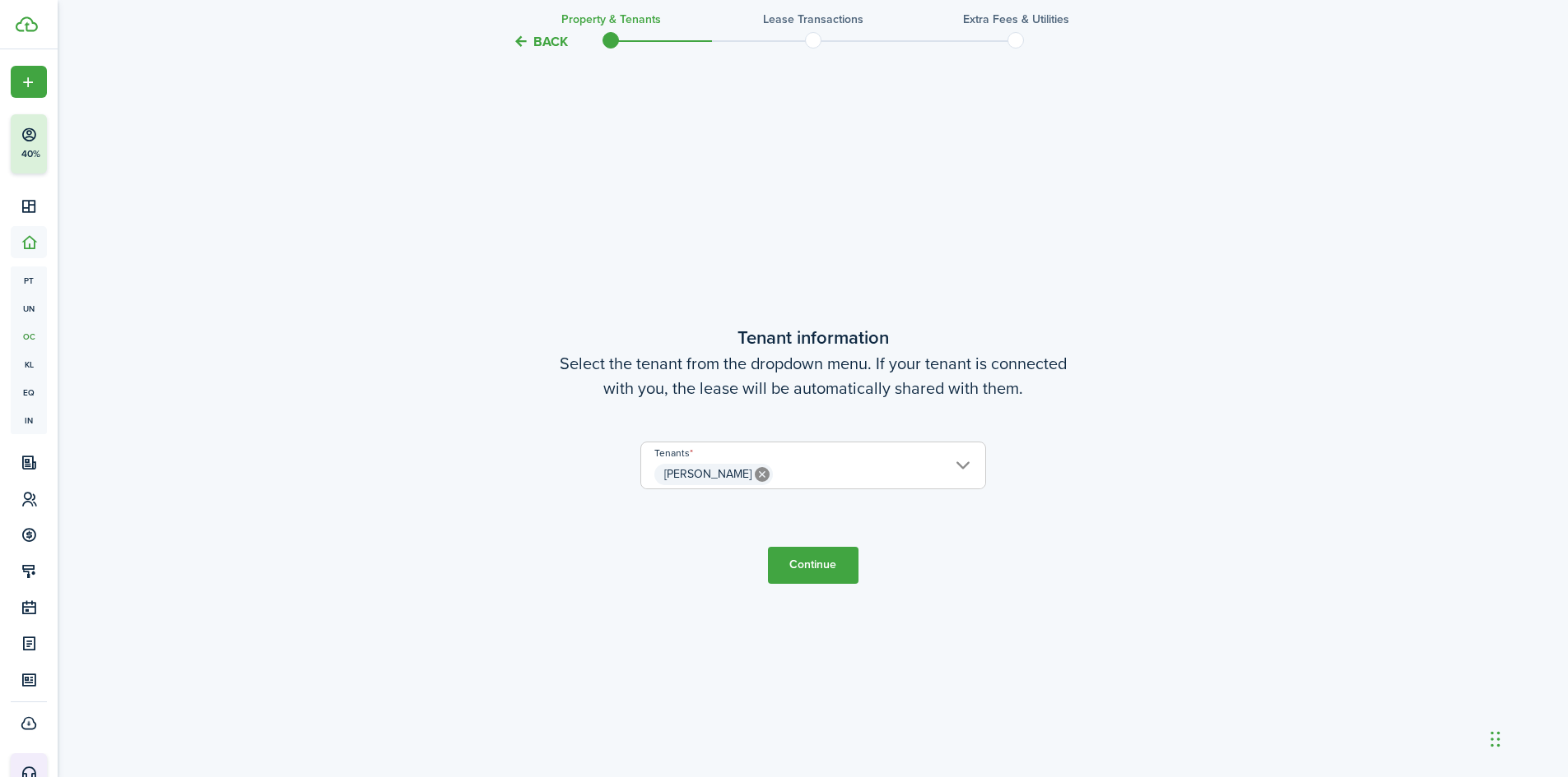
click at [804, 560] on button "Continue" at bounding box center [813, 565] width 91 height 37
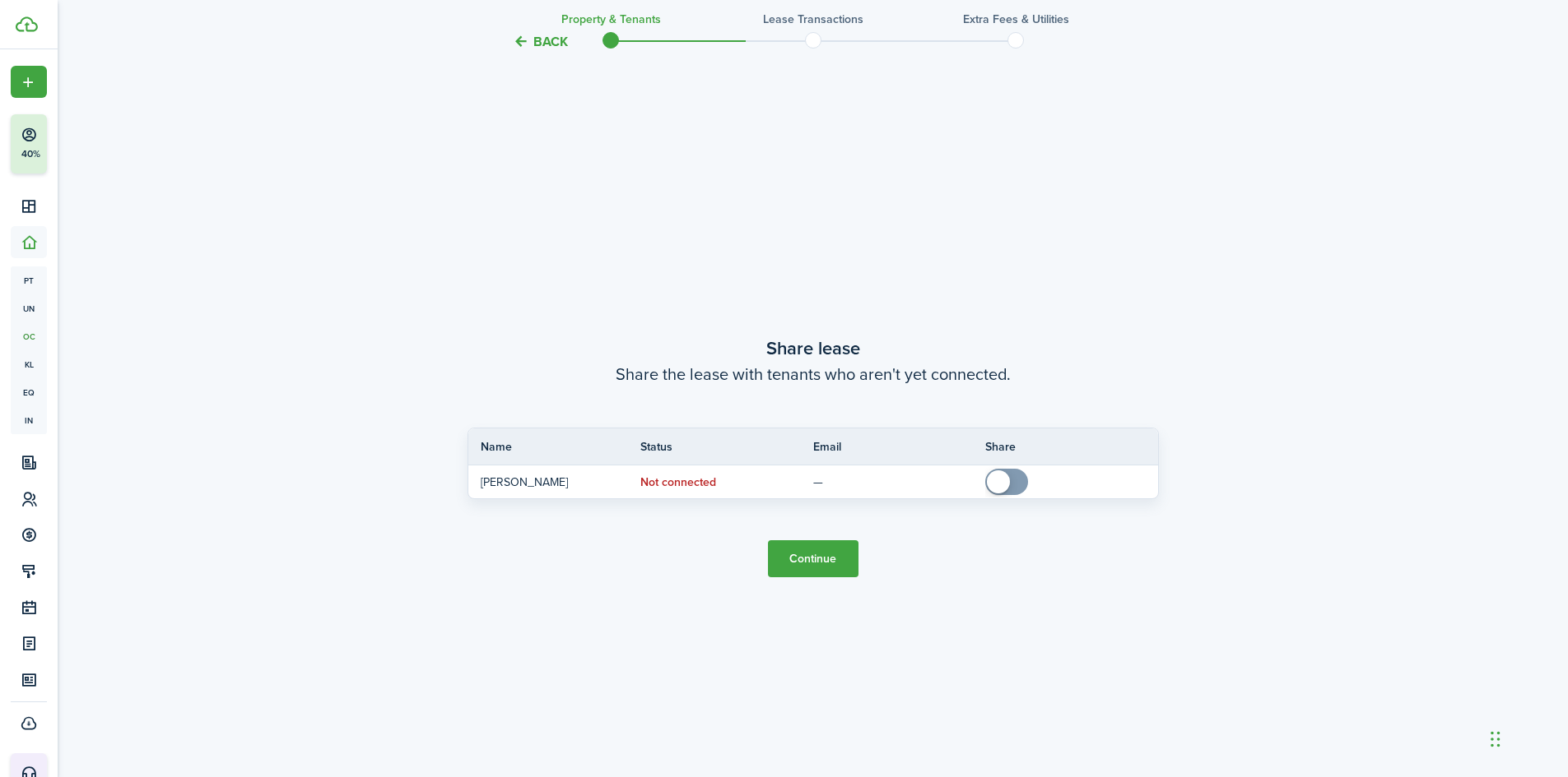
scroll to position [1444, 0]
click at [803, 550] on button "Continue" at bounding box center [813, 556] width 91 height 37
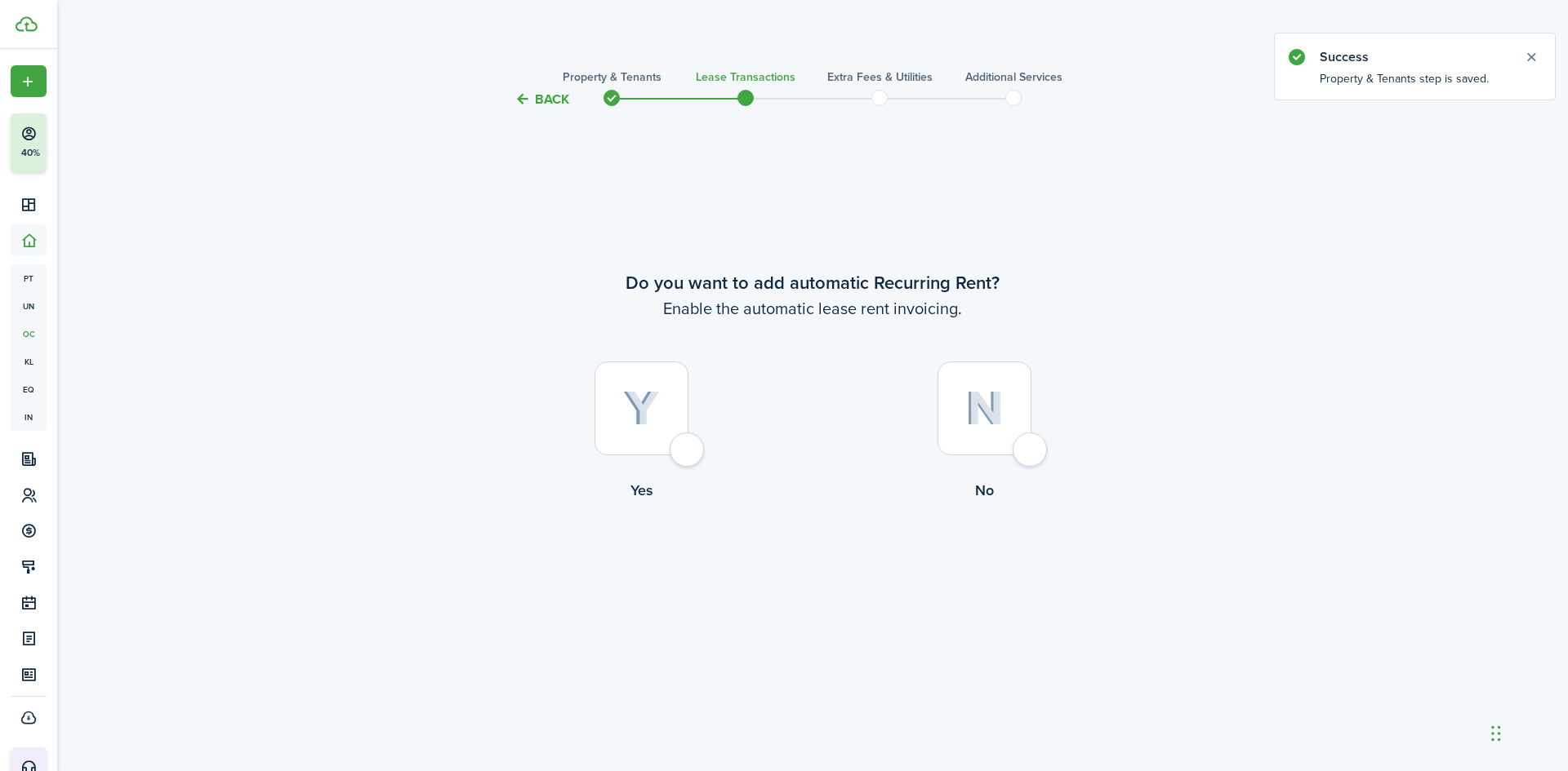
click at [988, 429] on div at bounding box center [985, 408] width 94 height 94
radio input "true"
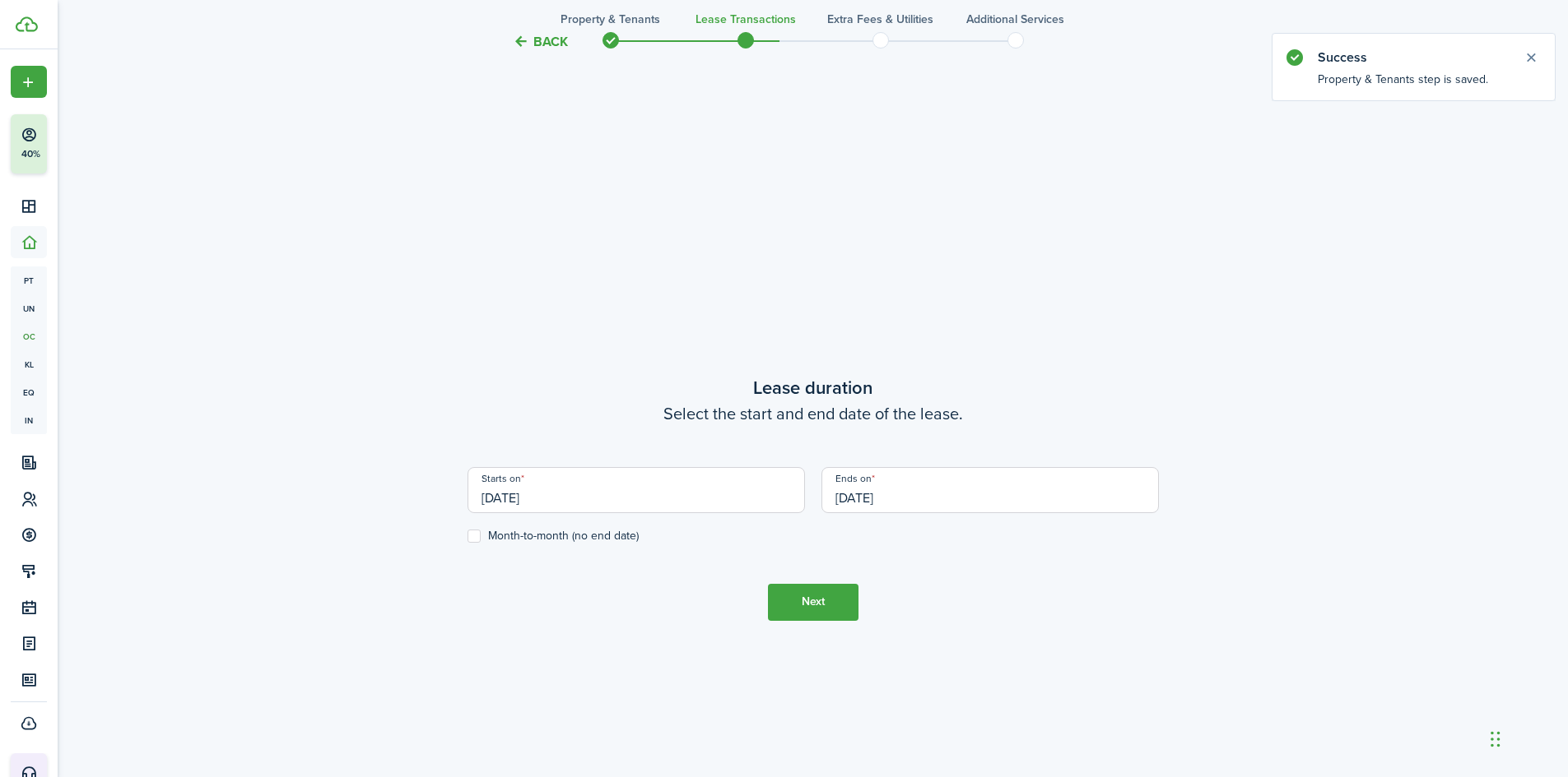
scroll to position [585, 0]
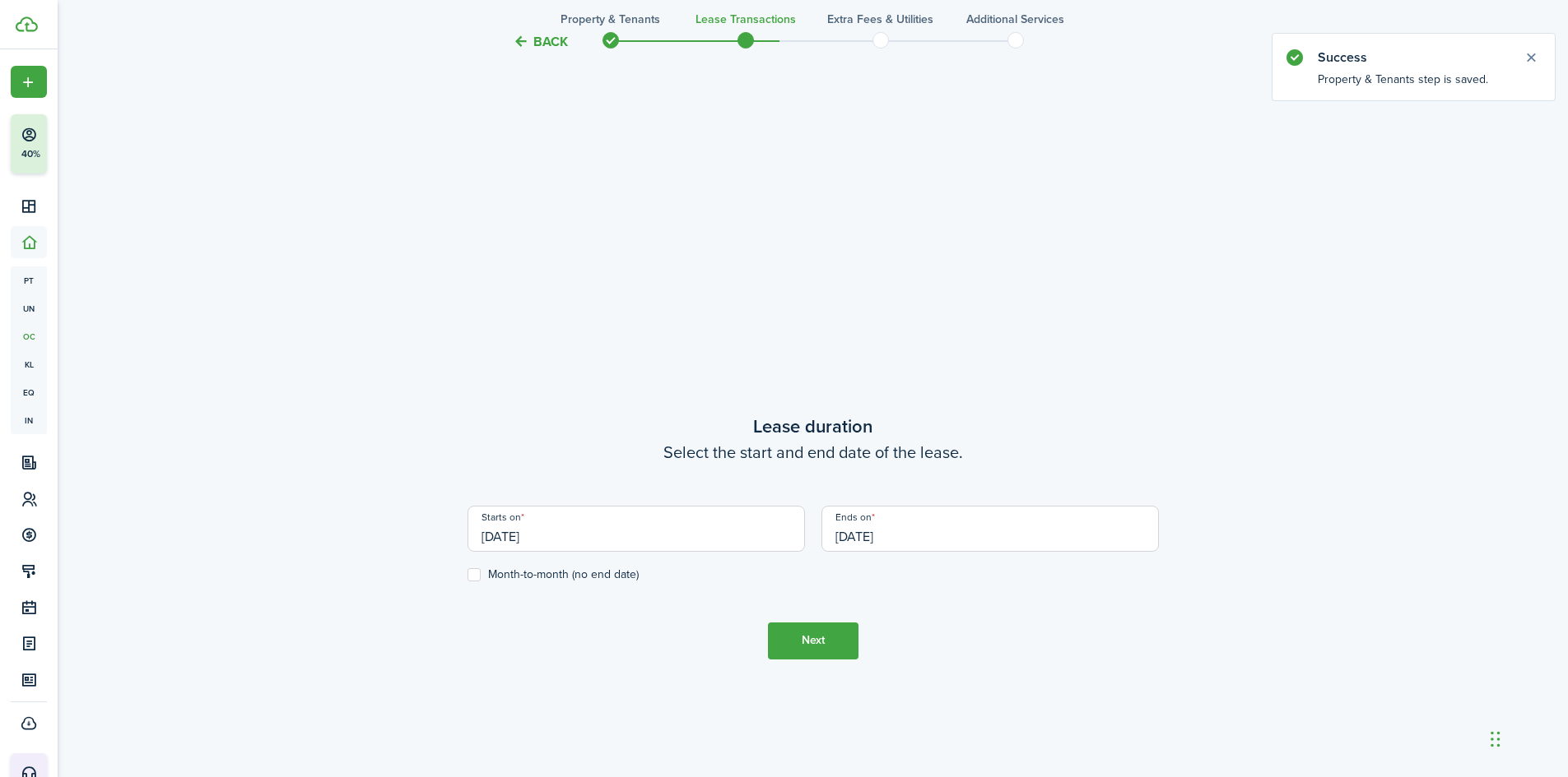
click at [478, 578] on label "Month-to-month (no end date)" at bounding box center [553, 574] width 171 height 13
click at [467, 575] on input "Month-to-month (no end date)" at bounding box center [466, 574] width 1 height 1
checkbox input "true"
click at [627, 530] on input "[DATE]" at bounding box center [636, 528] width 337 height 46
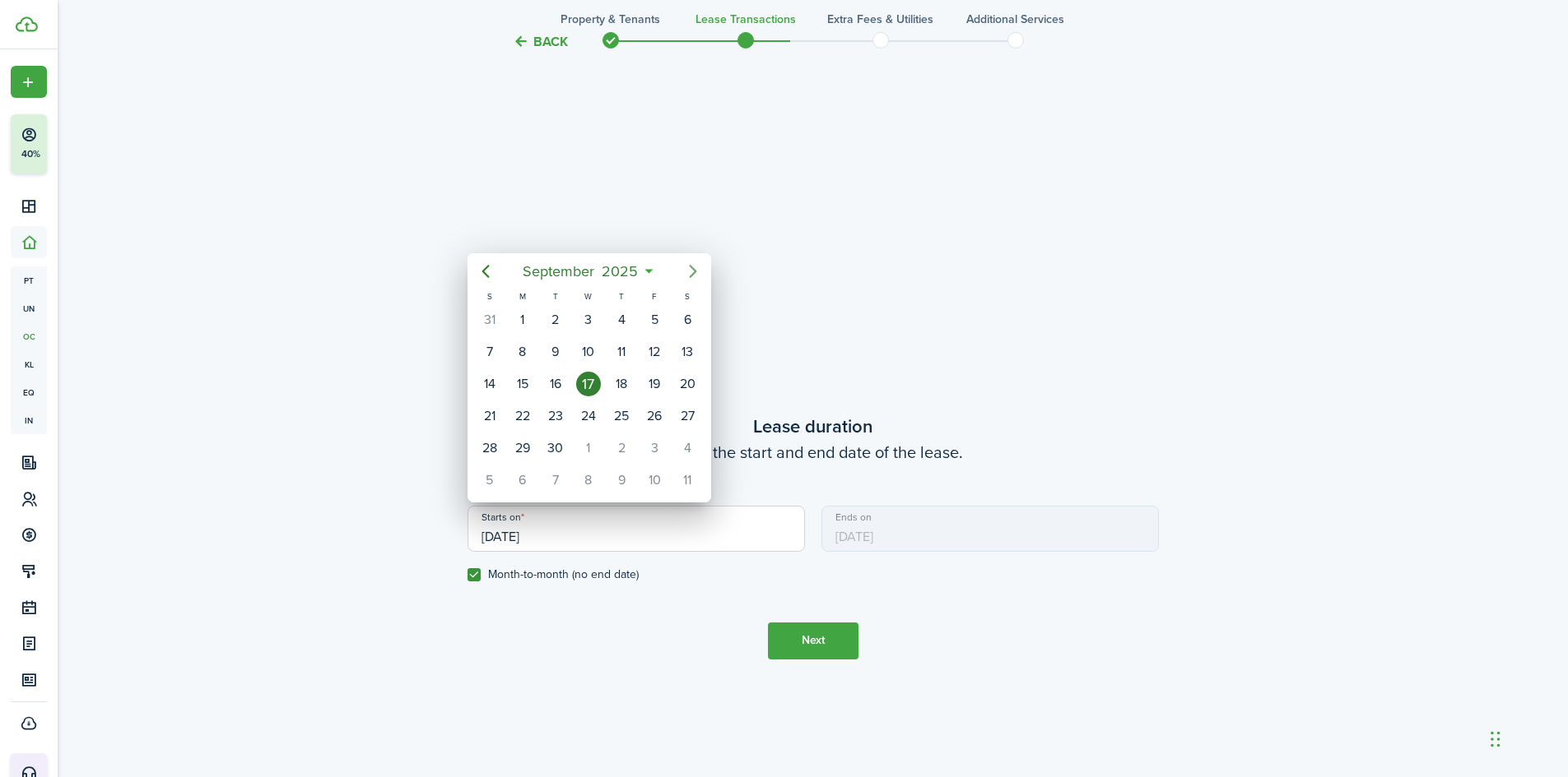
click at [701, 266] on icon "Next page" at bounding box center [693, 272] width 20 height 20
click at [591, 318] on div "1" at bounding box center [588, 320] width 24 height 24
type input "[DATE]"
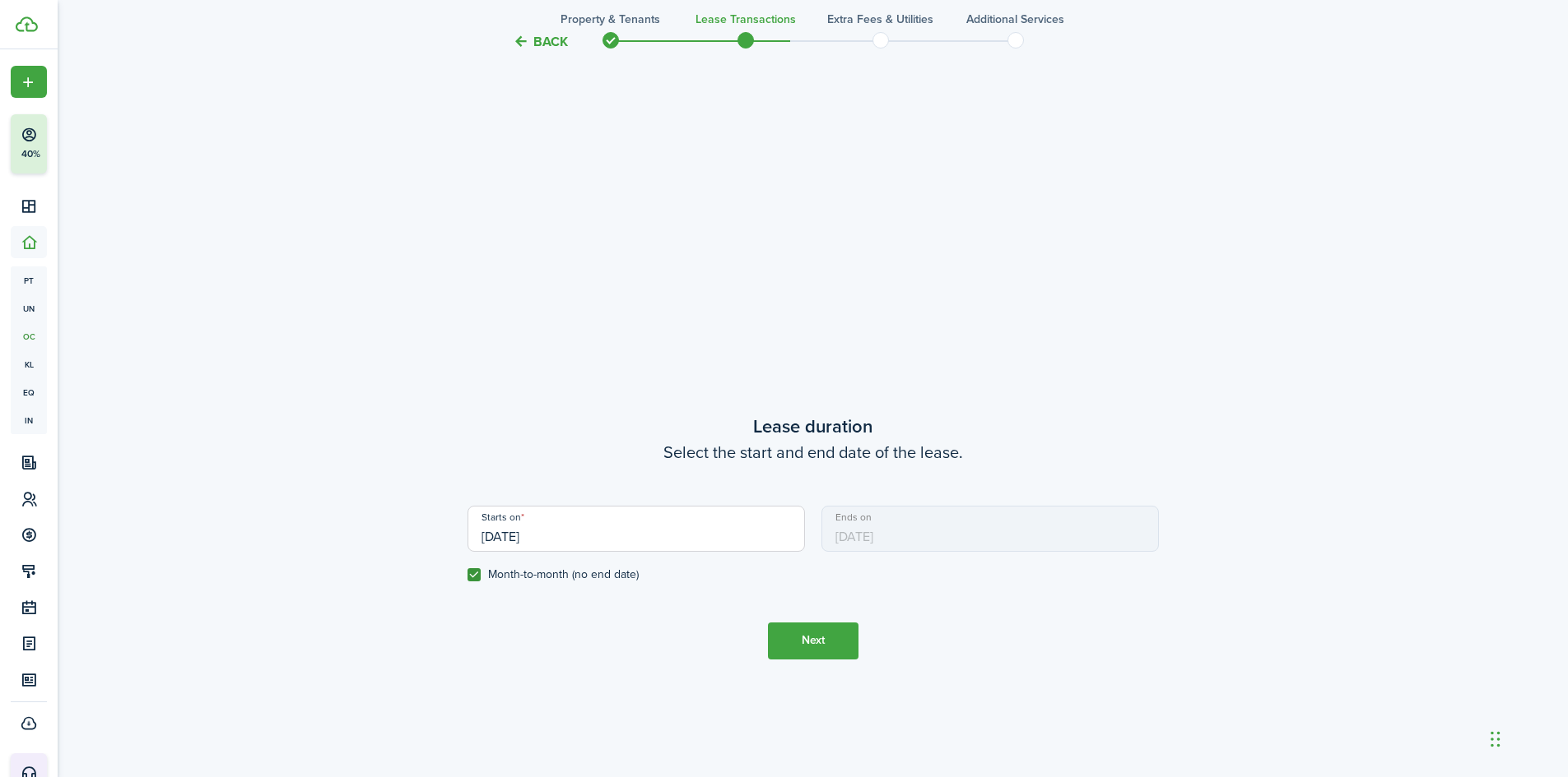
click at [804, 632] on button "Next" at bounding box center [813, 641] width 91 height 37
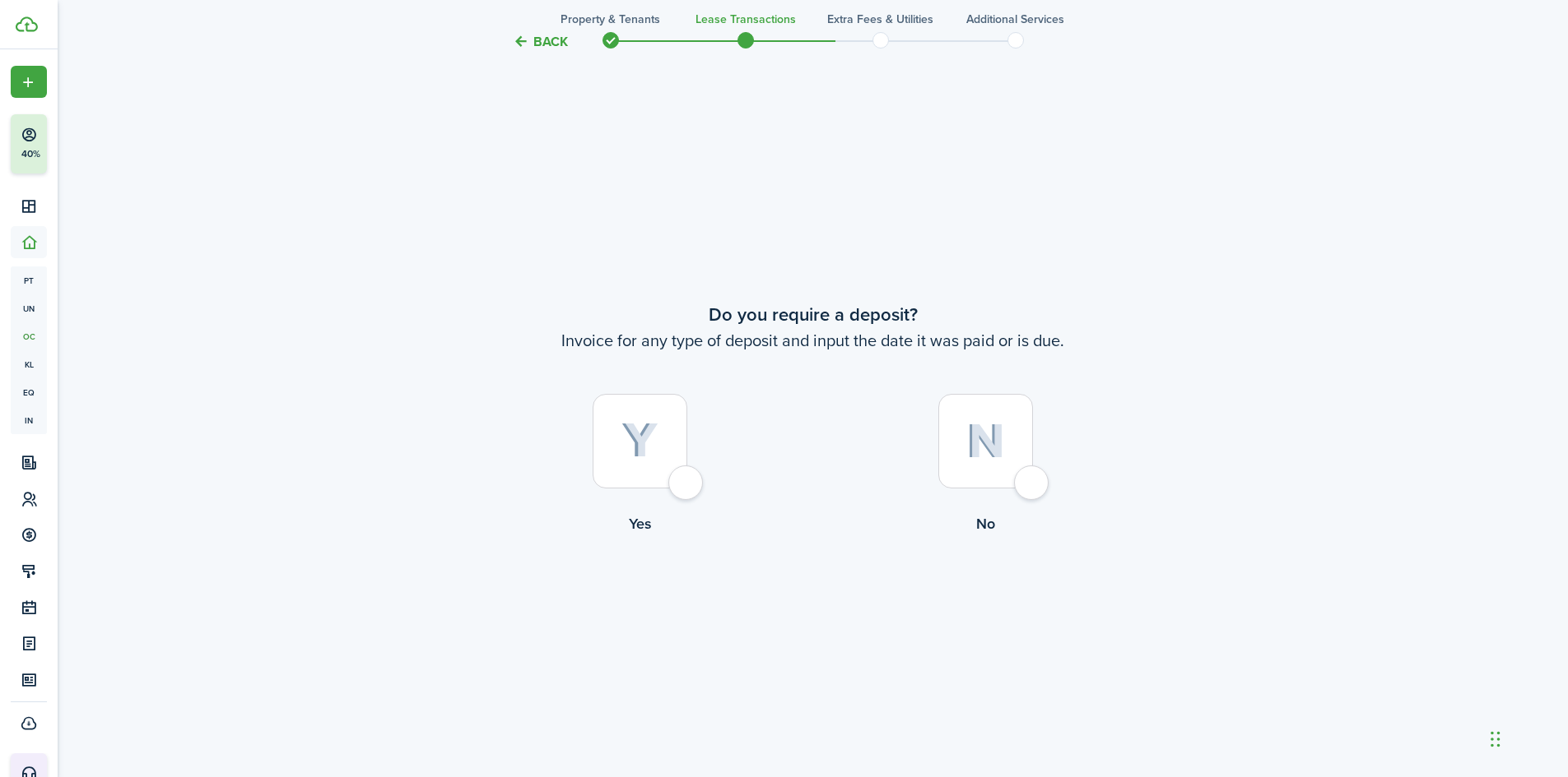
scroll to position [1444, 0]
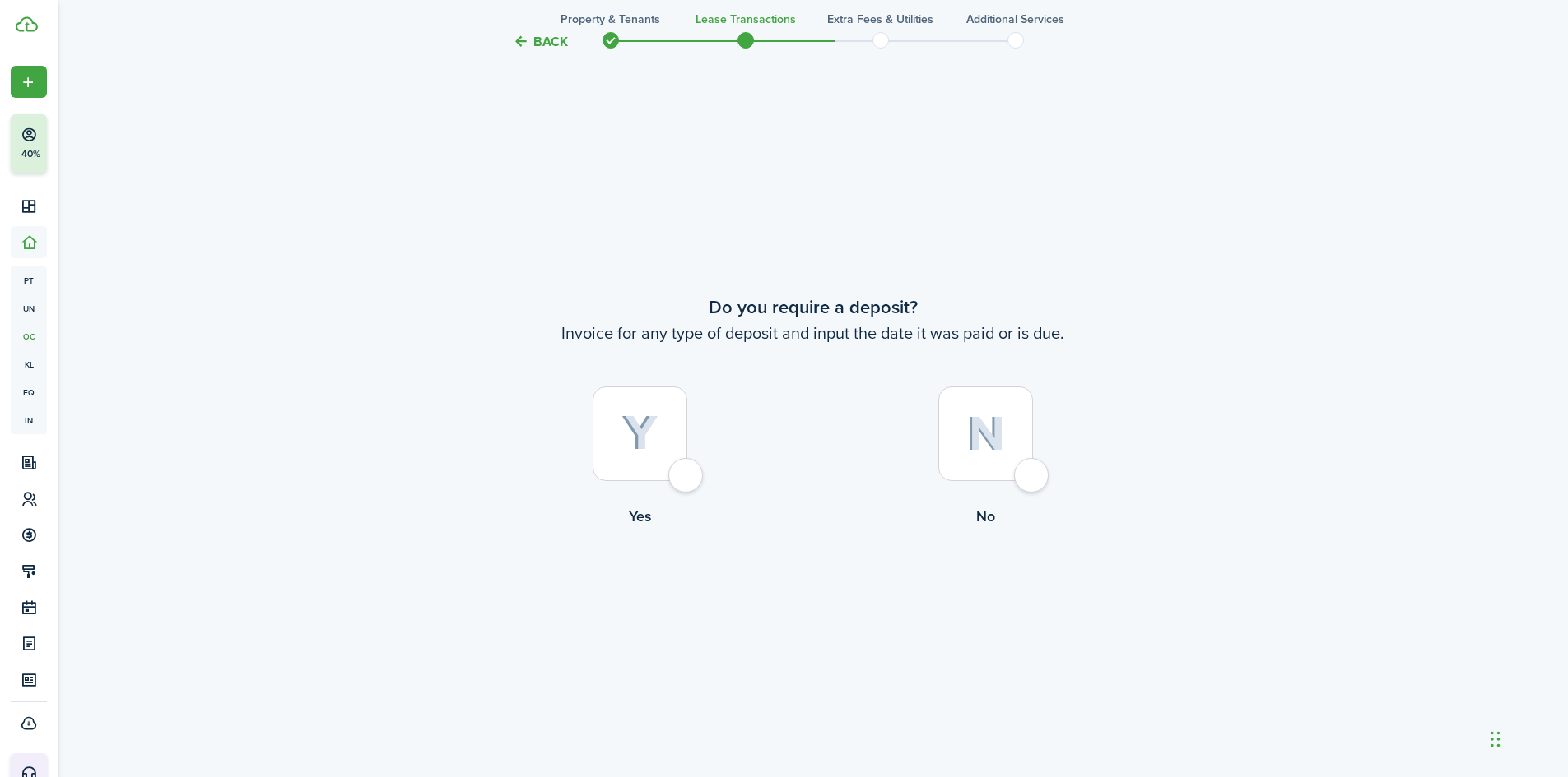
click at [964, 447] on div at bounding box center [985, 434] width 94 height 94
radio input "true"
click at [850, 615] on tc-wizard-step "Do you require a deposit? Invoice for any type of deposit and input the date it…" at bounding box center [812, 453] width 691 height 777
click at [835, 603] on button "Continue" at bounding box center [813, 595] width 91 height 37
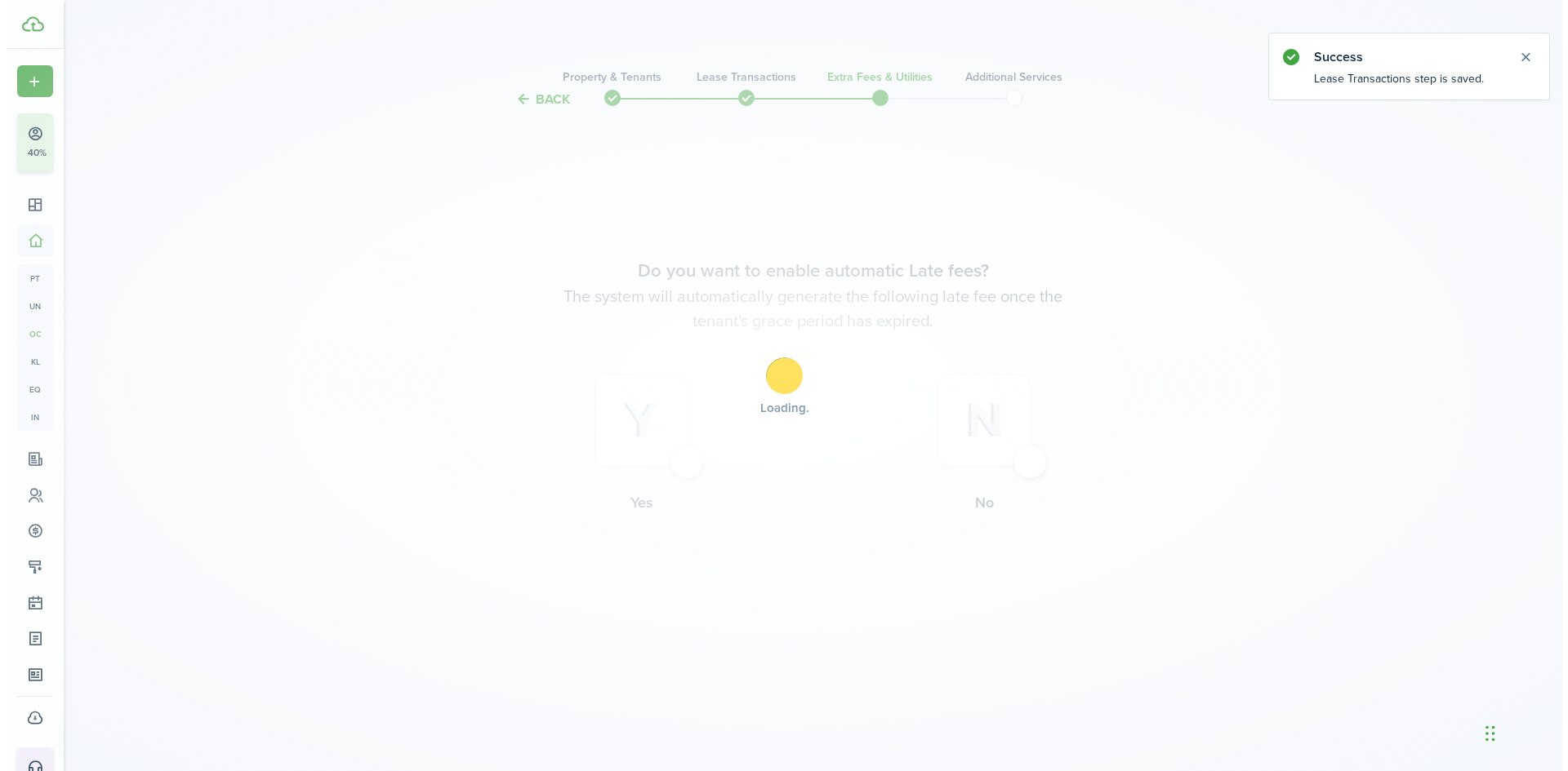
scroll to position [0, 0]
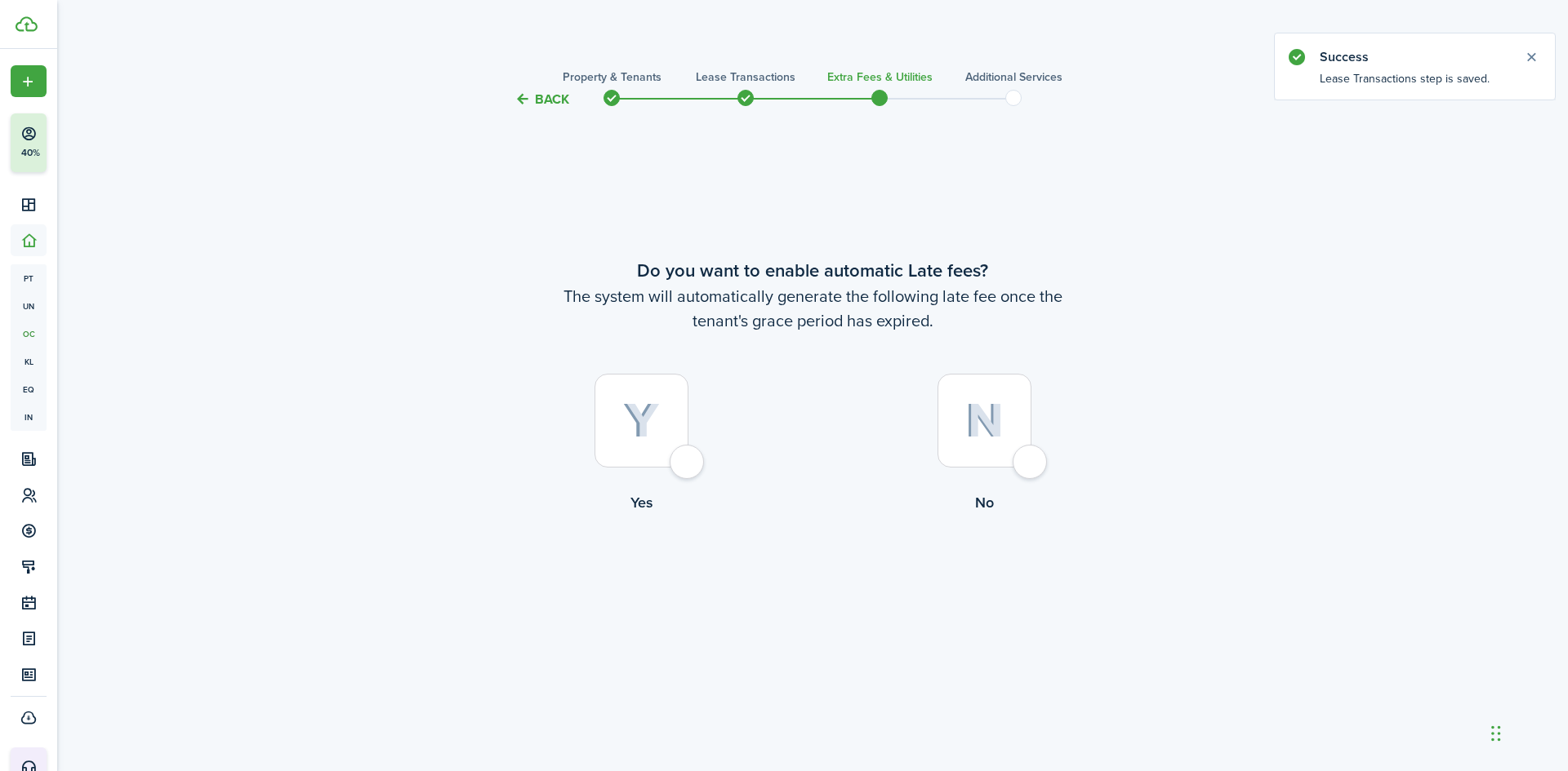
drag, startPoint x: 905, startPoint y: 431, endPoint x: 962, endPoint y: 417, distance: 58.7
click at [911, 430] on label "No" at bounding box center [984, 447] width 343 height 148
radio input "true"
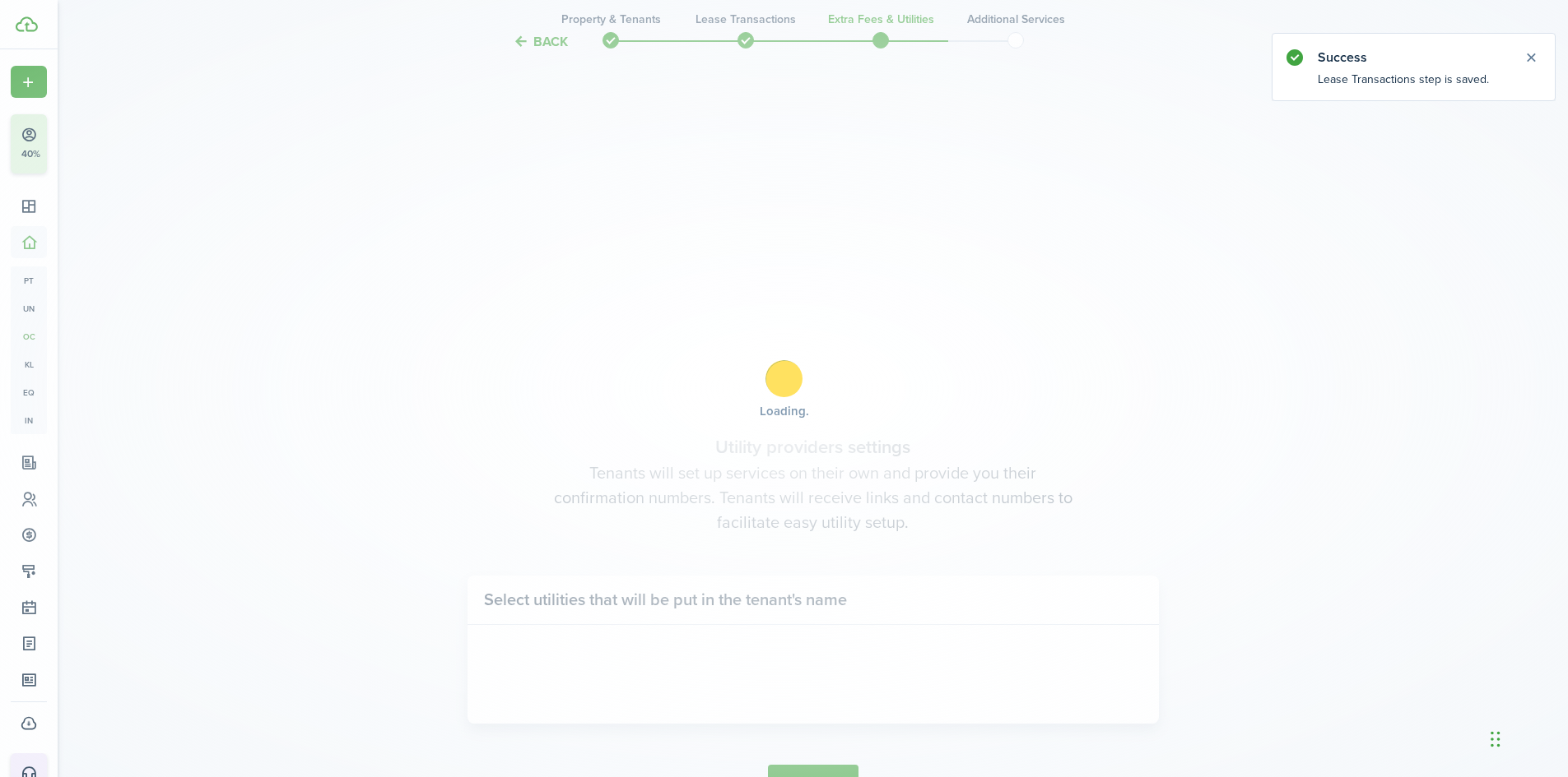
click at [966, 421] on div "Loading" at bounding box center [784, 388] width 1568 height 777
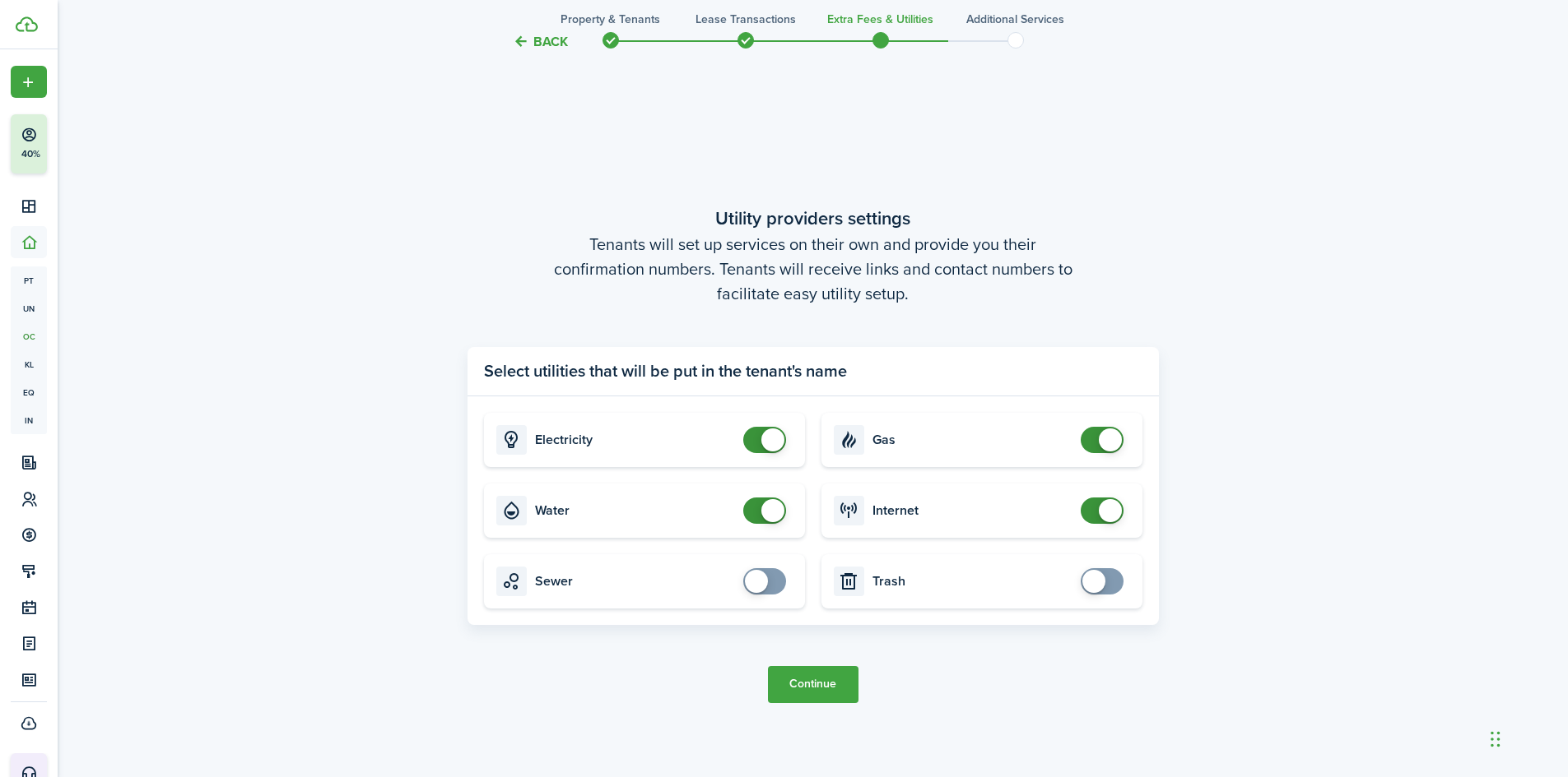
checkbox input "false"
click at [756, 510] on span at bounding box center [764, 511] width 17 height 26
click at [823, 675] on button "Continue" at bounding box center [813, 684] width 91 height 37
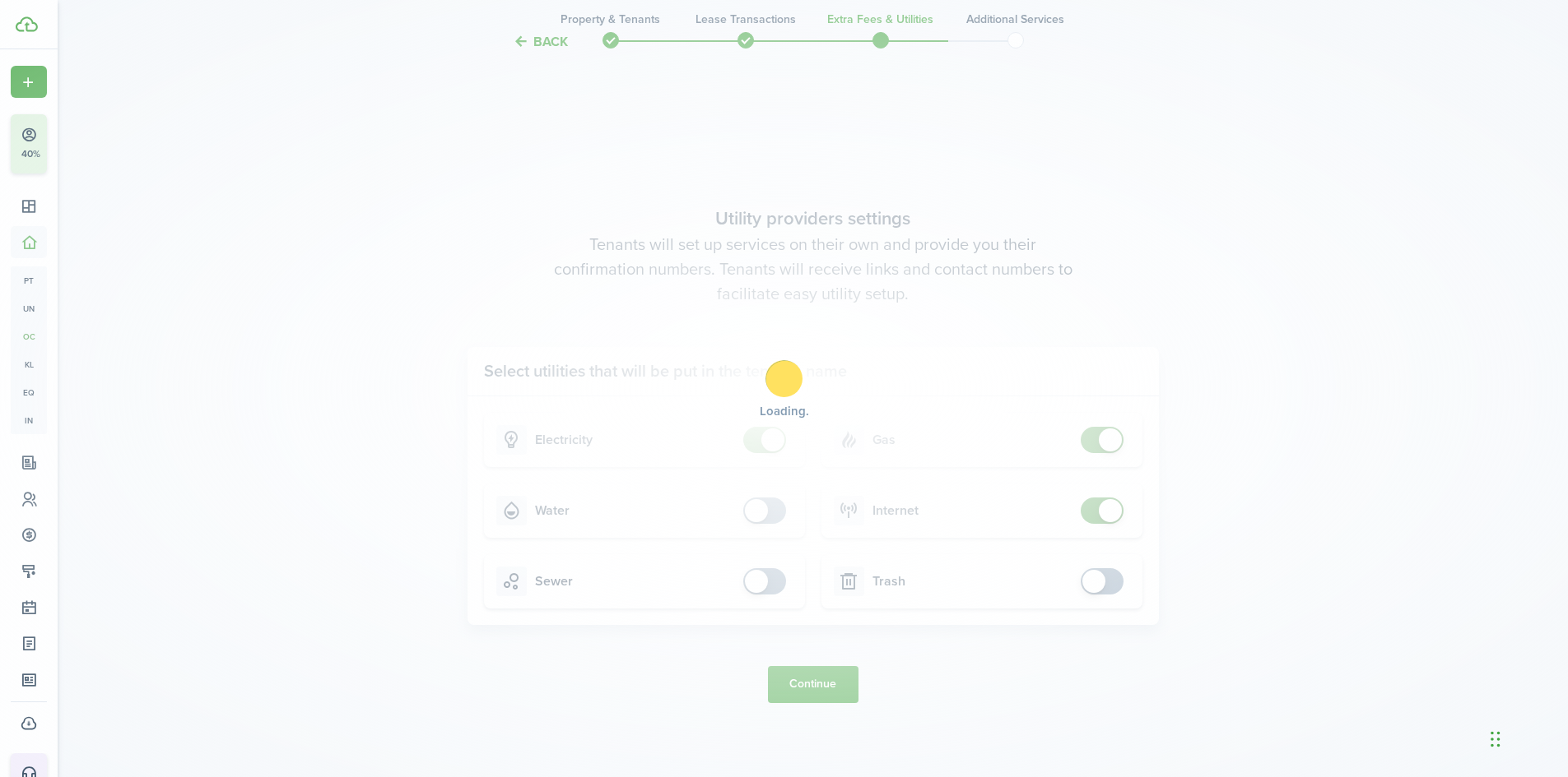
scroll to position [0, 0]
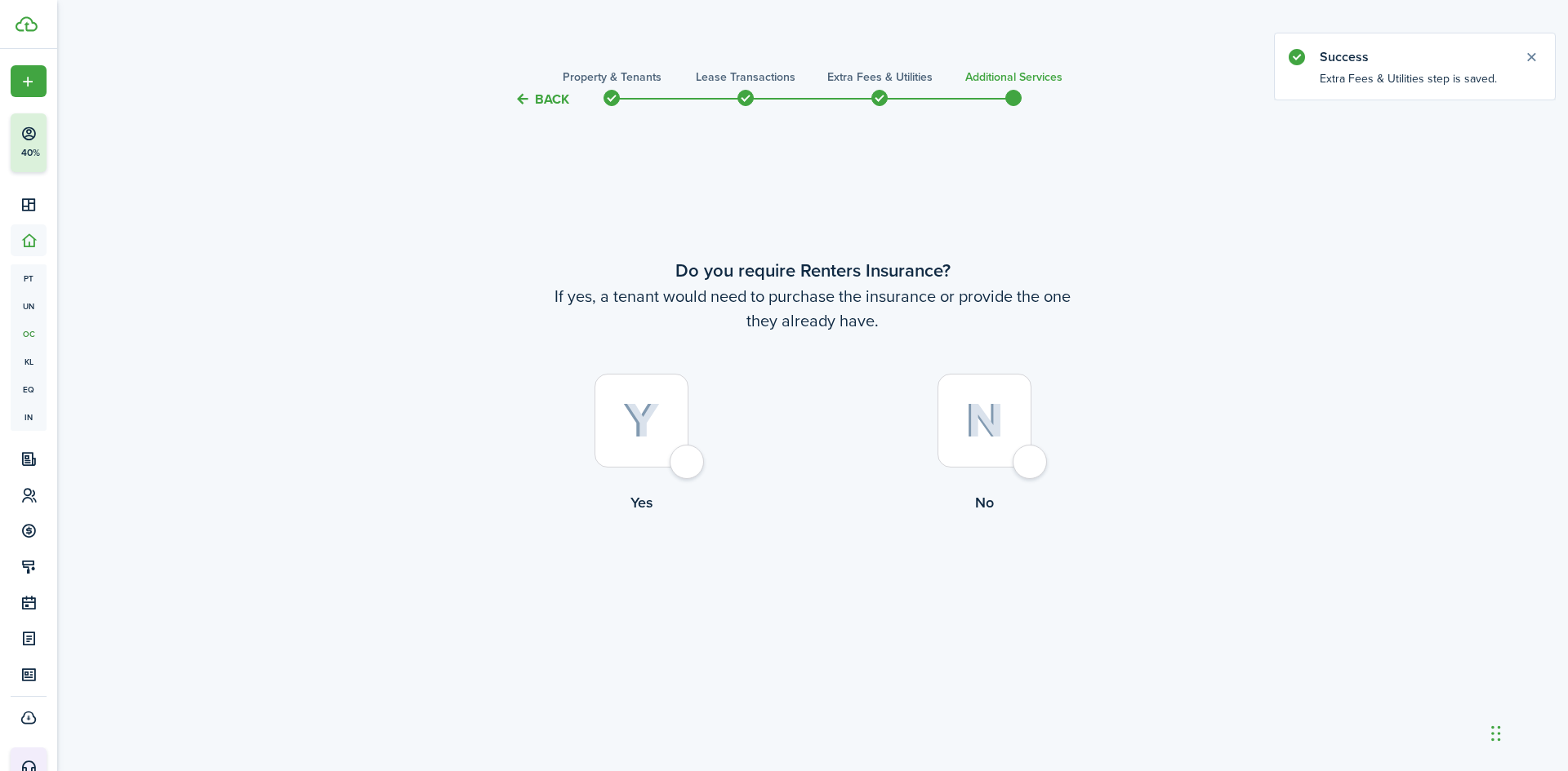
click at [974, 418] on img at bounding box center [985, 420] width 38 height 36
radio input "true"
click at [817, 573] on button "Complete move in" at bounding box center [813, 581] width 120 height 36
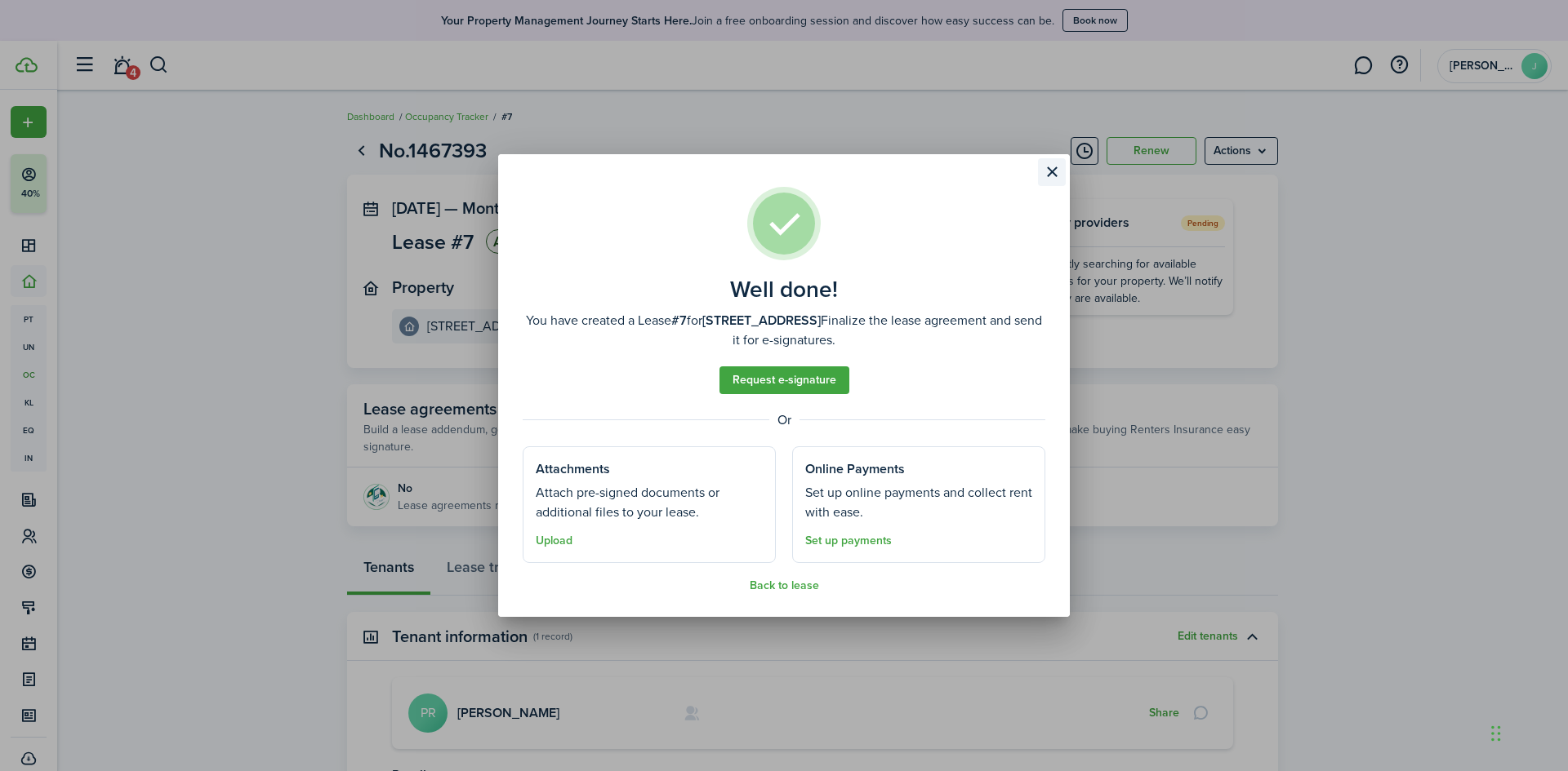
click at [1041, 168] on button "Close modal" at bounding box center [1051, 172] width 28 height 28
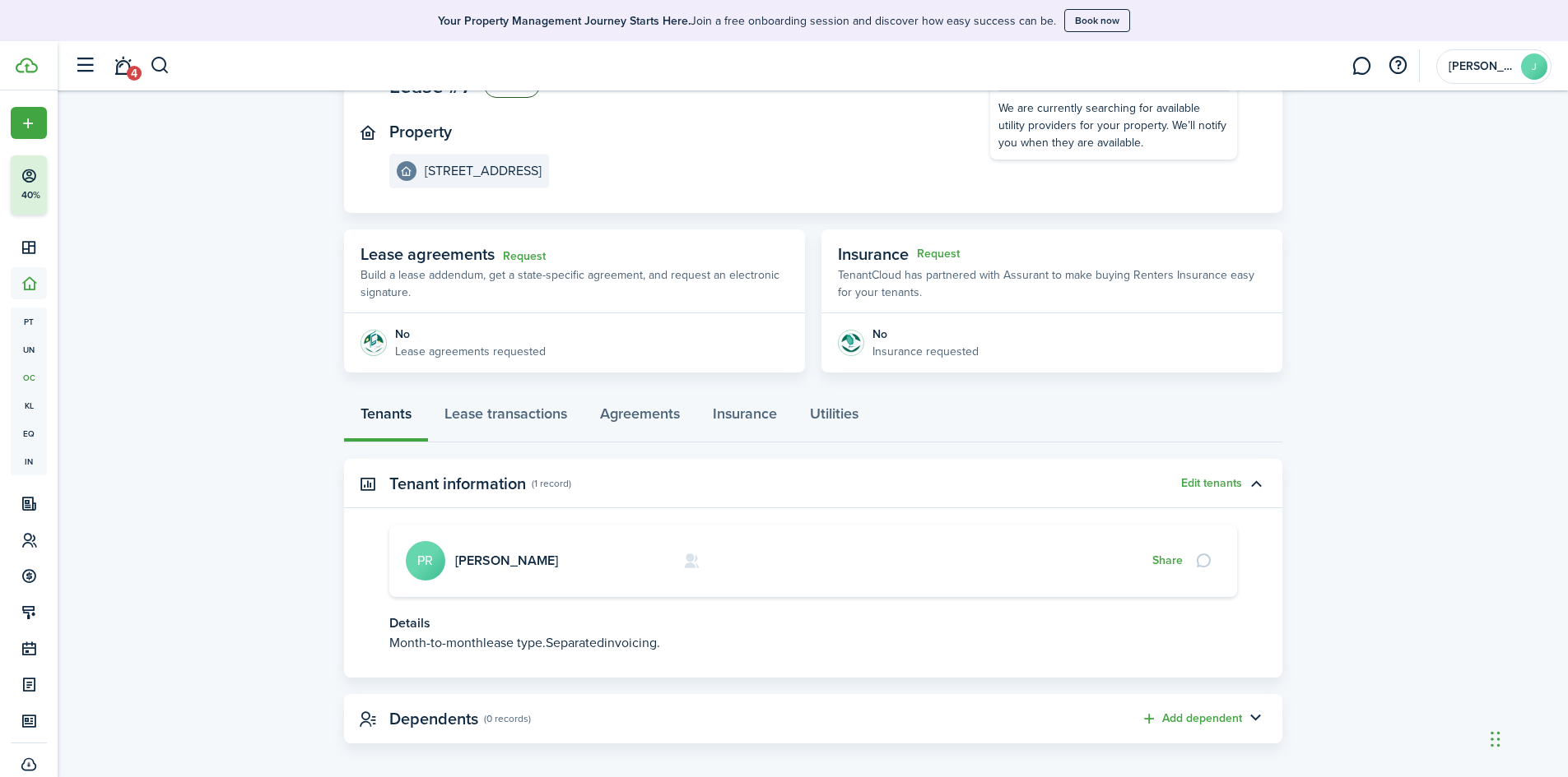
scroll to position [169, 0]
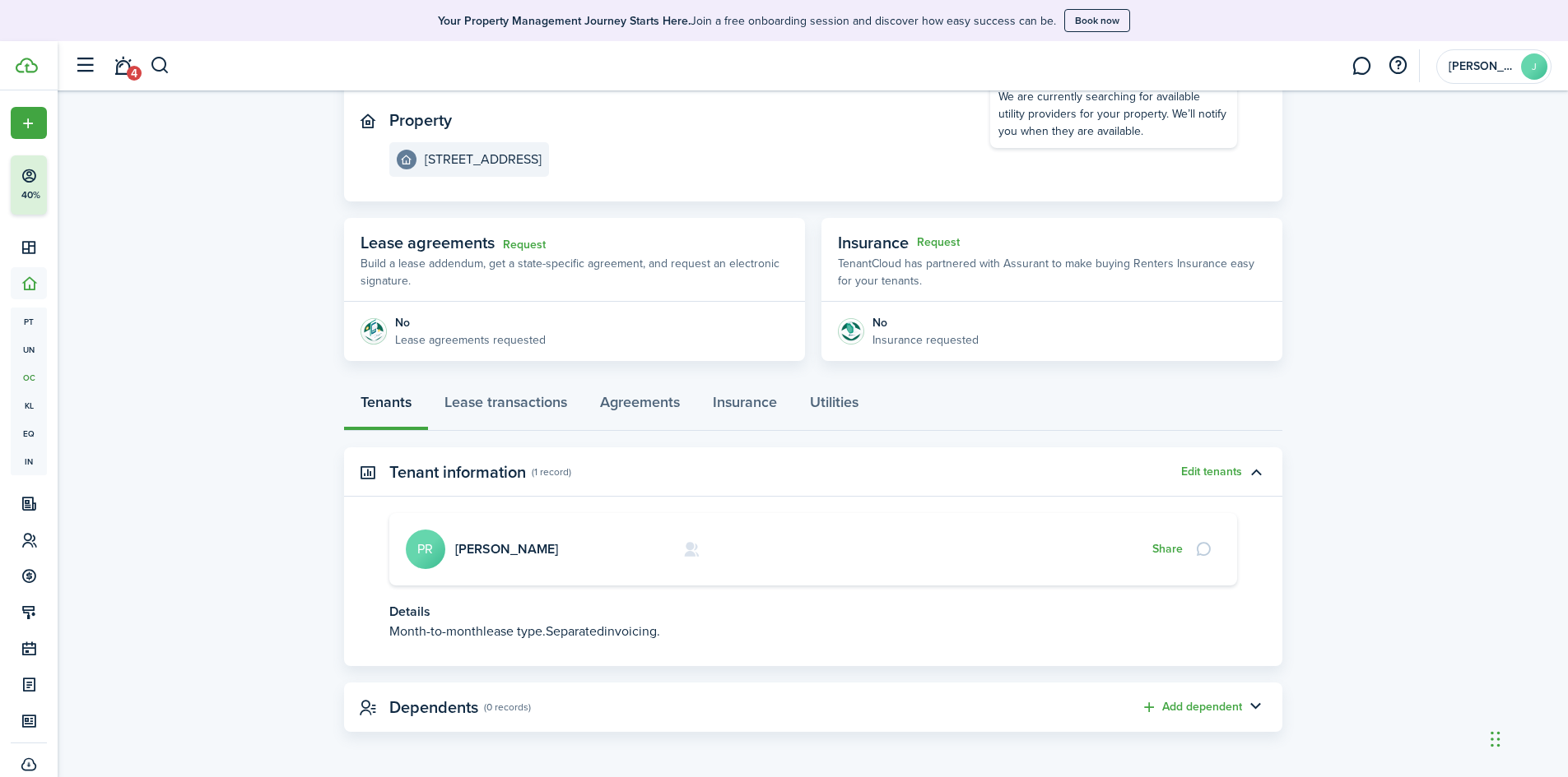
click at [525, 643] on panel-main-body "[PERSON_NAME] PR Share Details Month-to-month lease type. Separated invoicing." at bounding box center [813, 589] width 938 height 153
click at [1184, 465] on button "Edit tenants" at bounding box center [1212, 471] width 61 height 13
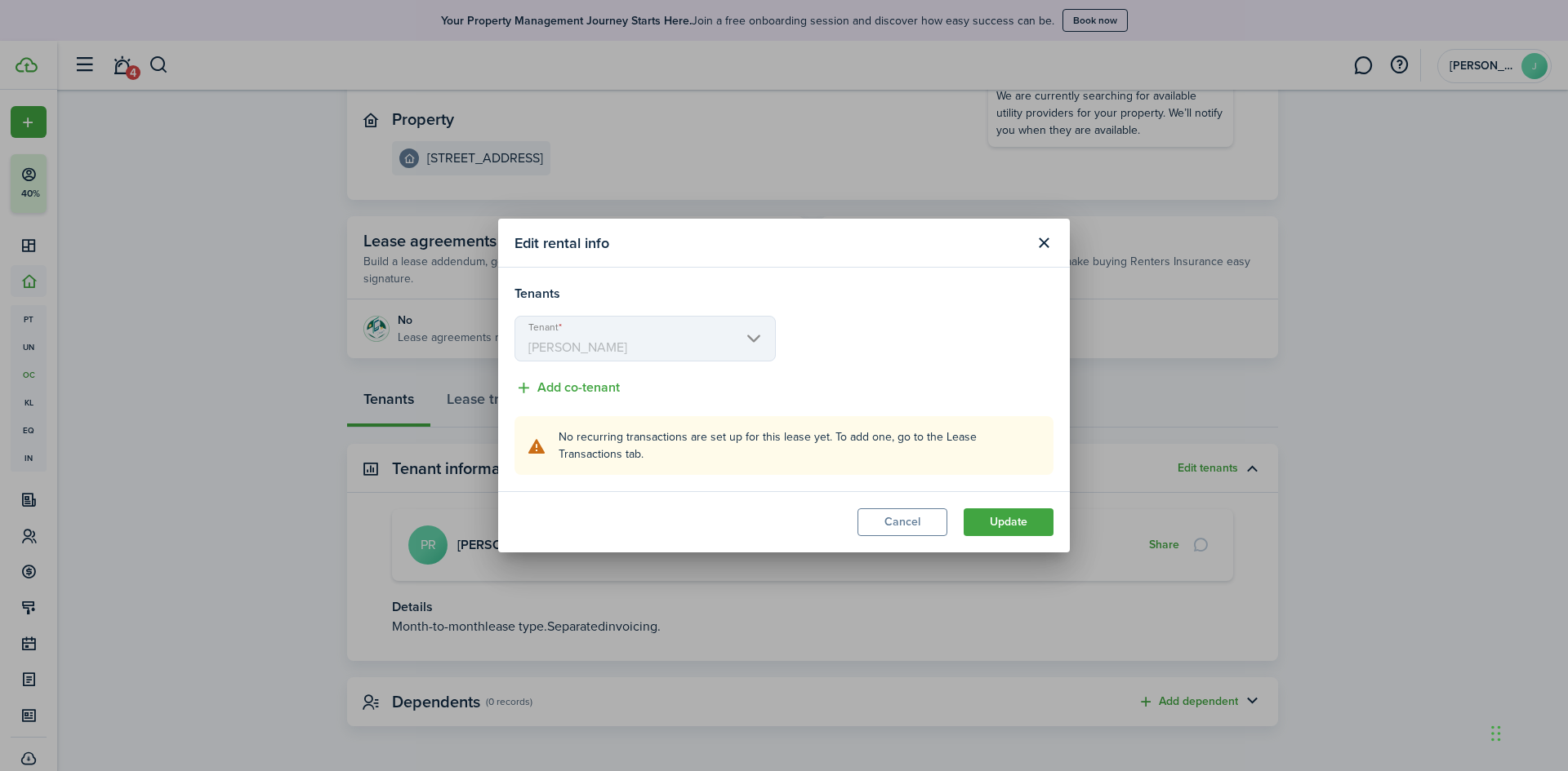
click at [1048, 224] on header "Edit rental info" at bounding box center [784, 243] width 571 height 49
click at [1044, 243] on button "Close modal" at bounding box center [1044, 243] width 28 height 28
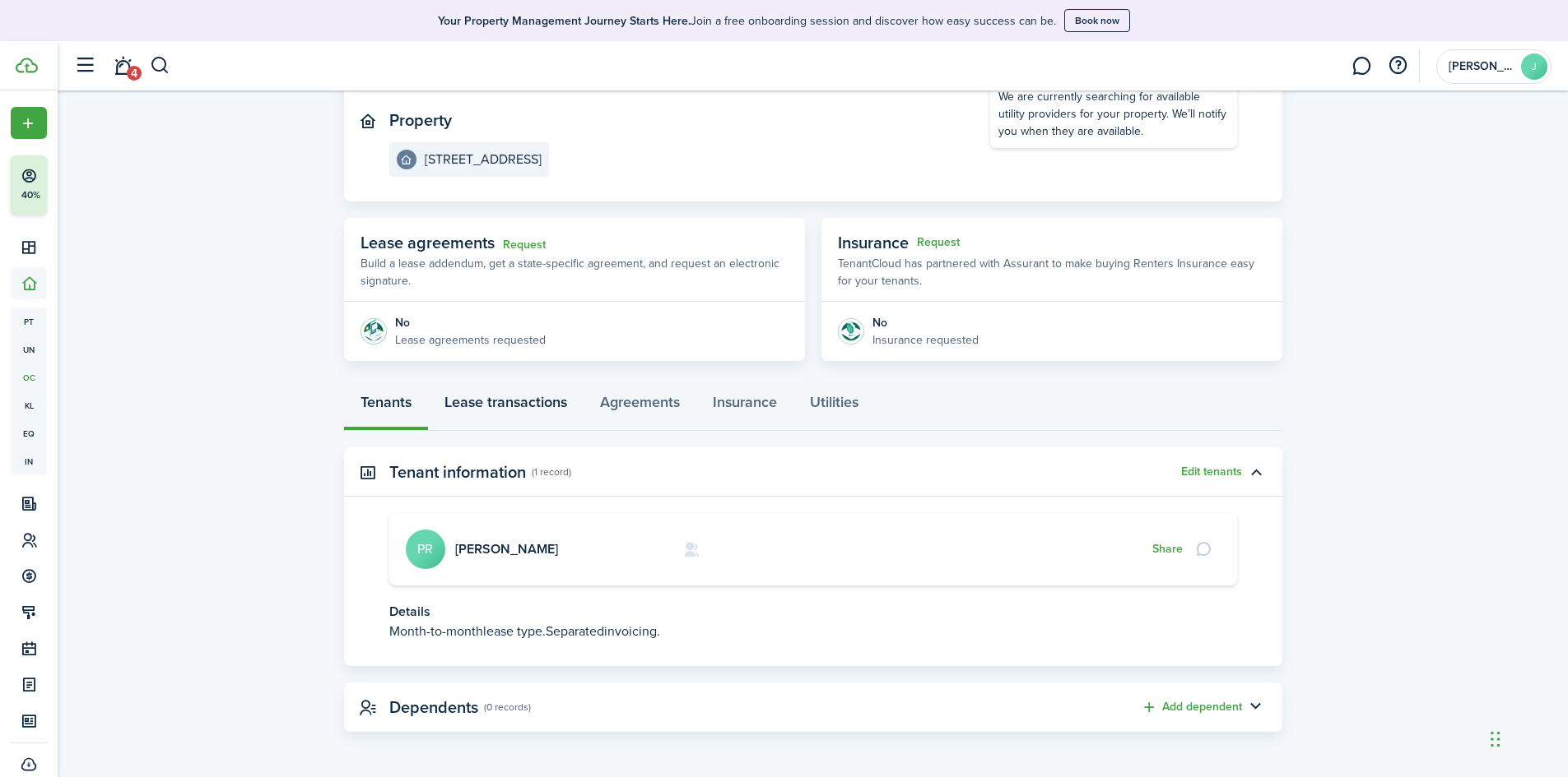
click at [507, 409] on link "Lease transactions" at bounding box center [506, 406] width 155 height 50
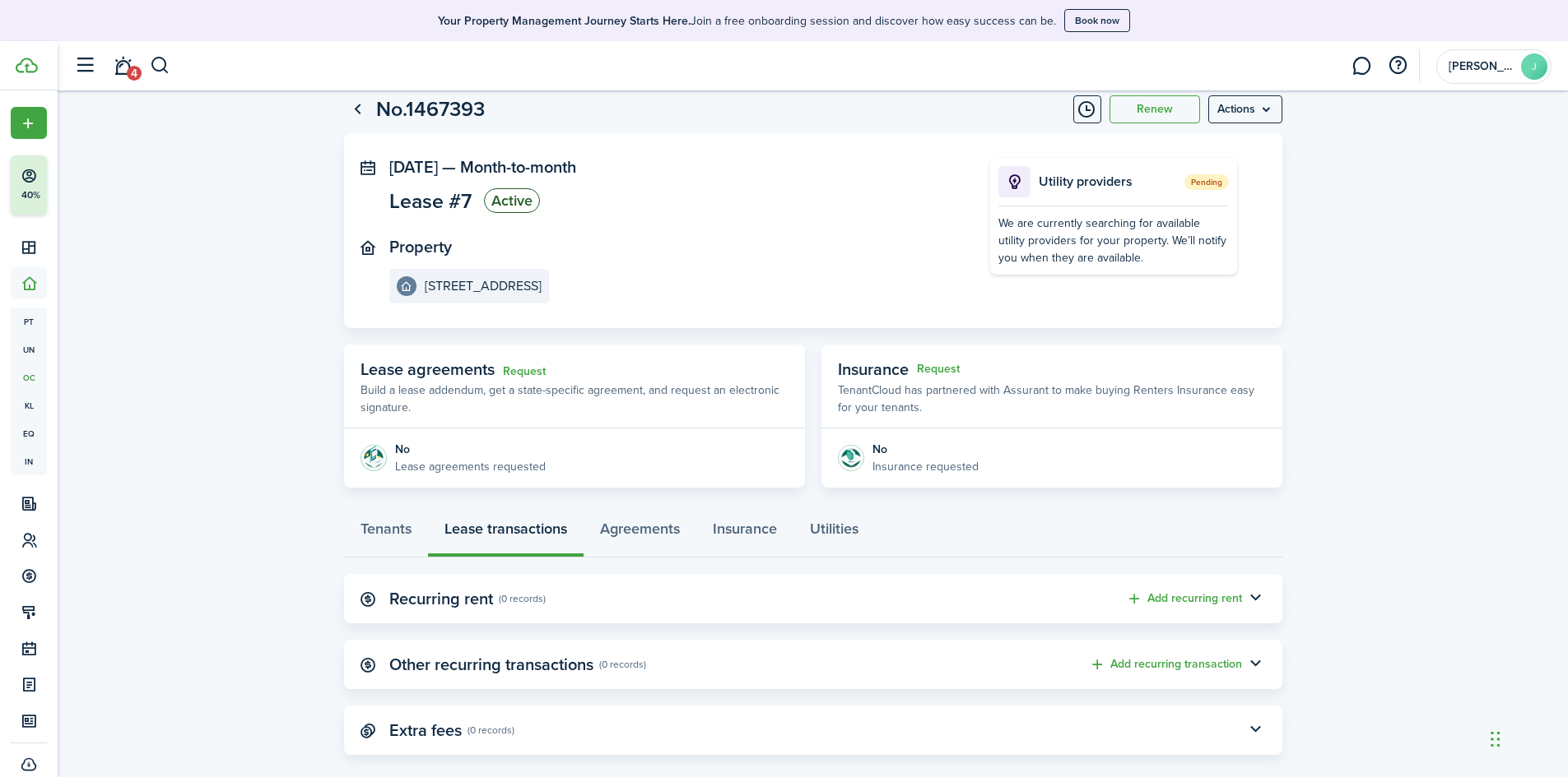
scroll to position [65, 0]
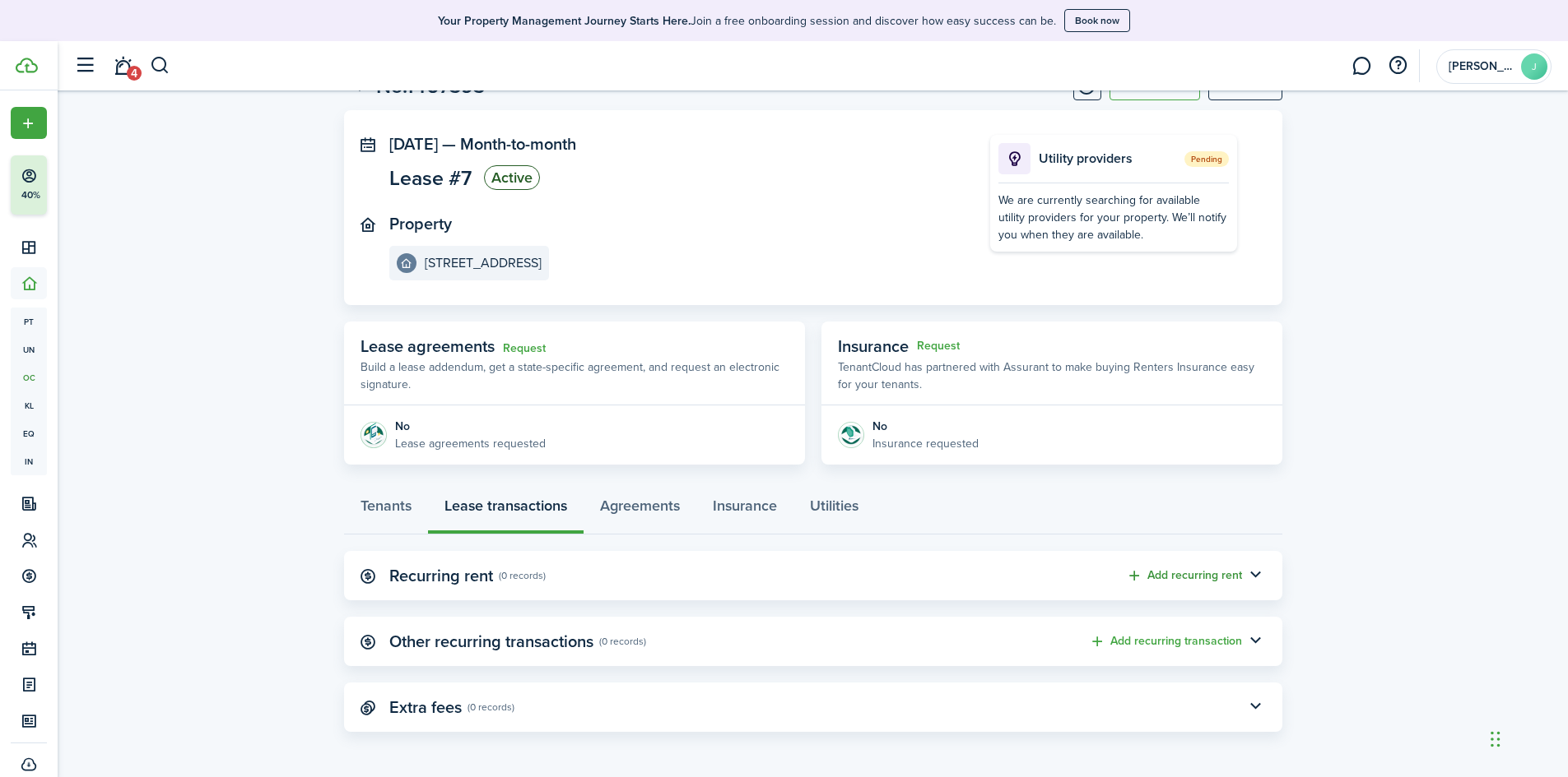
click at [1182, 571] on button "Add recurring rent" at bounding box center [1184, 576] width 116 height 19
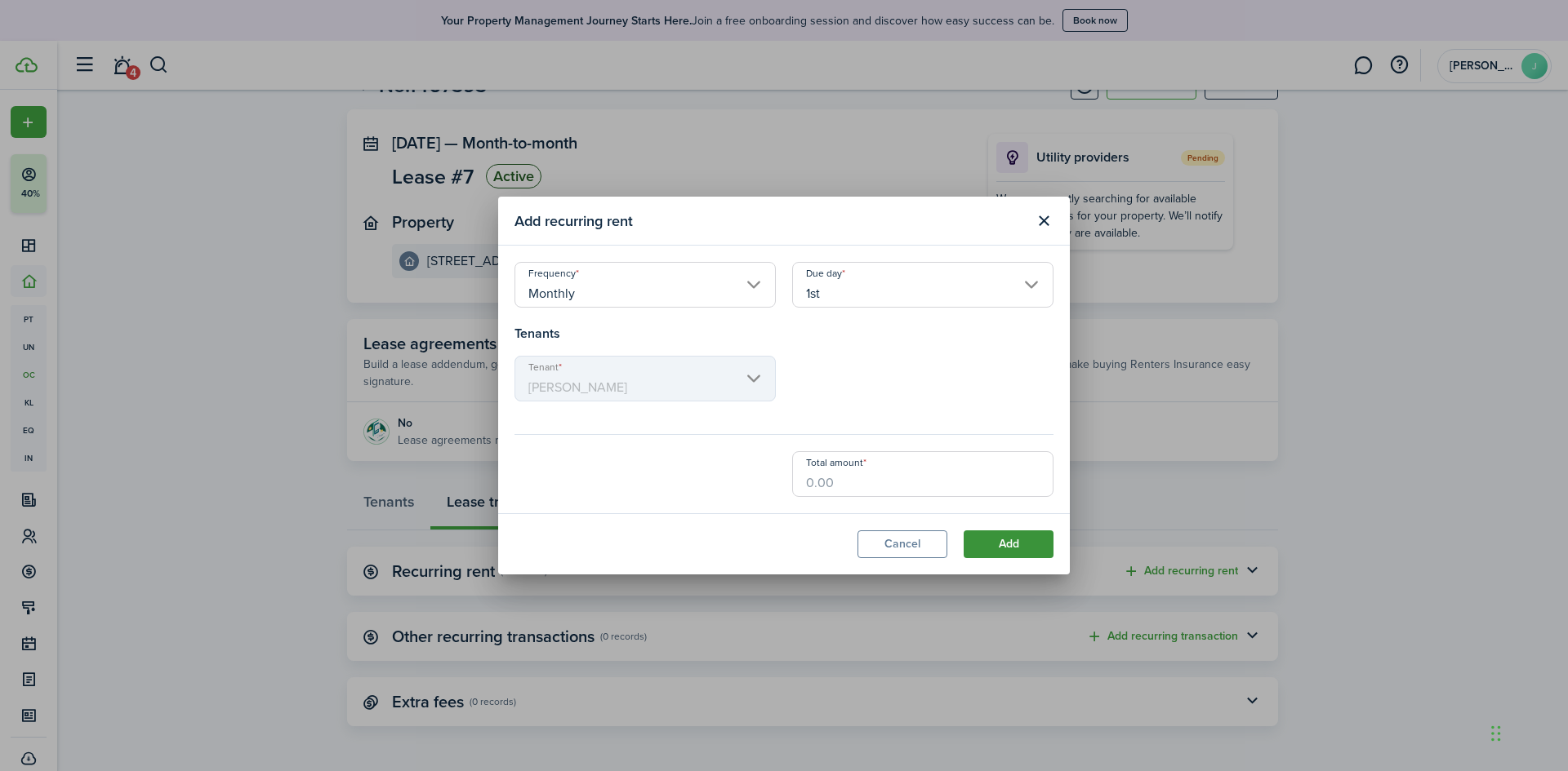
click at [984, 542] on button "Add" at bounding box center [1009, 544] width 90 height 28
click at [884, 483] on input "Total amount" at bounding box center [922, 474] width 261 height 46
type input "$1,417.00"
click at [1011, 541] on button "Add" at bounding box center [1009, 544] width 90 height 28
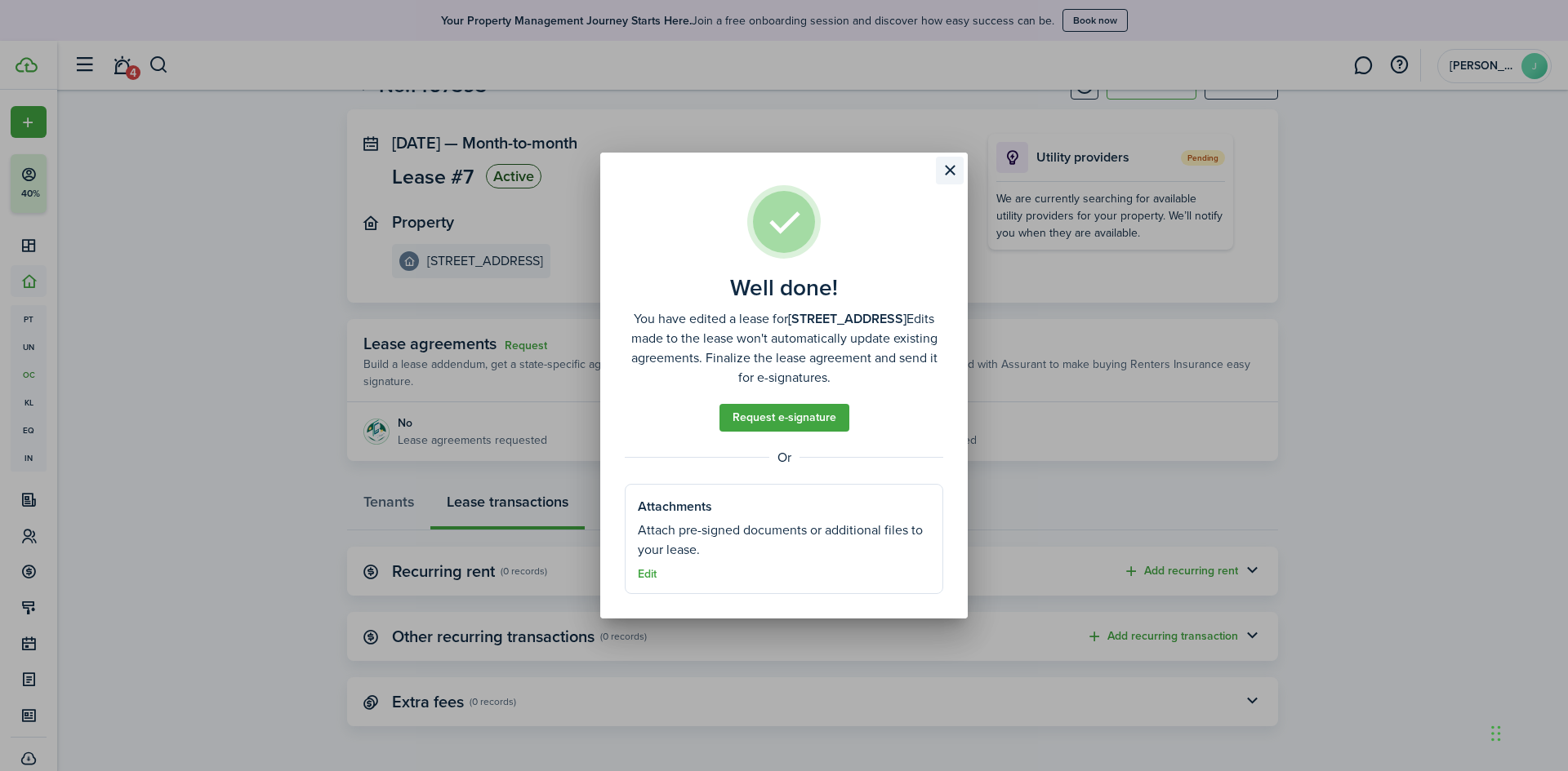
click at [949, 166] on button "Close modal" at bounding box center [950, 171] width 28 height 28
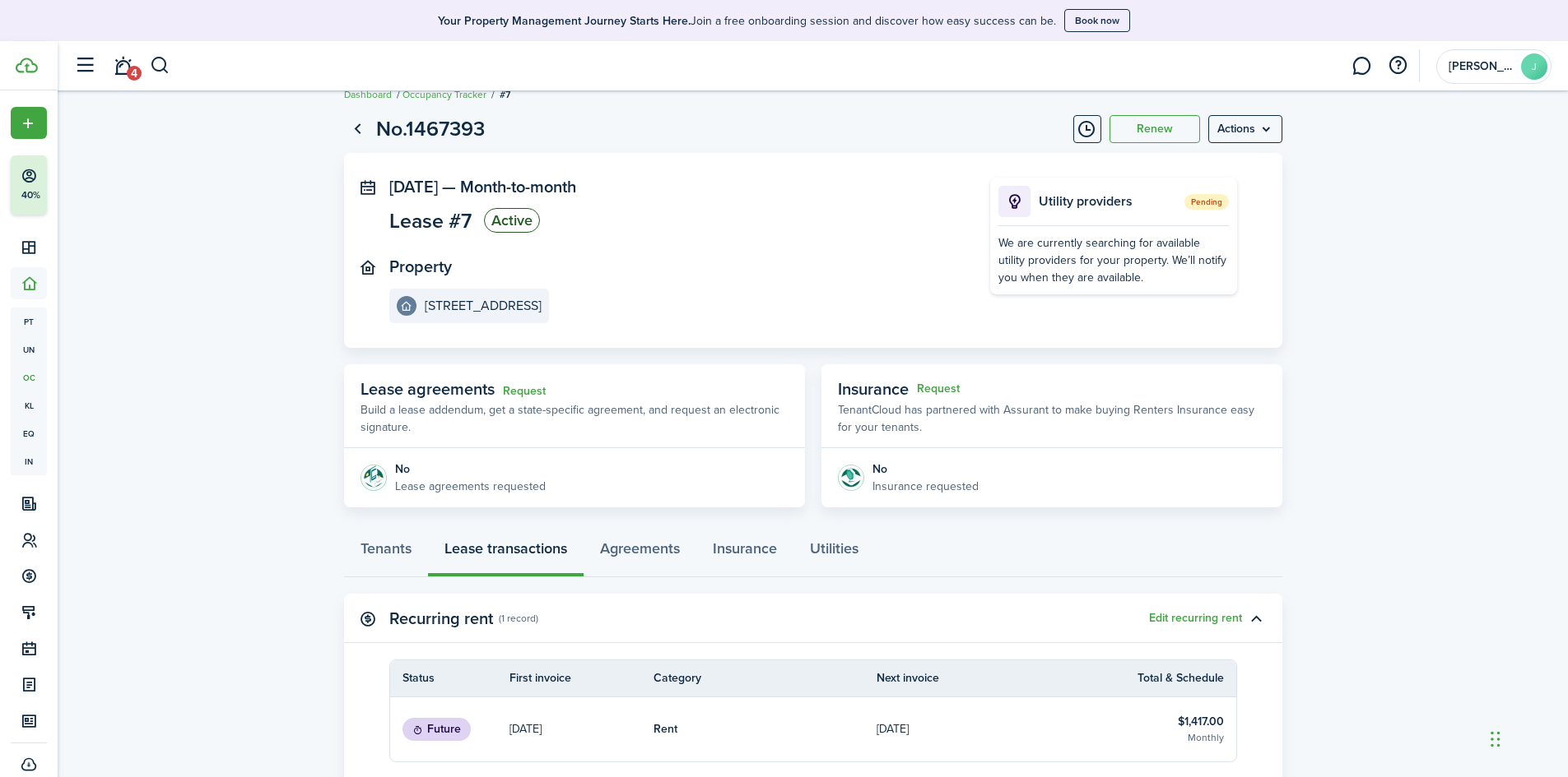
scroll to position [0, 0]
